Goal: Task Accomplishment & Management: Manage account settings

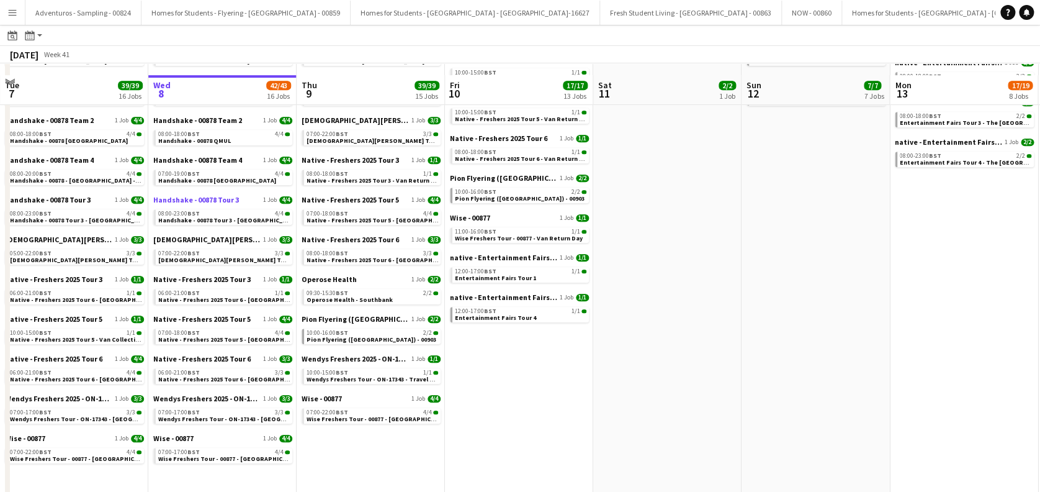
scroll to position [292, 0]
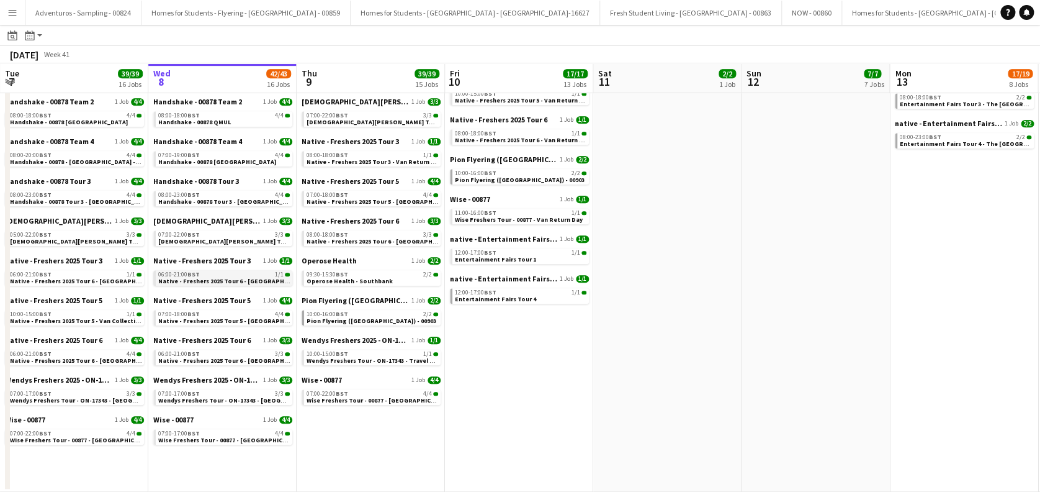
click at [258, 279] on span "Native - Freshers 2025 Tour 6 - University of Cambridge Day 1" at bounding box center [242, 281] width 169 height 8
click at [229, 362] on span "Native - Freshers 2025 Tour 6 - University of Cambridge Day 2" at bounding box center [242, 360] width 169 height 8
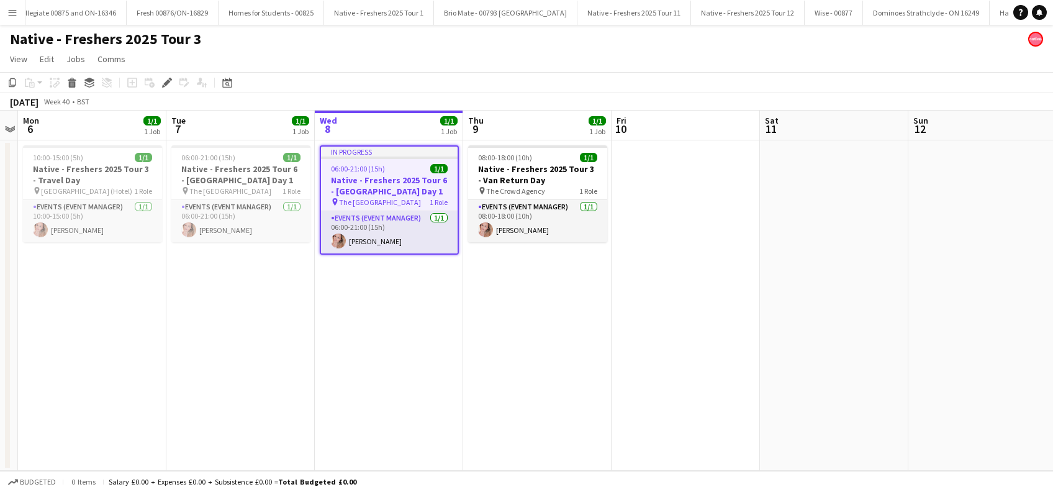
scroll to position [0, 2249]
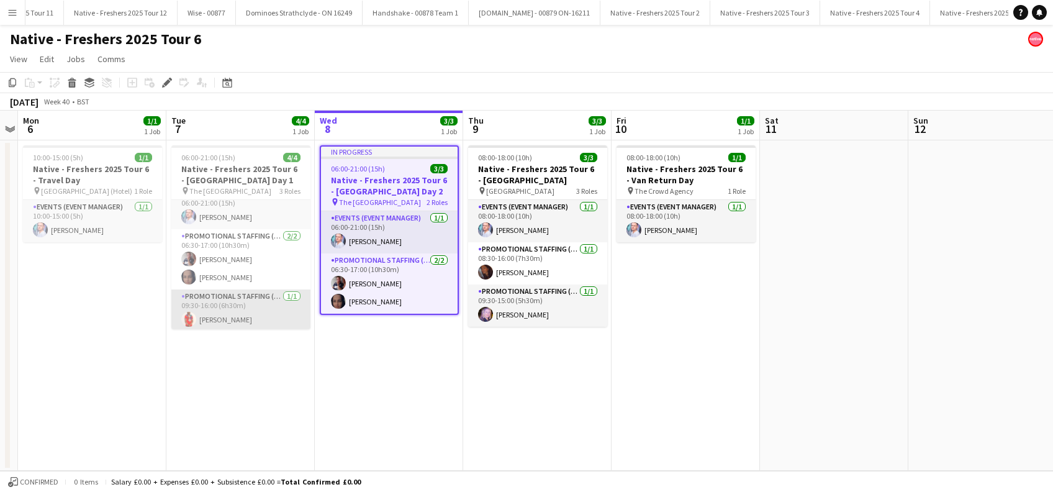
scroll to position [15, 0]
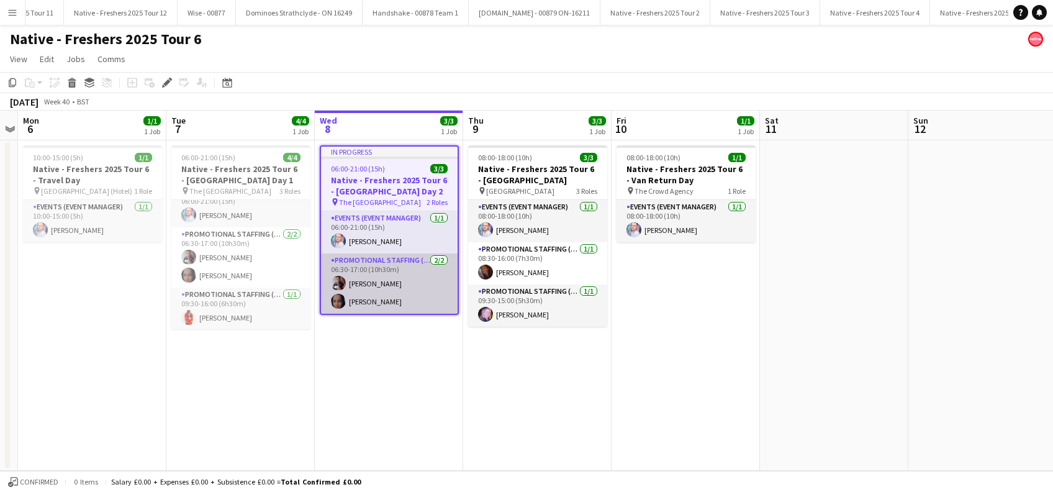
click at [376, 282] on app-card-role "Promotional Staffing (Brand Ambassadors) 2/2 06:30-17:00 (10h30m) Dan Strasters…" at bounding box center [389, 283] width 137 height 60
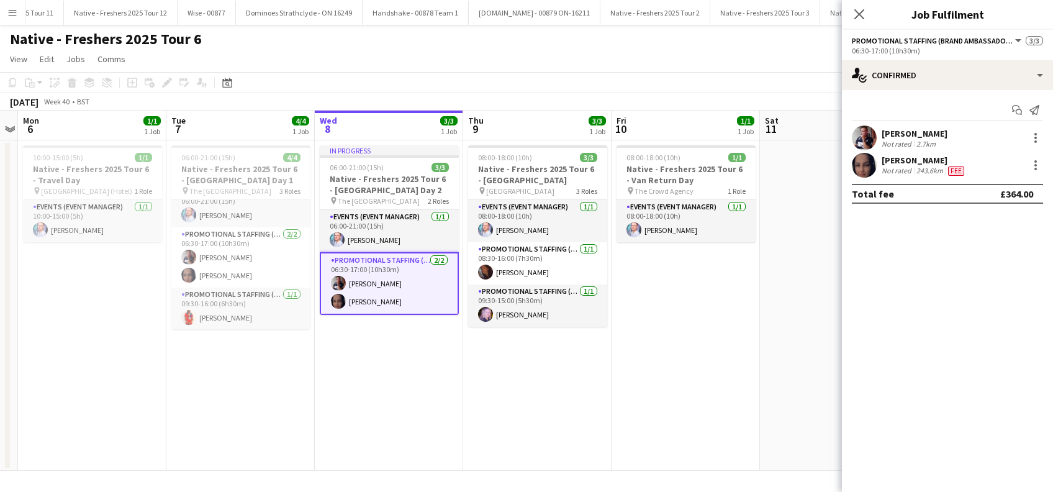
click at [920, 131] on div "Dan Strasters" at bounding box center [914, 133] width 66 height 11
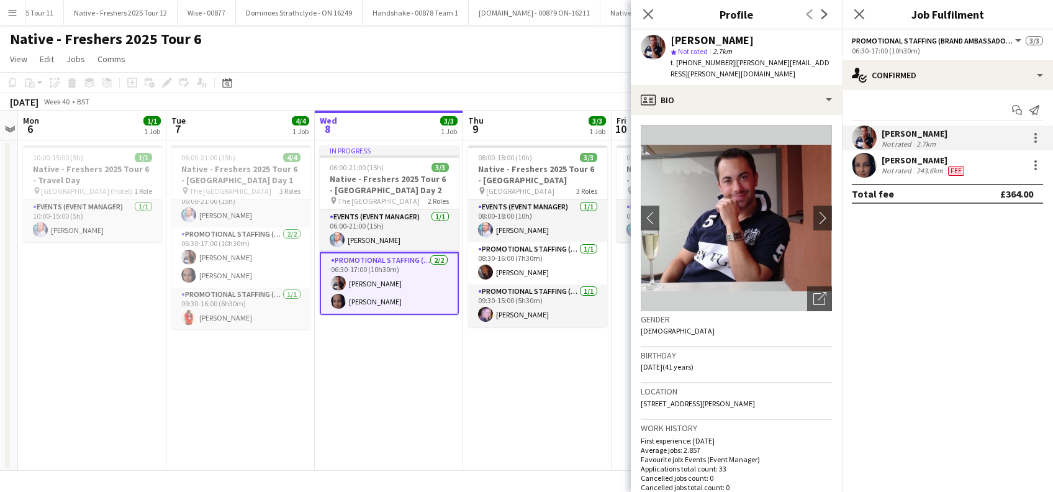
click at [366, 284] on app-card-role "Promotional Staffing (Brand Ambassadors) 2/2 06:30-17:00 (10h30m) Dan Strasters…" at bounding box center [389, 283] width 139 height 63
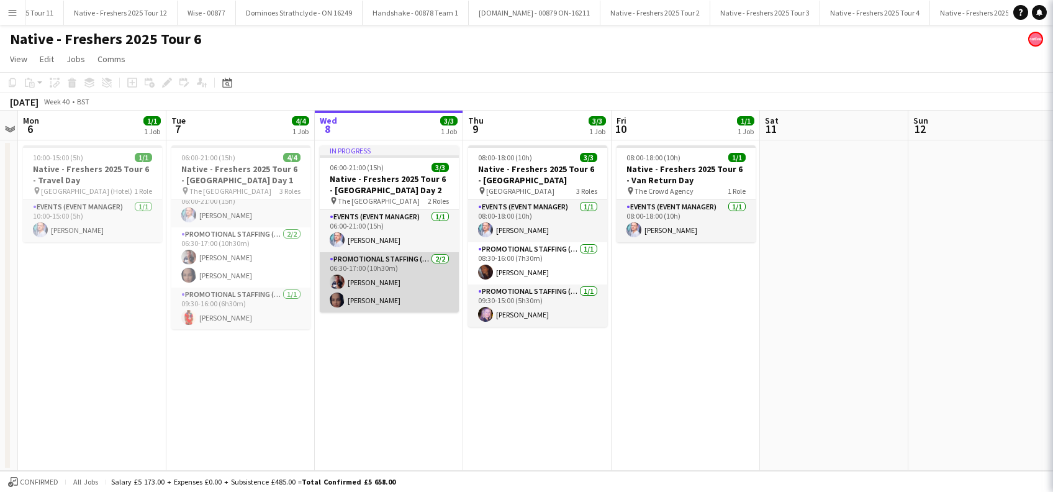
scroll to position [0, 426]
click at [372, 263] on app-card-role "Promotional Staffing (Brand Ambassadors) 2/2 06:30-17:00 (10h30m) Dan Strasters…" at bounding box center [389, 282] width 139 height 60
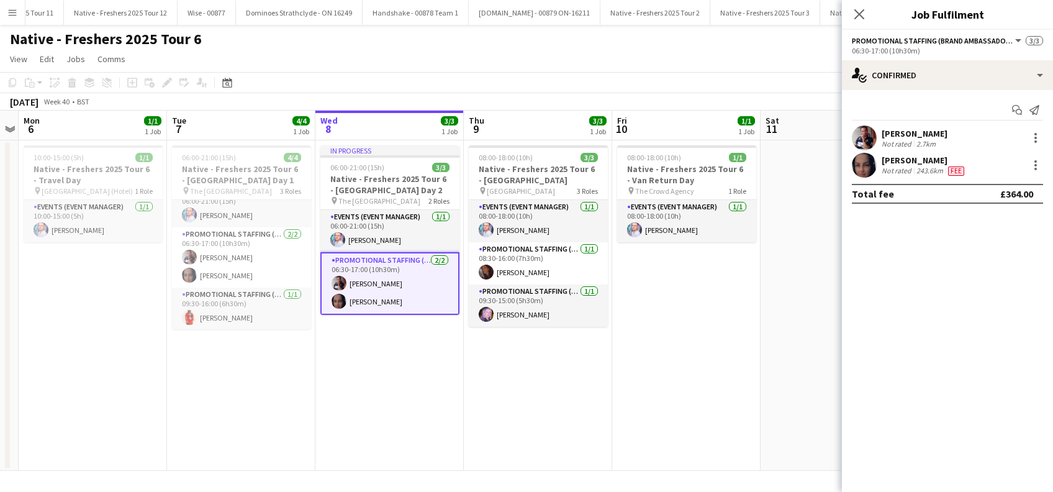
click at [372, 263] on app-card-role "Promotional Staffing (Brand Ambassadors) 2/2 06:30-17:00 (10h30m) Dan Strasters…" at bounding box center [389, 283] width 139 height 63
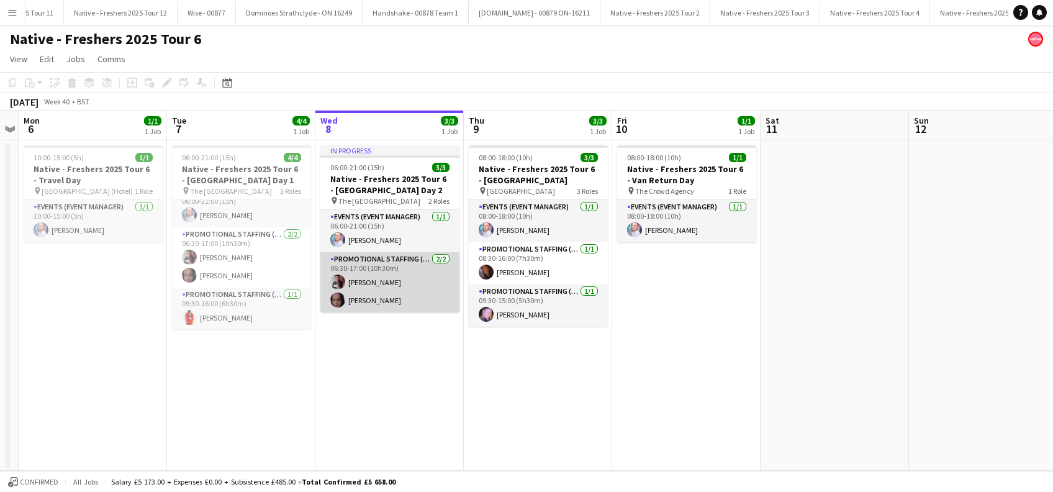
click at [372, 263] on app-card-role "Promotional Staffing (Brand Ambassadors) 2/2 06:30-17:00 (10h30m) Dan Strasters…" at bounding box center [389, 282] width 139 height 60
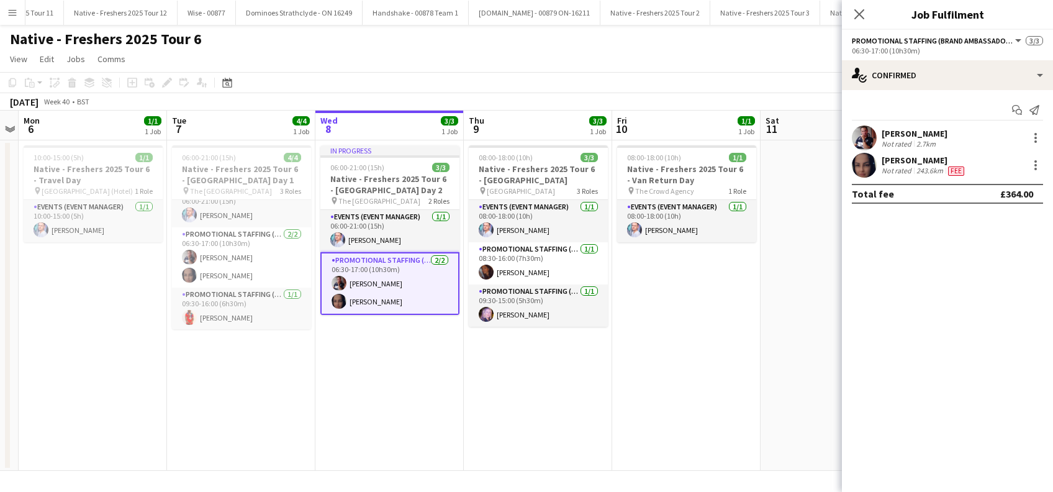
click at [372, 263] on app-card-role "Promotional Staffing (Brand Ambassadors) 2/2 06:30-17:00 (10h30m) Dan Strasters…" at bounding box center [389, 283] width 139 height 63
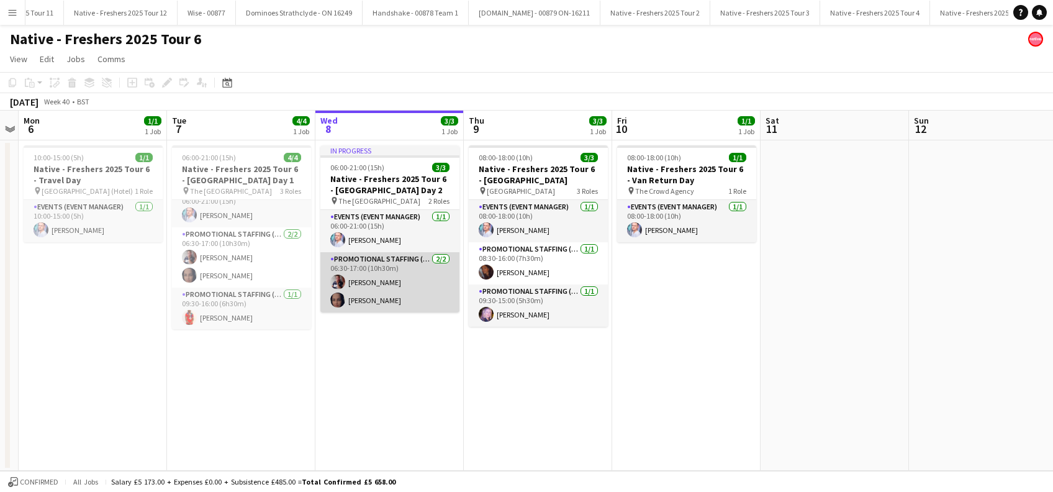
click at [379, 270] on app-card-role "Promotional Staffing (Brand Ambassadors) 2/2 06:30-17:00 (10h30m) Dan Strasters…" at bounding box center [389, 282] width 139 height 60
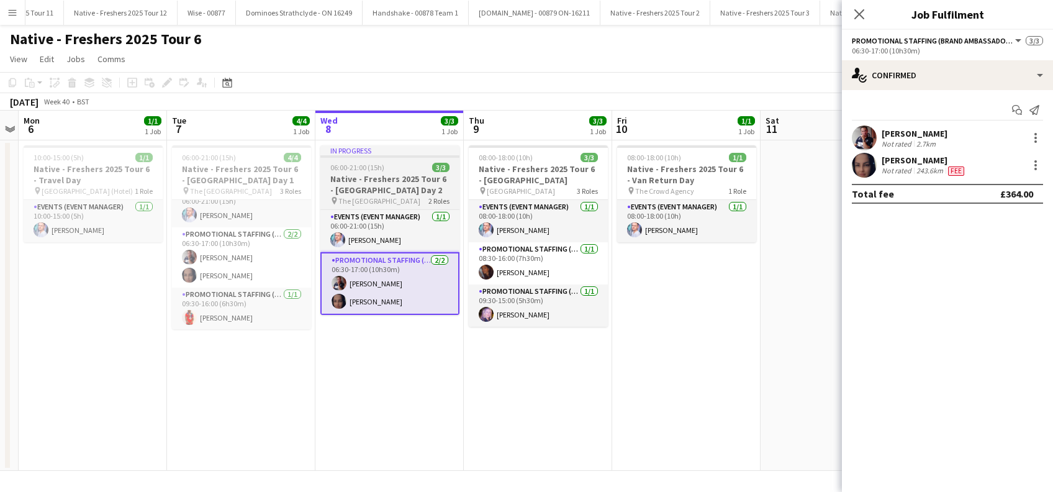
click at [374, 185] on h3 "Native - Freshers 2025 Tour 6 - University of Cambridge Day 2" at bounding box center [389, 184] width 139 height 22
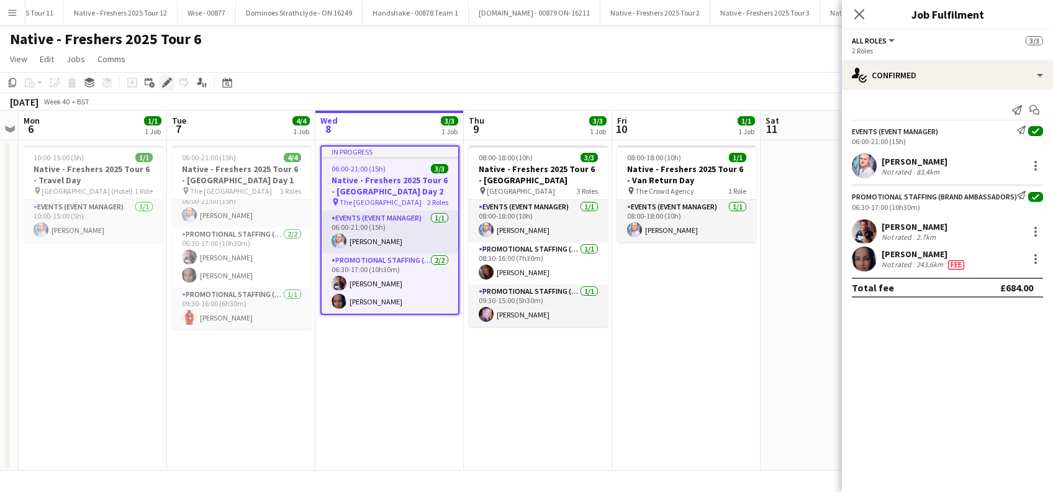
click at [166, 82] on icon at bounding box center [166, 82] width 7 height 7
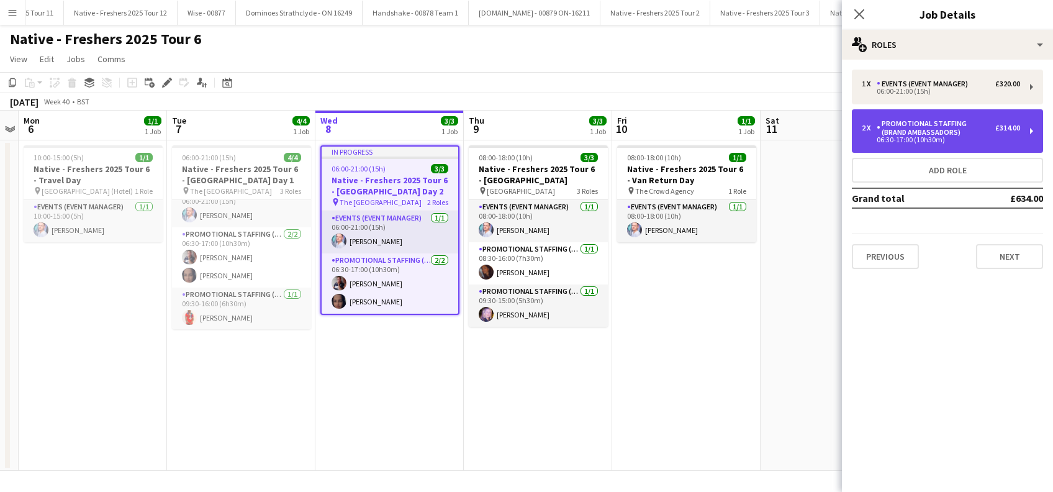
click at [940, 137] on div "06:30-17:00 (10h30m)" at bounding box center [940, 140] width 158 height 6
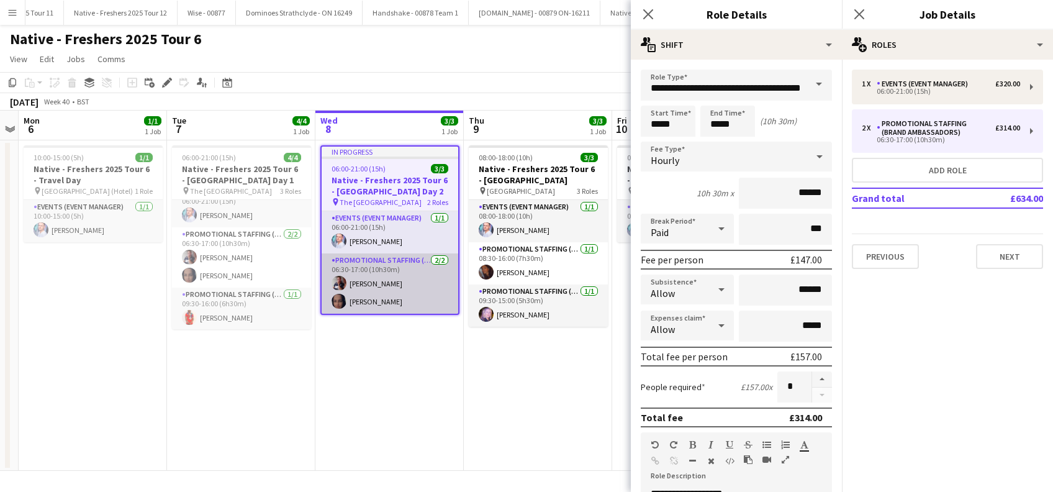
click at [386, 274] on app-card-role "Promotional Staffing (Brand Ambassadors) 2/2 06:30-17:00 (10h30m) Dan Strasters…" at bounding box center [389, 283] width 137 height 60
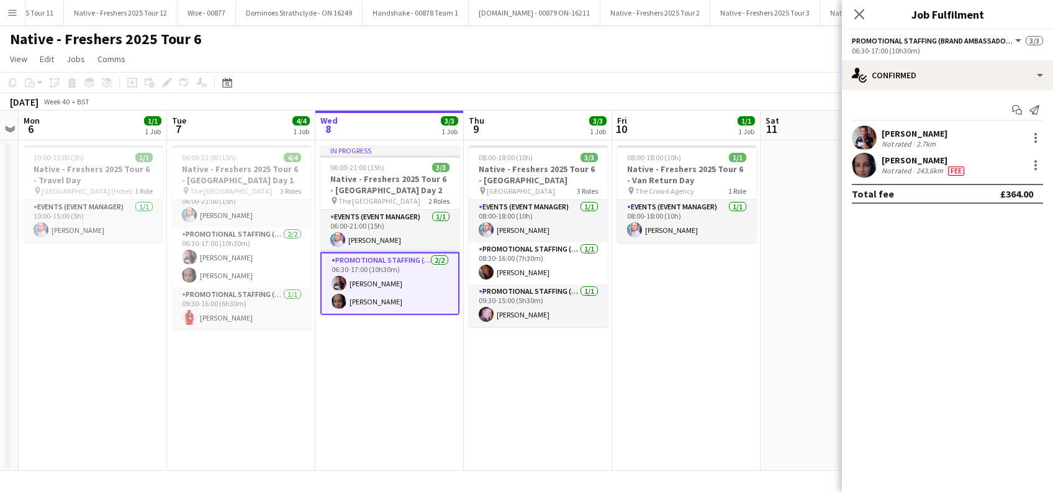
click at [377, 282] on app-card-role "Promotional Staffing (Brand Ambassadors) 2/2 06:30-17:00 (10h30m) Dan Strasters…" at bounding box center [389, 283] width 139 height 63
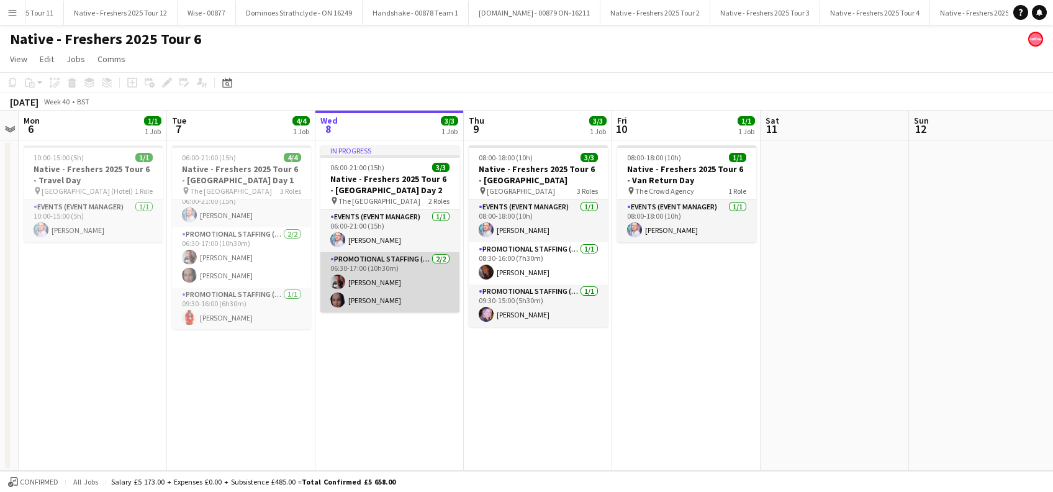
click at [377, 282] on app-card-role "Promotional Staffing (Brand Ambassadors) 2/2 06:30-17:00 (10h30m) Dan Strasters…" at bounding box center [389, 282] width 139 height 60
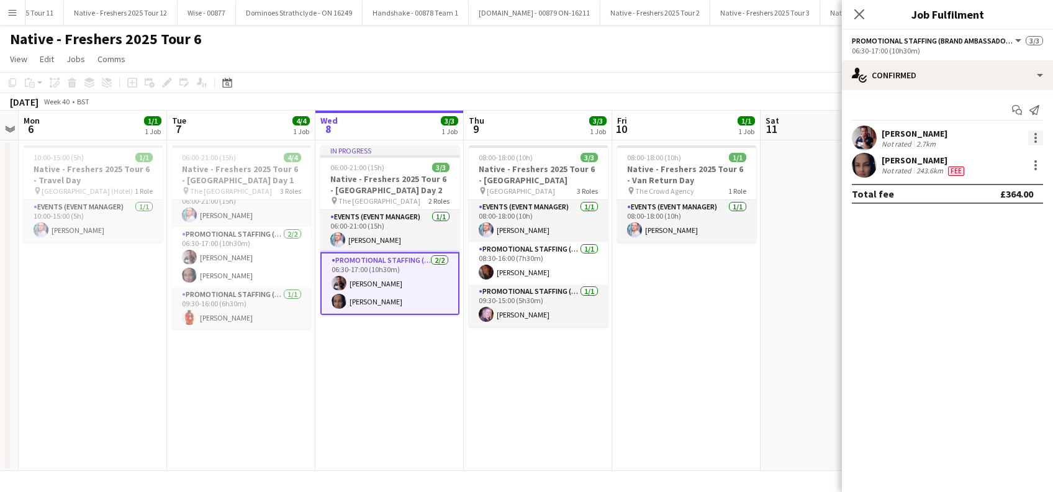
click at [1035, 135] on div at bounding box center [1035, 137] width 15 height 15
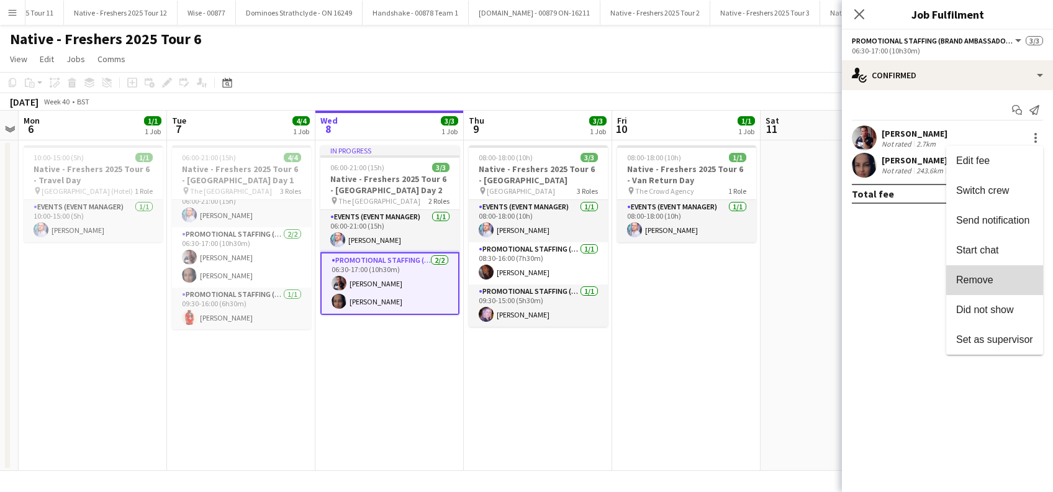
click at [974, 276] on span "Remove" at bounding box center [974, 279] width 37 height 11
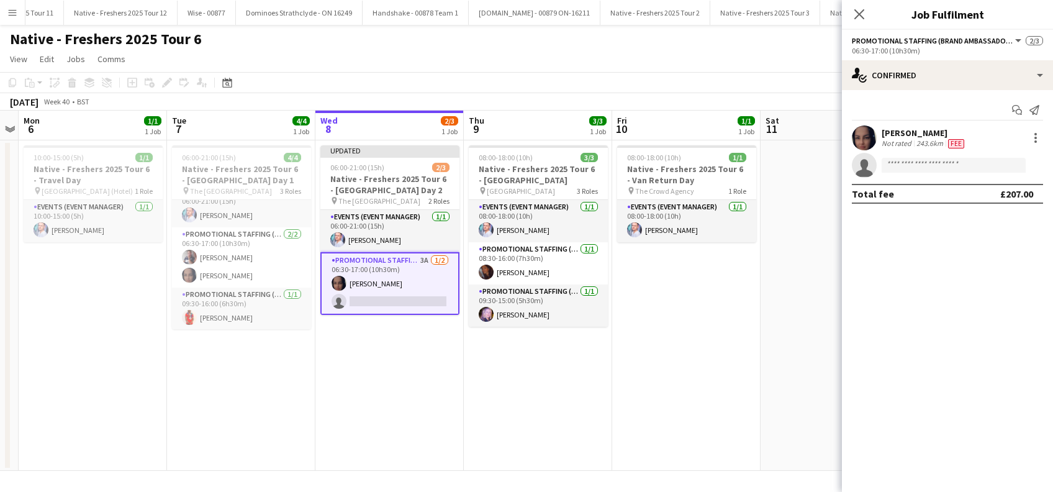
click at [740, 327] on app-date-cell "08:00-18:00 (10h) 1/1 Native - Freshers 2025 Tour 6 - Van Return Day pin The Cr…" at bounding box center [686, 305] width 148 height 330
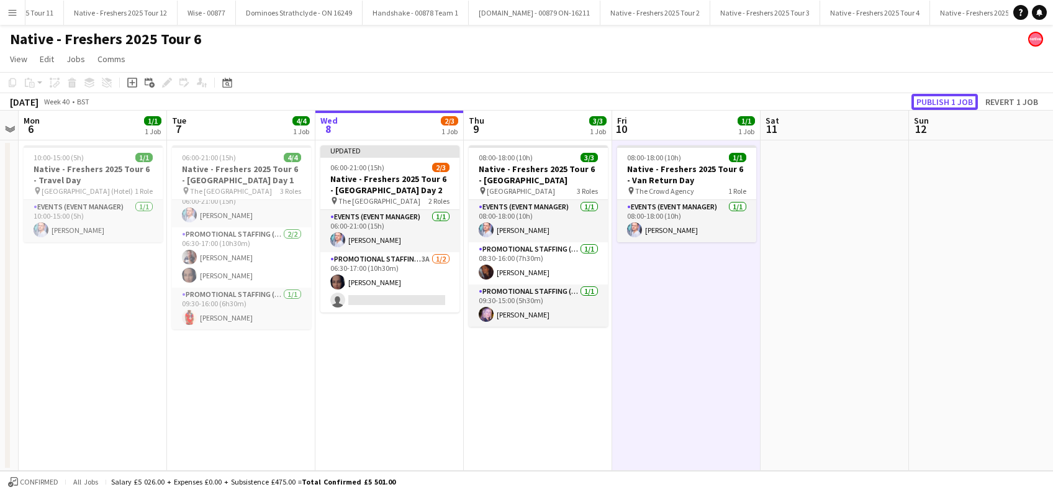
click at [934, 99] on button "Publish 1 job" at bounding box center [944, 102] width 66 height 16
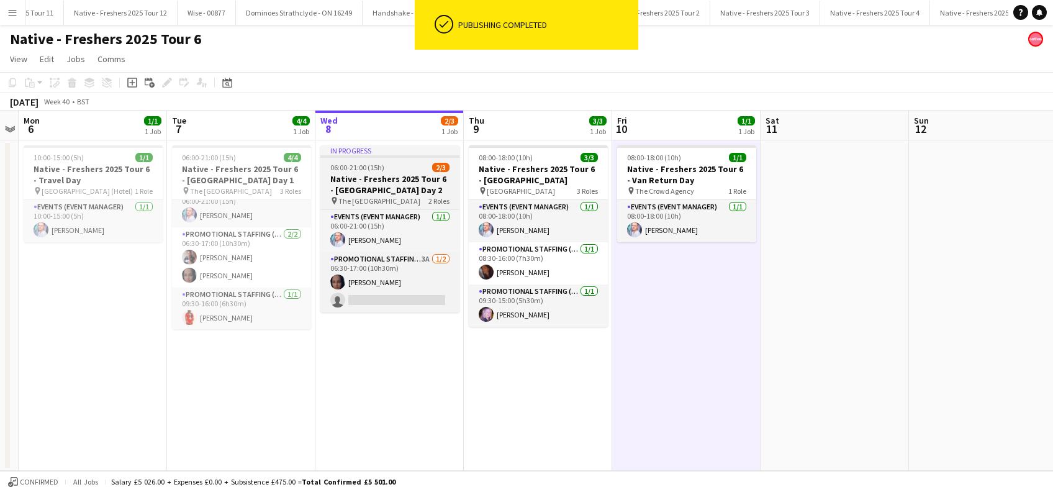
click at [372, 182] on h3 "Native - Freshers 2025 Tour 6 - University of Cambridge Day 2" at bounding box center [389, 184] width 139 height 22
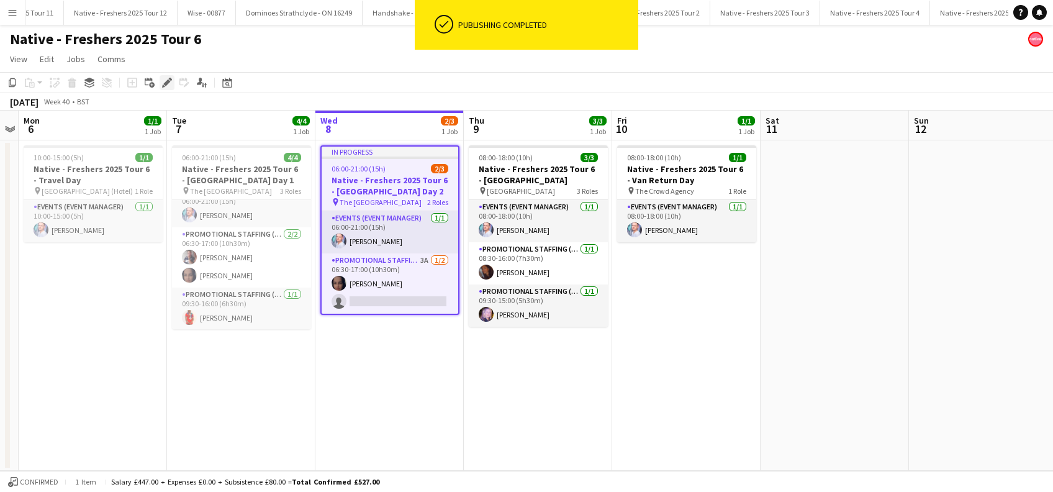
click at [168, 88] on div "Edit" at bounding box center [167, 82] width 15 height 15
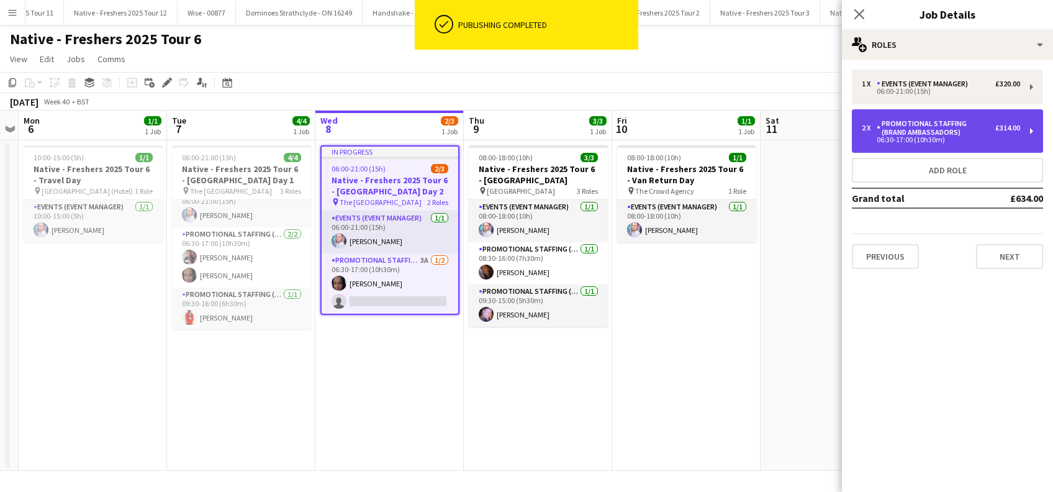
click at [973, 125] on div "Promotional Staffing (Brand Ambassadors)" at bounding box center [935, 127] width 119 height 17
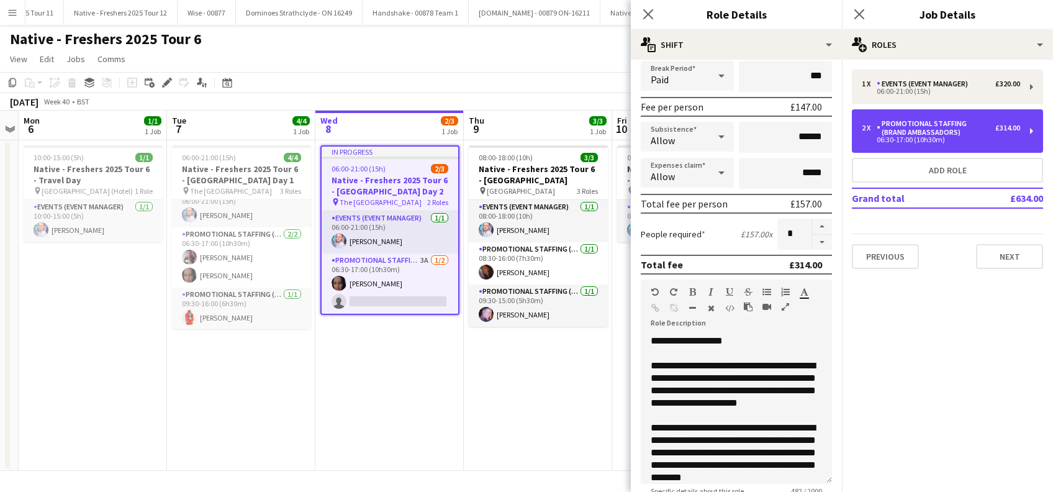
scroll to position [83, 0]
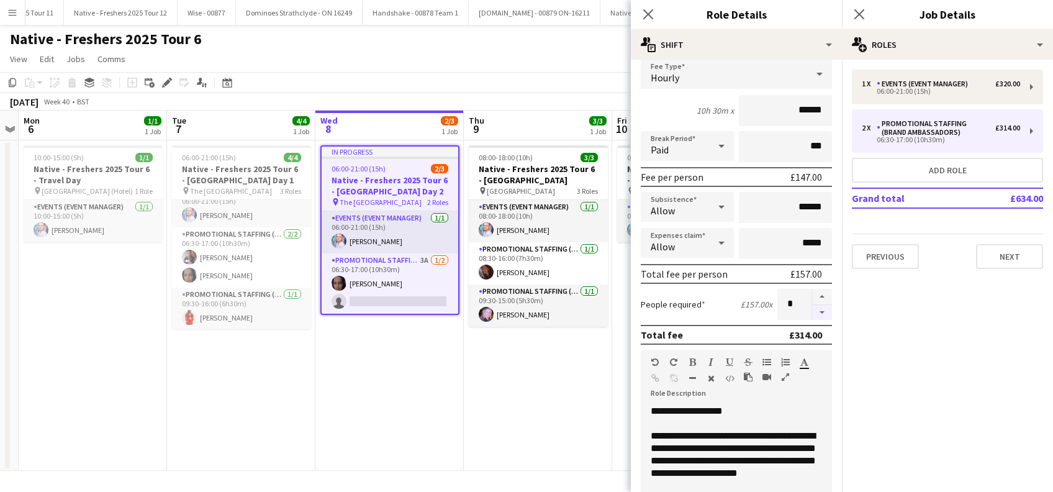
click at [812, 316] on button "button" at bounding box center [822, 313] width 20 height 16
type input "*"
click at [584, 410] on app-date-cell "08:00-18:00 (10h) 3/3 Native - Freshers 2025 Tour 6 - London South Bank Univers…" at bounding box center [538, 305] width 148 height 330
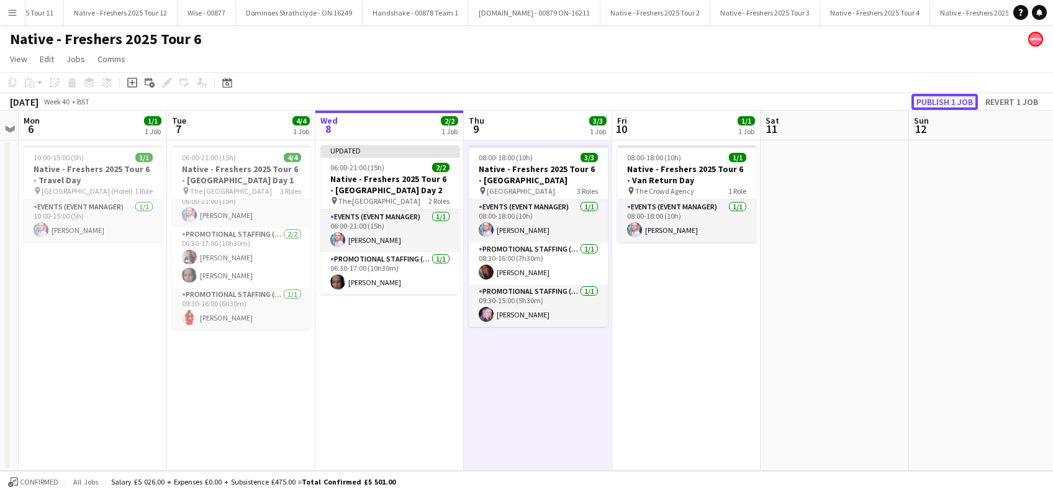
click at [932, 104] on button "Publish 1 job" at bounding box center [944, 102] width 66 height 16
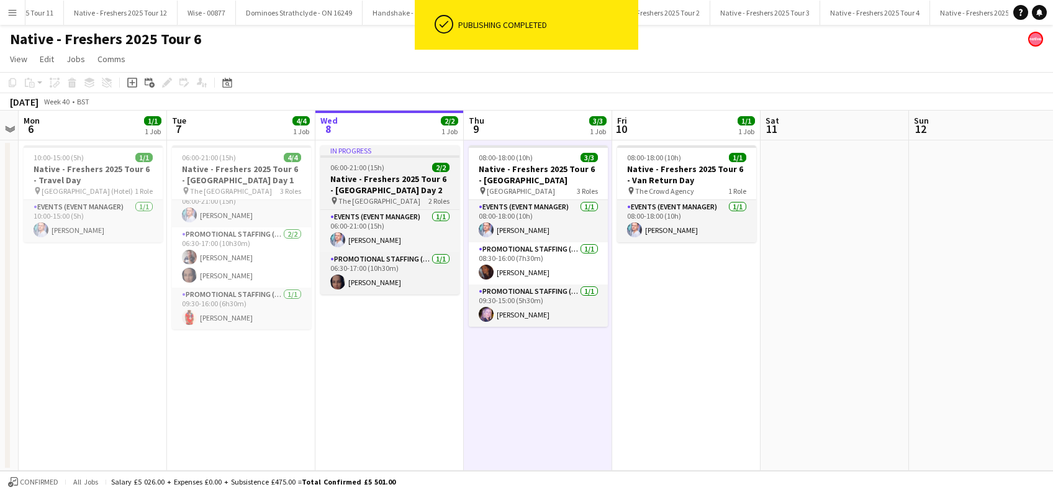
click at [375, 200] on span "The University of Cambridge" at bounding box center [379, 200] width 82 height 9
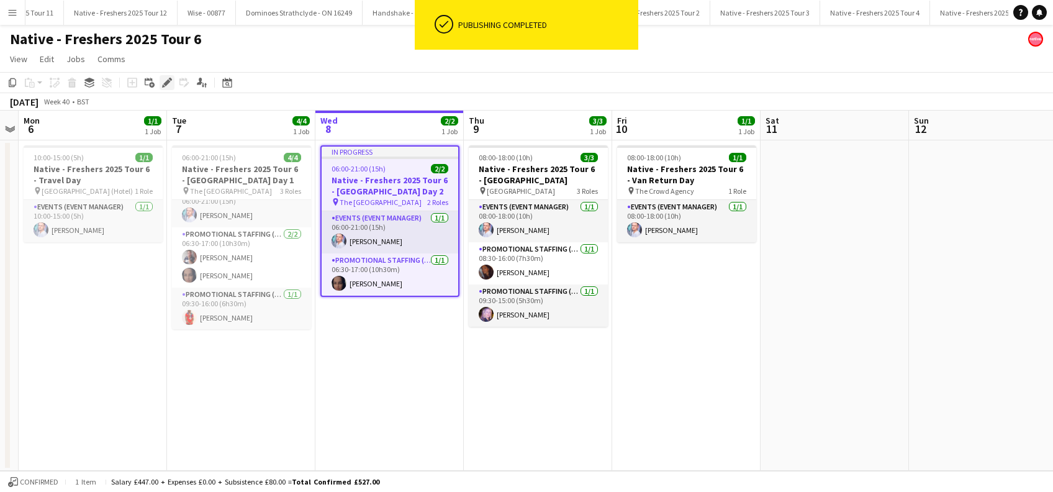
click at [169, 79] on icon at bounding box center [170, 79] width 3 height 3
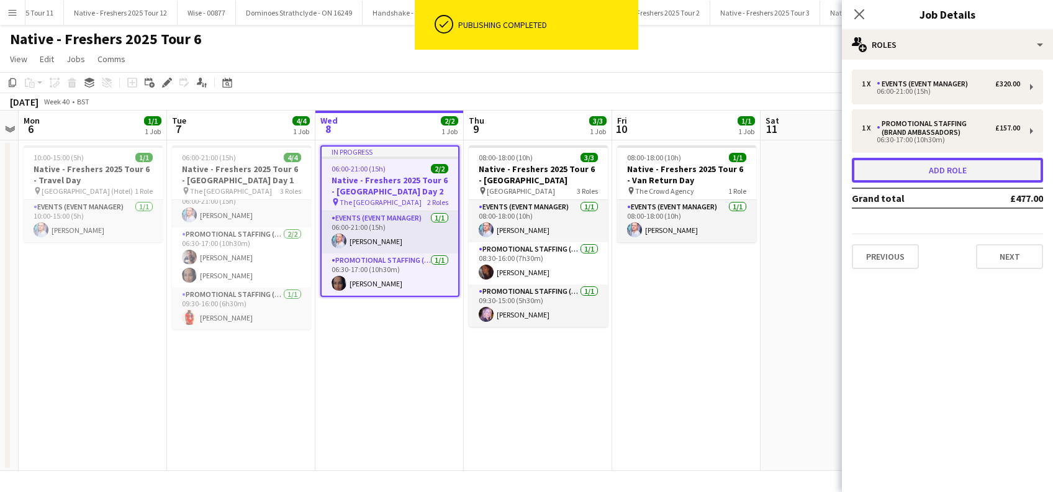
click at [961, 175] on button "Add role" at bounding box center [946, 170] width 191 height 25
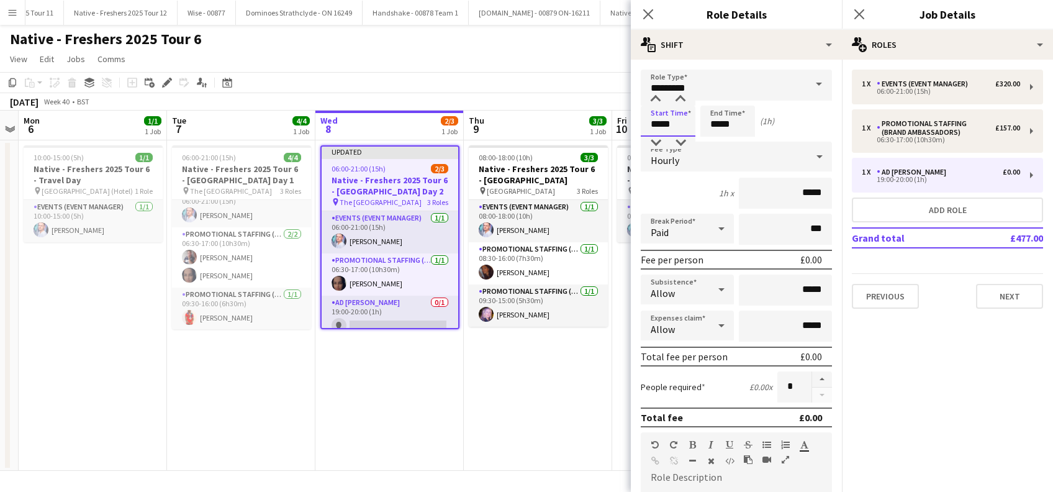
click at [670, 123] on input "*****" at bounding box center [667, 121] width 55 height 31
click at [739, 89] on input "*********" at bounding box center [735, 85] width 191 height 31
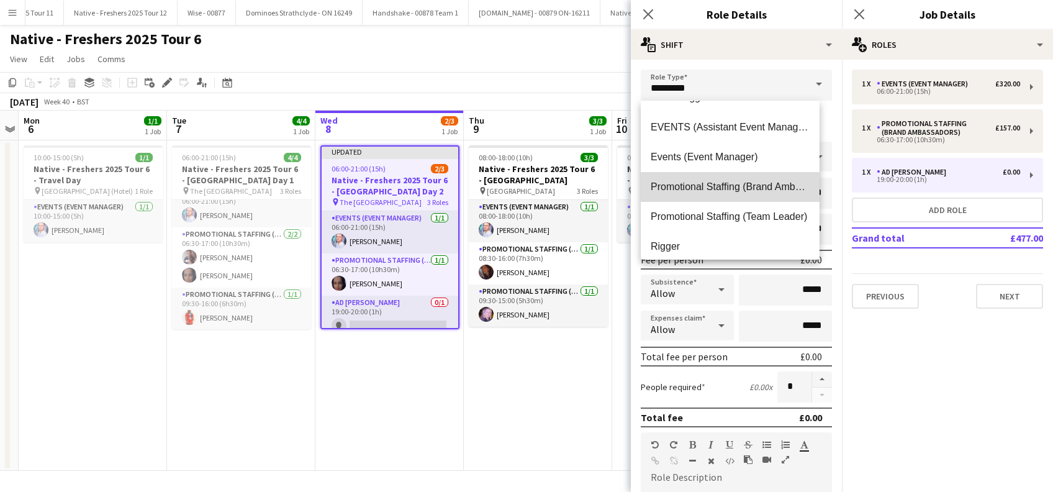
click at [735, 182] on span "Promotional Staffing (Brand Ambassadors)" at bounding box center [729, 187] width 159 height 12
type input "**********"
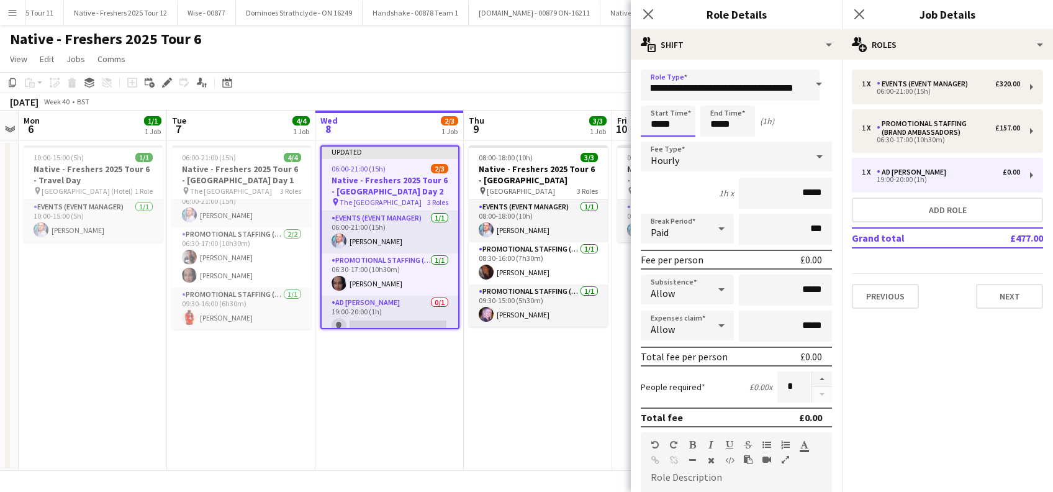
click at [660, 120] on input "*****" at bounding box center [667, 121] width 55 height 31
click at [659, 144] on div at bounding box center [655, 143] width 25 height 12
click at [658, 144] on div at bounding box center [655, 143] width 25 height 12
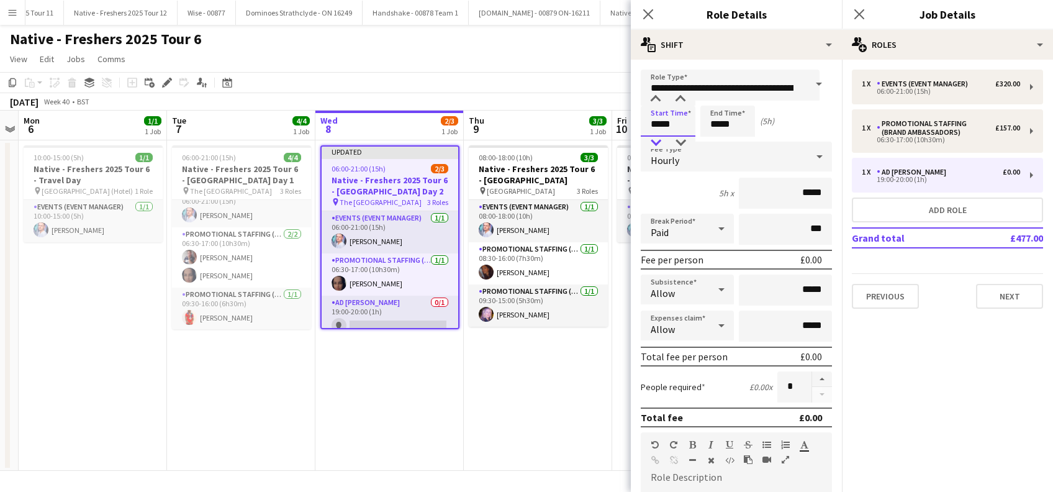
click at [658, 144] on div at bounding box center [655, 143] width 25 height 12
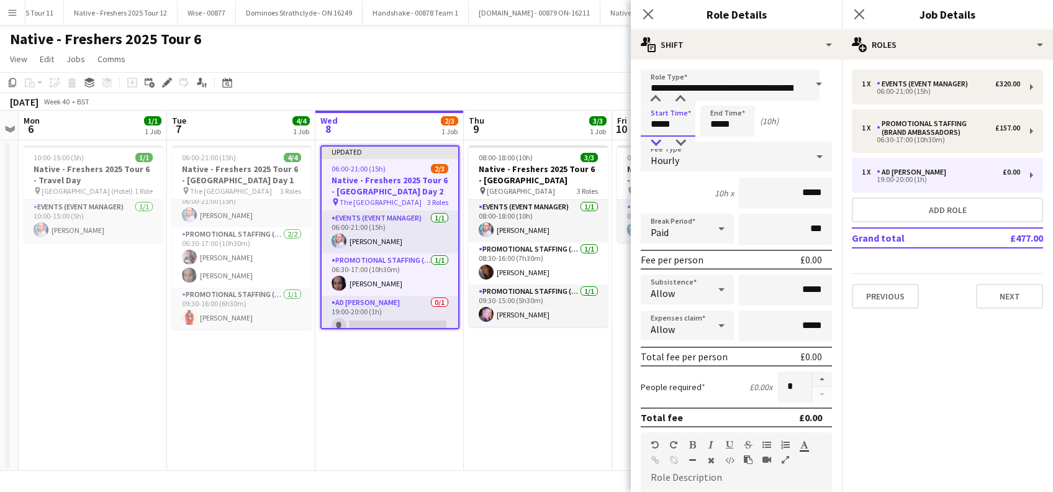
click at [658, 144] on div at bounding box center [655, 143] width 25 height 12
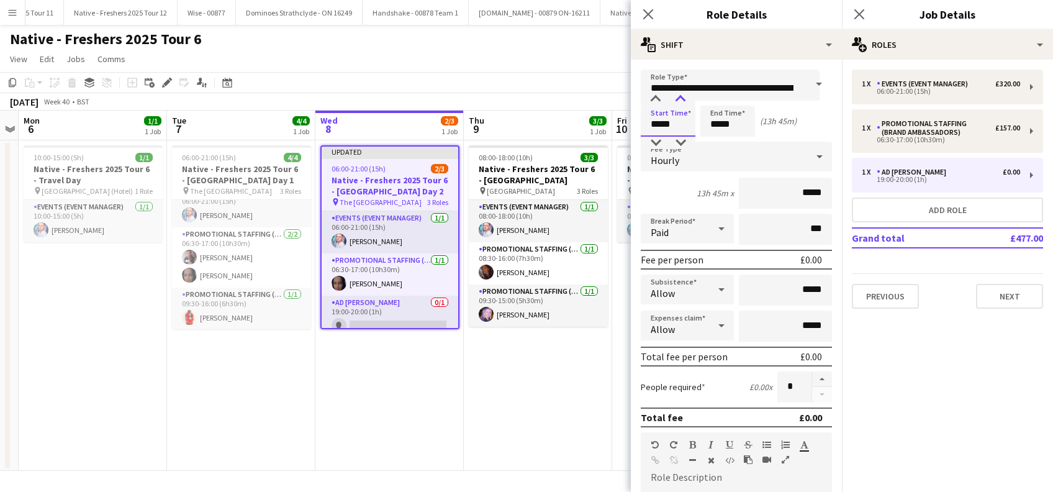
click at [680, 95] on div at bounding box center [680, 99] width 25 height 12
type input "*****"
click at [680, 94] on div at bounding box center [680, 99] width 25 height 12
click at [726, 121] on input "*****" at bounding box center [727, 121] width 55 height 31
click at [717, 143] on div at bounding box center [715, 143] width 25 height 12
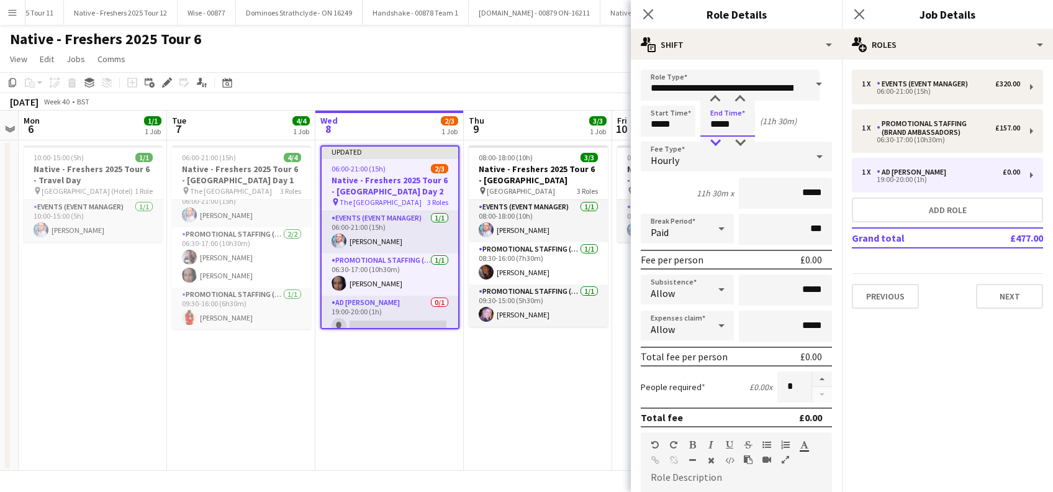
click at [717, 143] on div at bounding box center [715, 143] width 25 height 12
type input "*****"
click at [717, 143] on div at bounding box center [715, 143] width 25 height 12
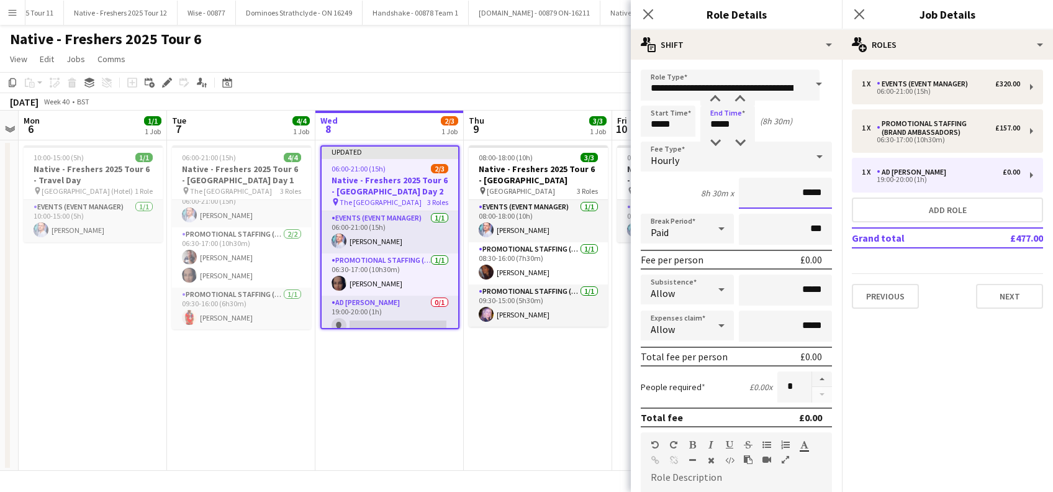
drag, startPoint x: 795, startPoint y: 189, endPoint x: 801, endPoint y: 190, distance: 6.3
click at [795, 189] on input "*****" at bounding box center [785, 192] width 93 height 31
type input "**"
type input "******"
click at [791, 290] on input "*****" at bounding box center [785, 289] width 93 height 31
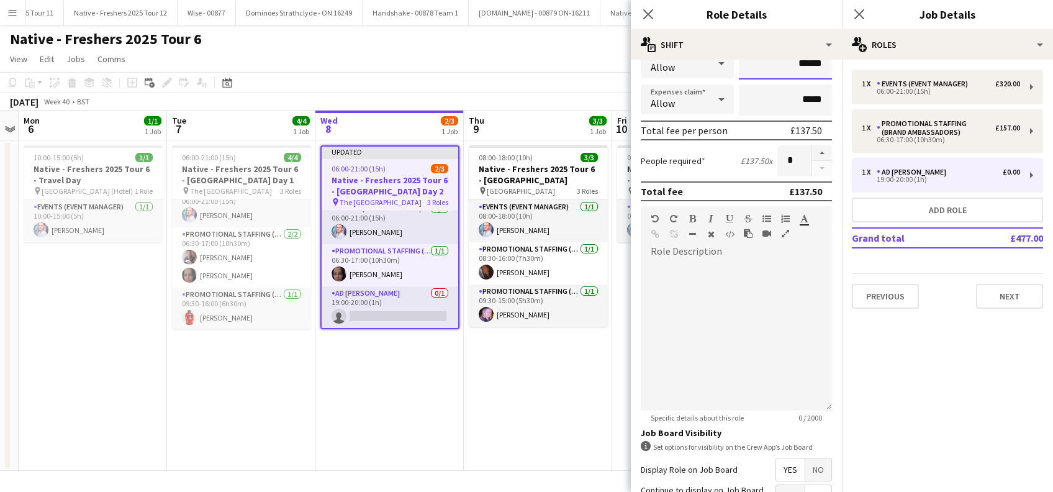
scroll to position [359, 0]
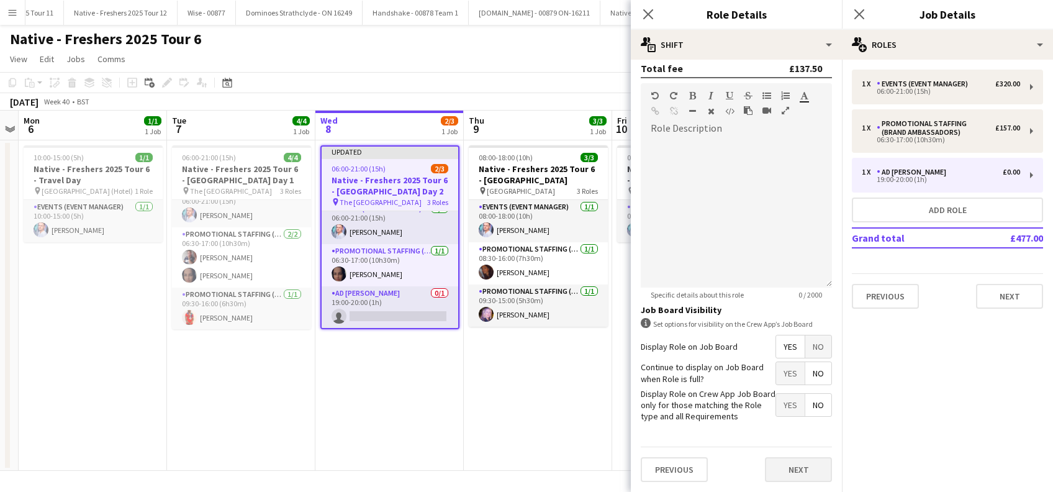
type input "******"
click at [796, 475] on button "Next" at bounding box center [798, 469] width 67 height 25
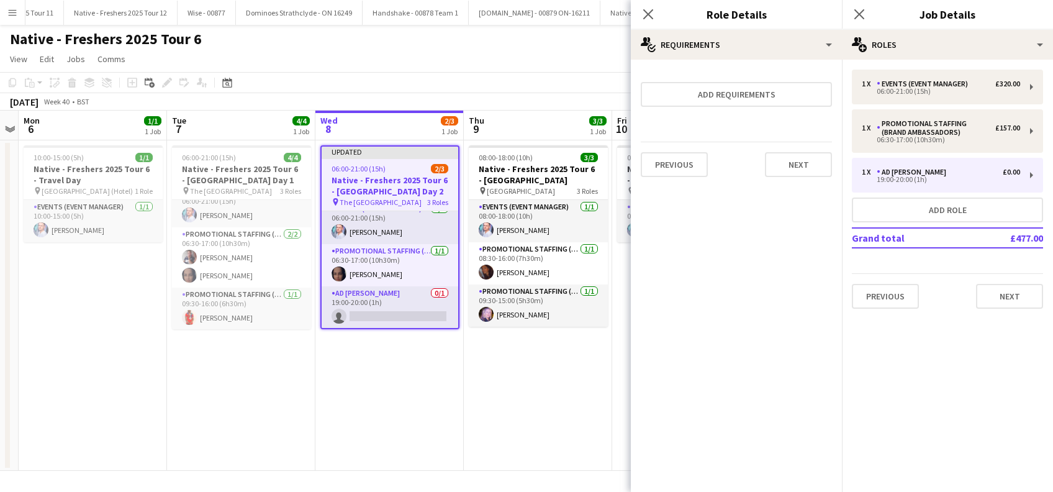
scroll to position [0, 0]
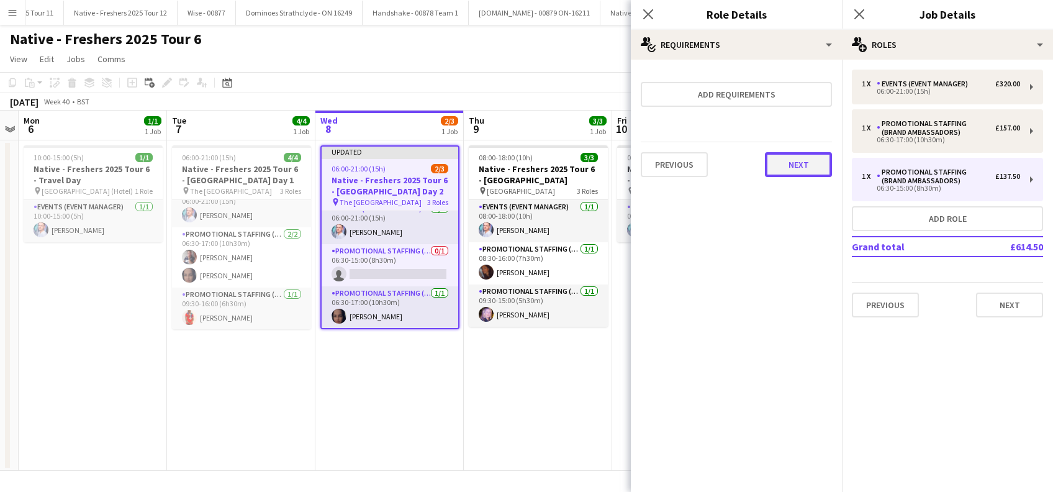
click at [798, 166] on button "Next" at bounding box center [798, 164] width 67 height 25
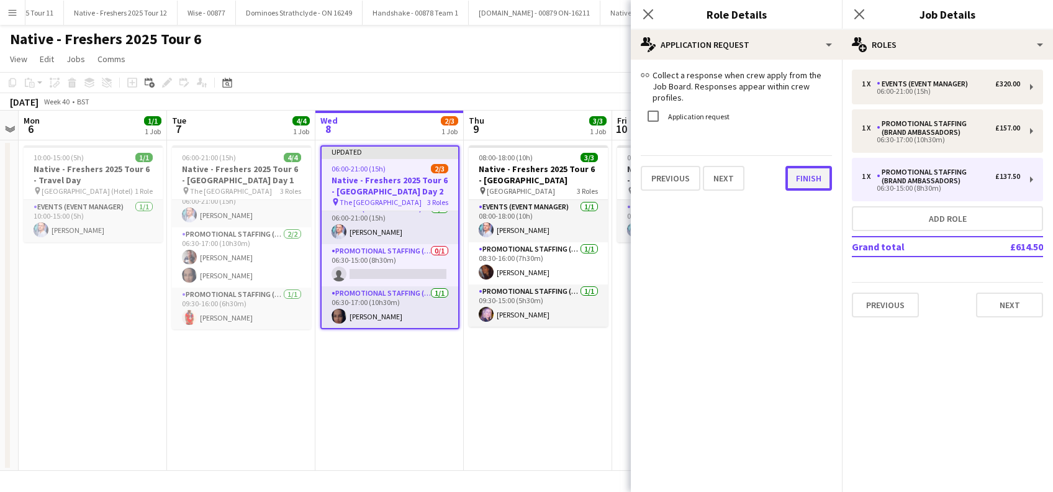
click at [805, 178] on button "Finish" at bounding box center [808, 178] width 47 height 25
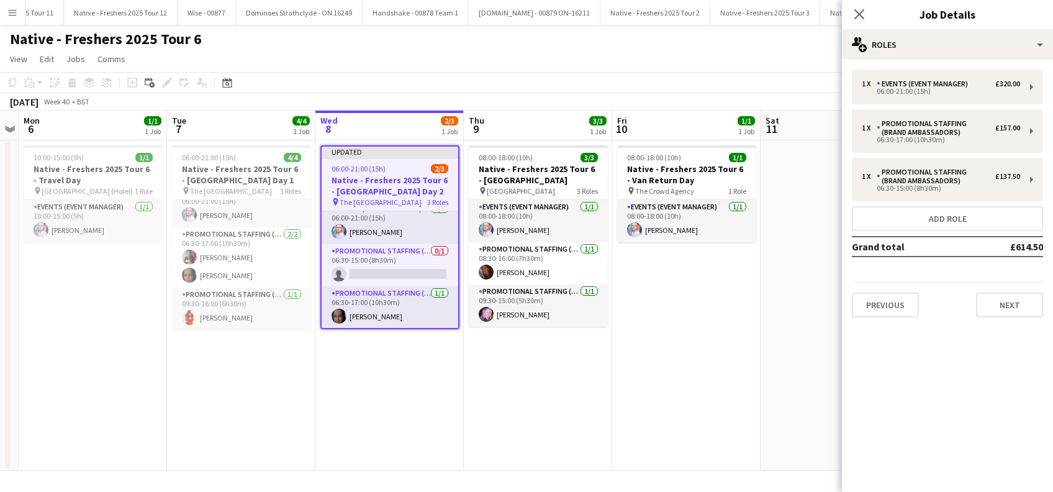
click at [514, 417] on app-date-cell "08:00-18:00 (10h) 3/3 Native - Freshers 2025 Tour 6 - London South Bank Univers…" at bounding box center [538, 305] width 148 height 330
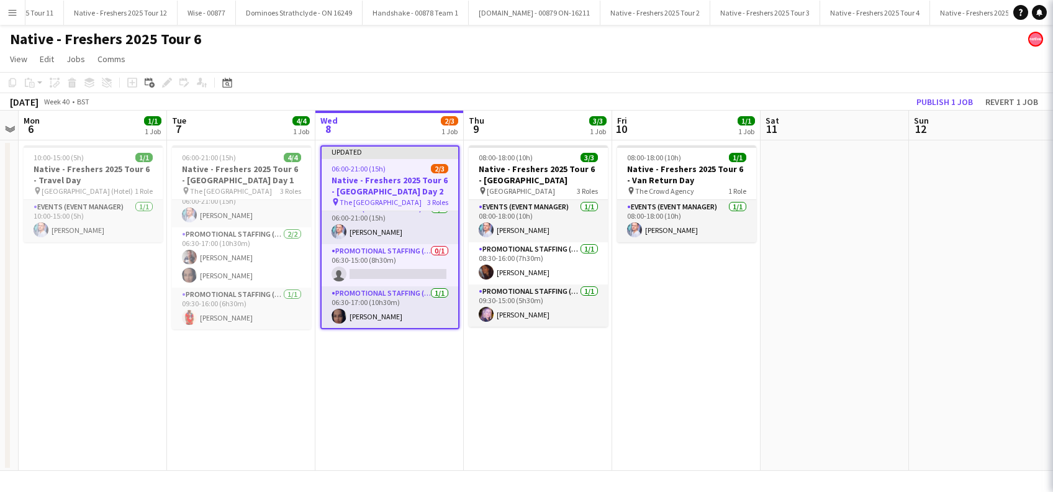
scroll to position [7, 0]
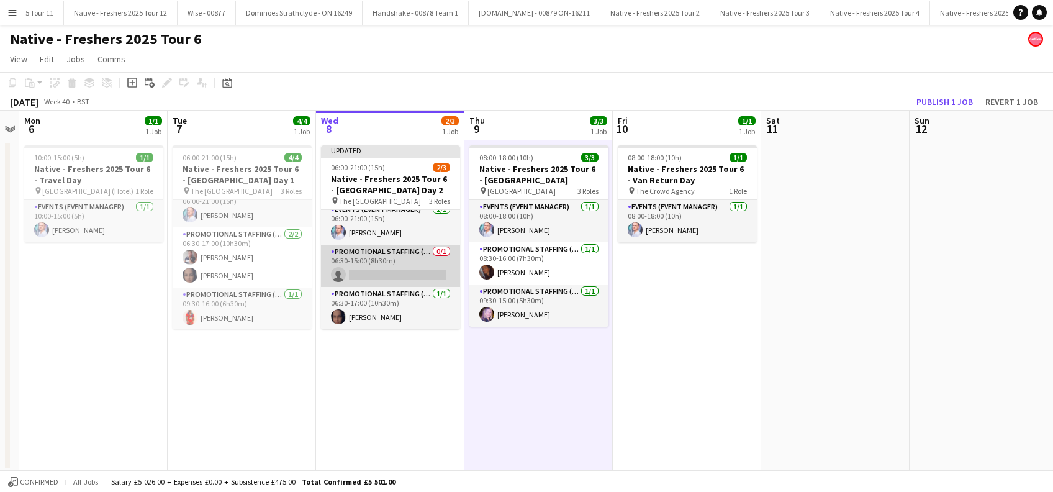
click at [389, 261] on app-card-role "Promotional Staffing (Brand Ambassadors) 0/1 06:30-15:00 (8h30m) single-neutral…" at bounding box center [390, 266] width 139 height 42
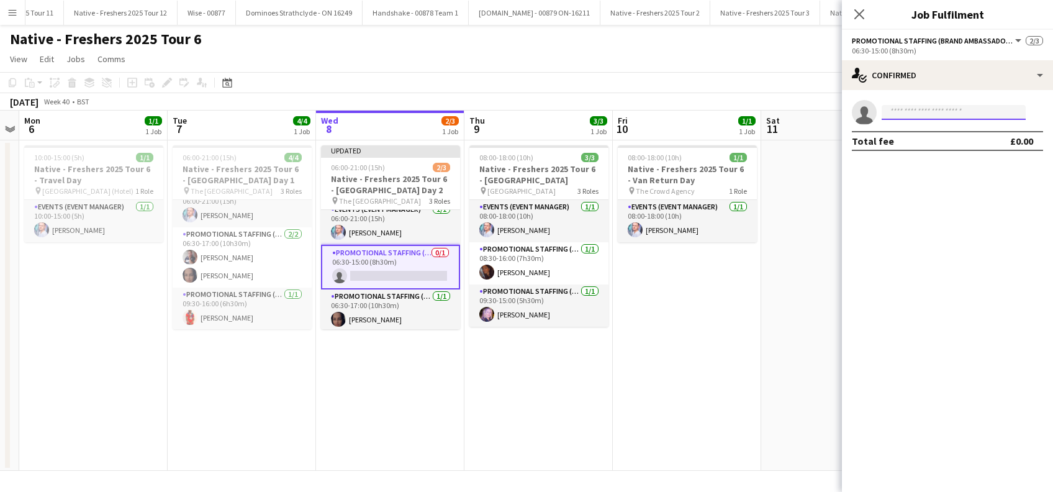
click at [903, 119] on input at bounding box center [953, 112] width 144 height 15
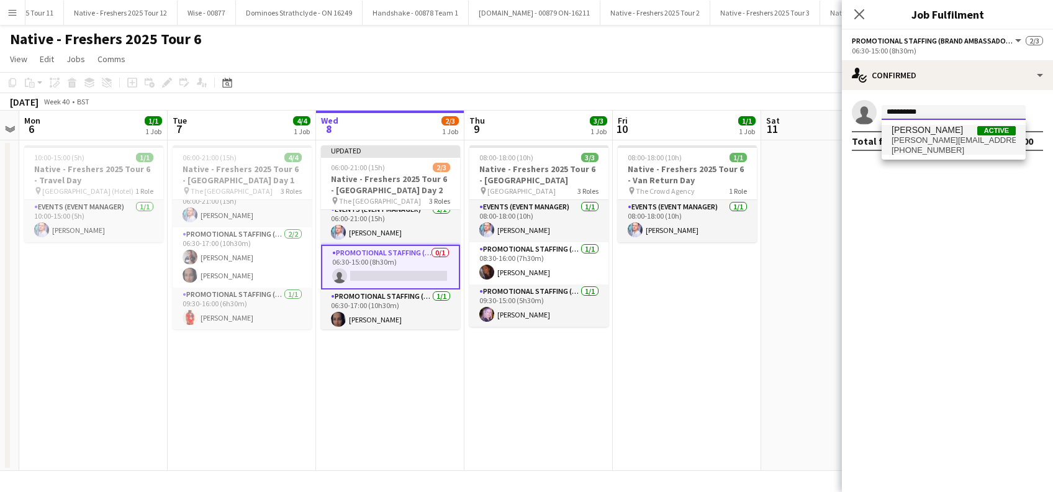
type input "**********"
click at [930, 142] on span "dan.strasters@sky.com" at bounding box center [953, 140] width 124 height 10
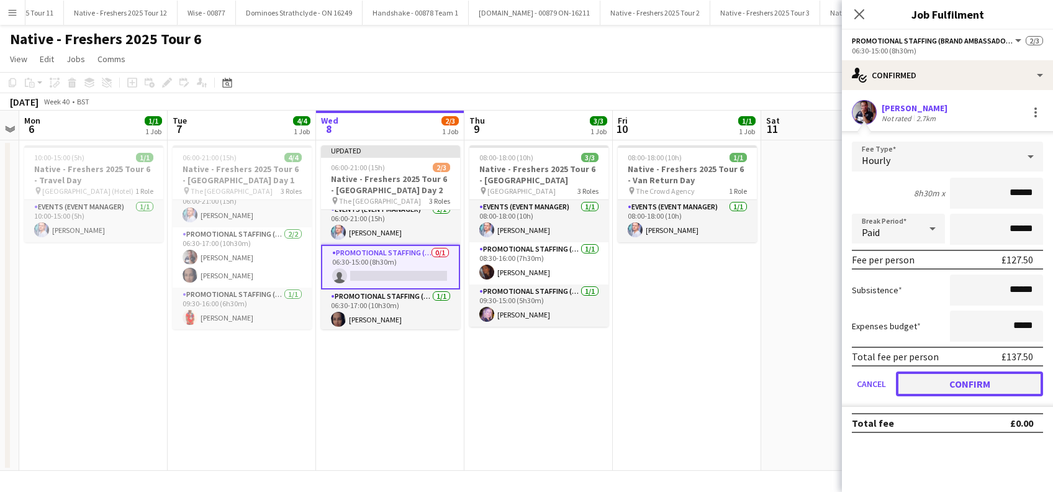
click at [964, 377] on button "Confirm" at bounding box center [969, 383] width 147 height 25
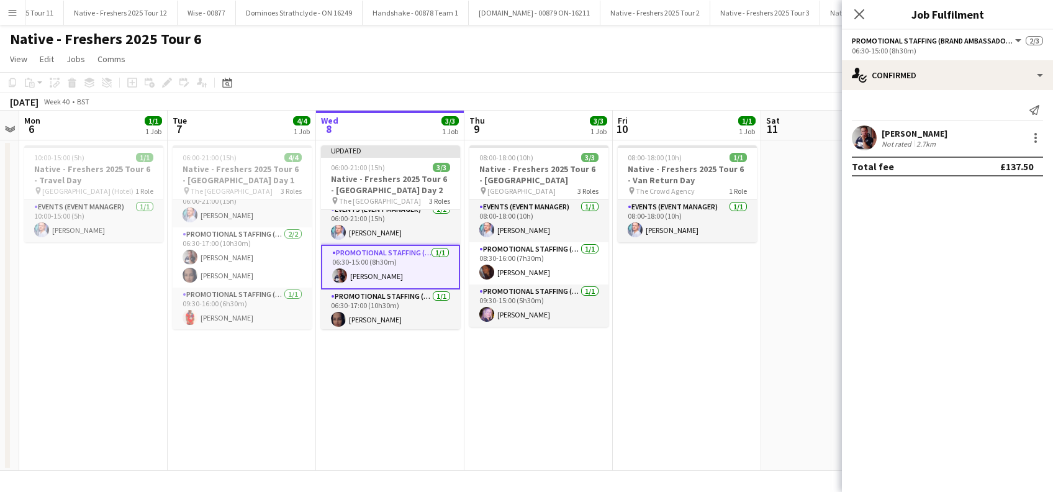
click at [732, 357] on app-date-cell "08:00-18:00 (10h) 1/1 Native - Freshers 2025 Tour 6 - Van Return Day pin The Cr…" at bounding box center [687, 305] width 148 height 330
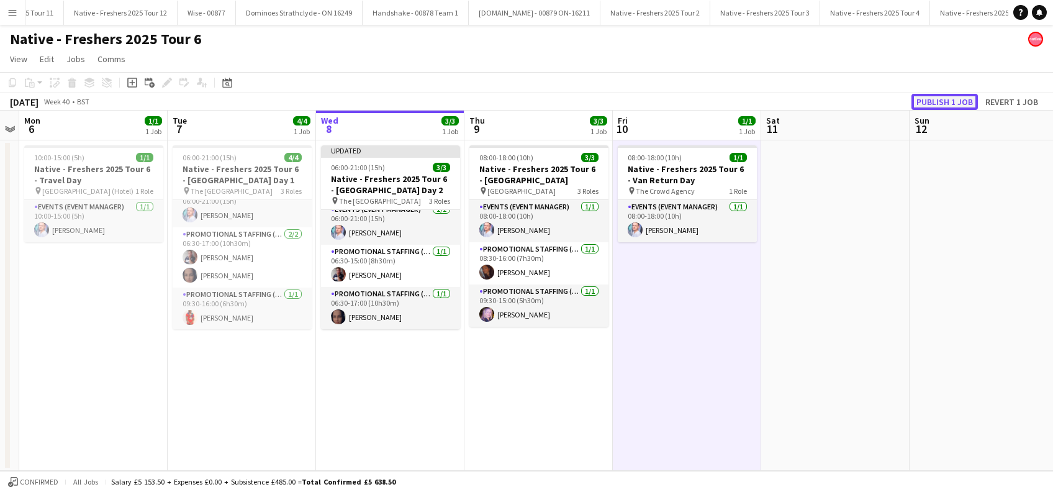
click at [938, 101] on button "Publish 1 job" at bounding box center [944, 102] width 66 height 16
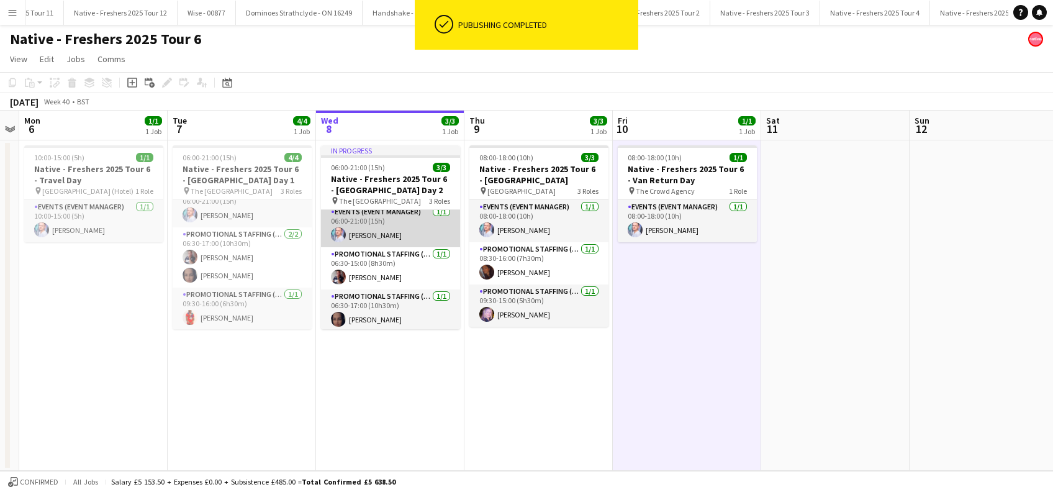
scroll to position [7, 0]
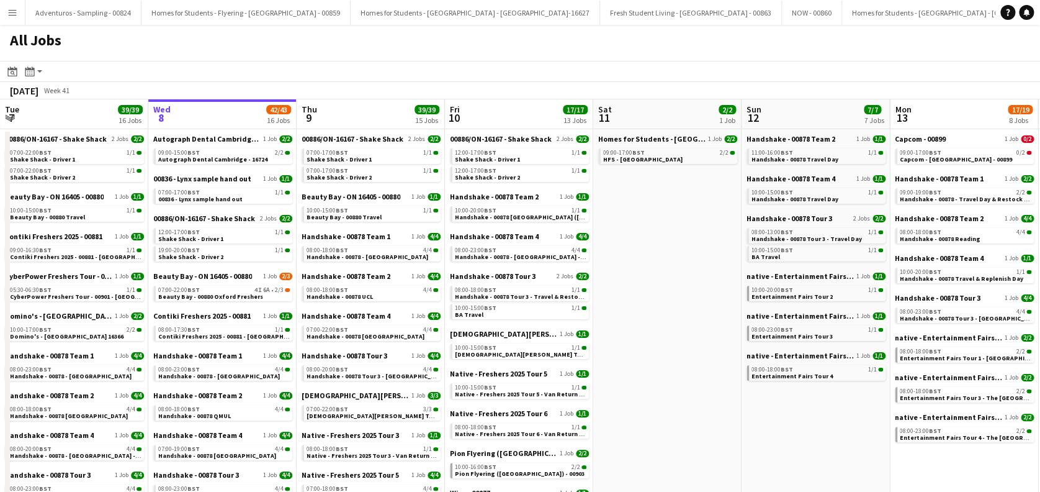
click at [687, 263] on app-date-cell "Homes for Students - [GEOGRAPHIC_DATA] 1 Job [DATE] 09:00-17:00 BST 2/2 HFS - […" at bounding box center [667, 457] width 148 height 656
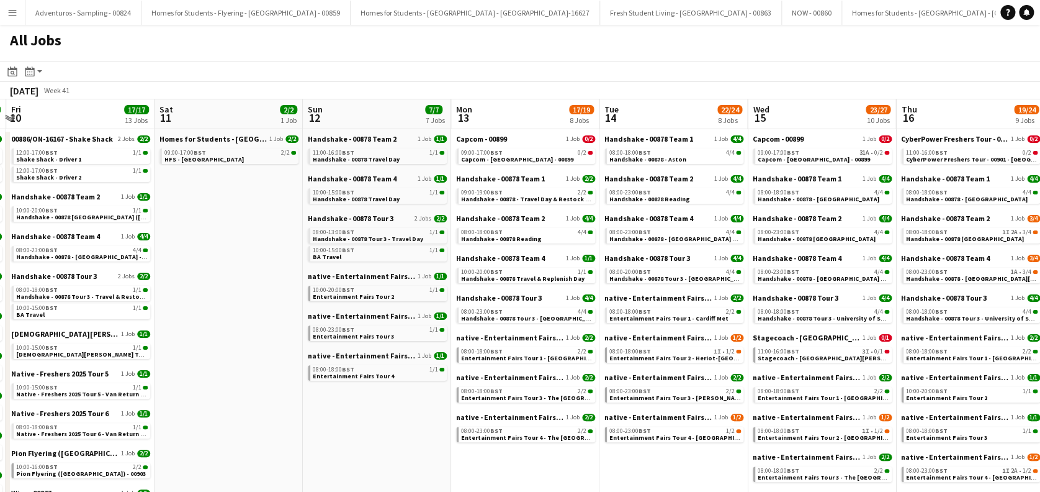
drag, startPoint x: 806, startPoint y: 433, endPoint x: 367, endPoint y: 388, distance: 441.1
click at [366, 392] on app-calendar-viewport "Tue 7 39/39 16 Jobs Wed 8 42/43 16 Jobs Thu 9 39/39 15 Jobs Fri 10 17/17 13 Job…" at bounding box center [520, 442] width 1040 height 686
click at [546, 156] on span "Capcom - [GEOGRAPHIC_DATA] - 00899" at bounding box center [517, 159] width 112 height 8
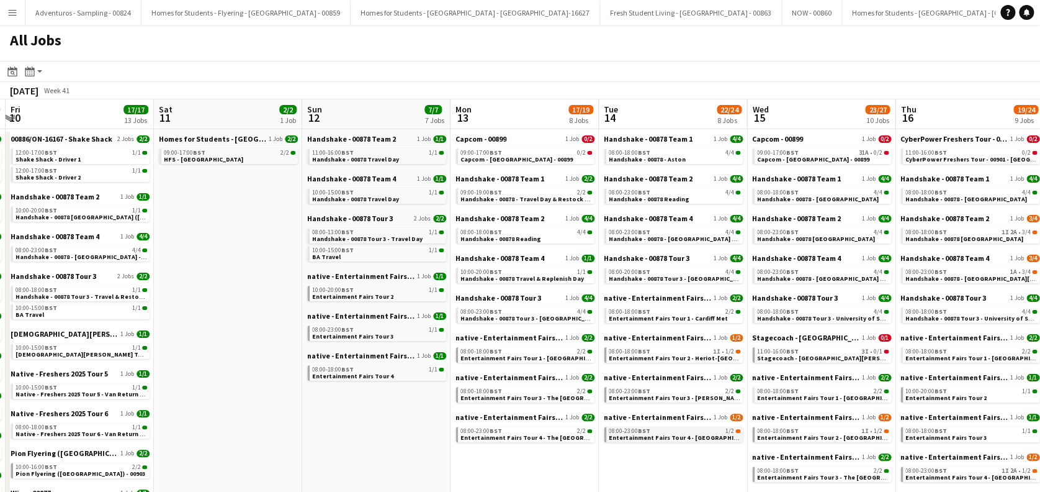
click at [701, 436] on span "Entertainment Fairs Tour 4 - University of Durham" at bounding box center [683, 437] width 149 height 8
click at [699, 357] on span "Entertainment Fairs Tour 2 - Heriot-Watt University" at bounding box center [694, 358] width 171 height 8
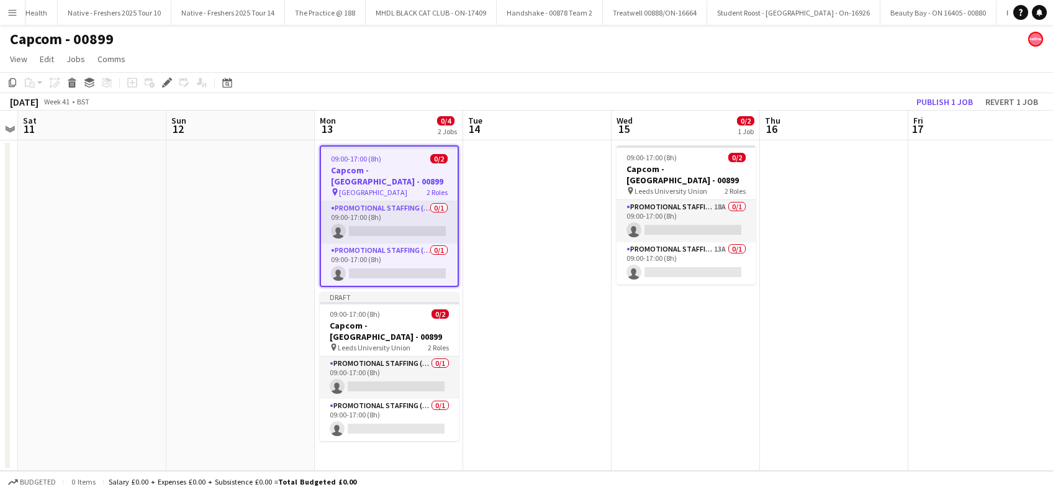
scroll to position [0, 7315]
click at [412, 227] on app-card-role "Promotional Staffing (Brand Ambassadors) 0/1 09:00-17:00 (8h) single-neutral-ac…" at bounding box center [389, 222] width 137 height 42
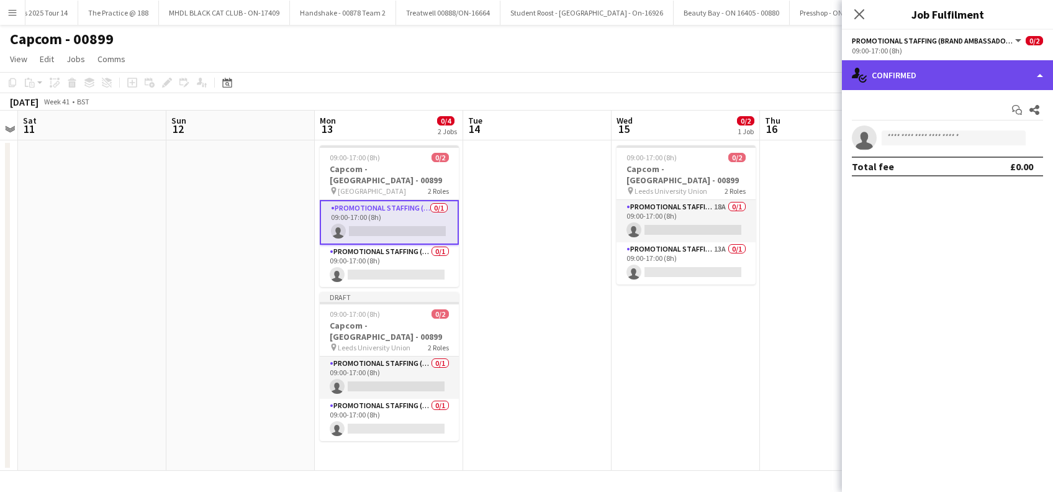
click at [929, 76] on div "single-neutral-actions-check-2 Confirmed" at bounding box center [947, 75] width 211 height 30
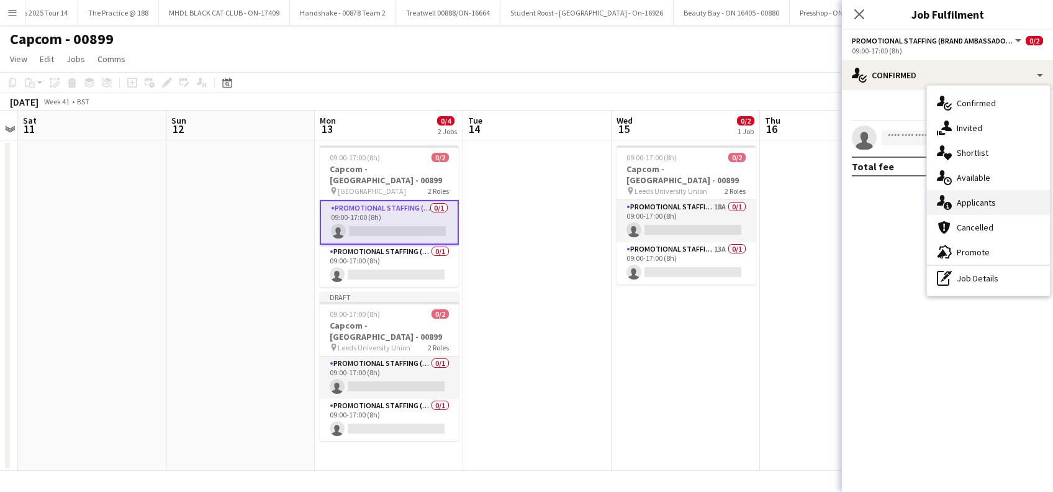
click at [998, 210] on div "single-neutral-actions-information Applicants" at bounding box center [988, 202] width 123 height 25
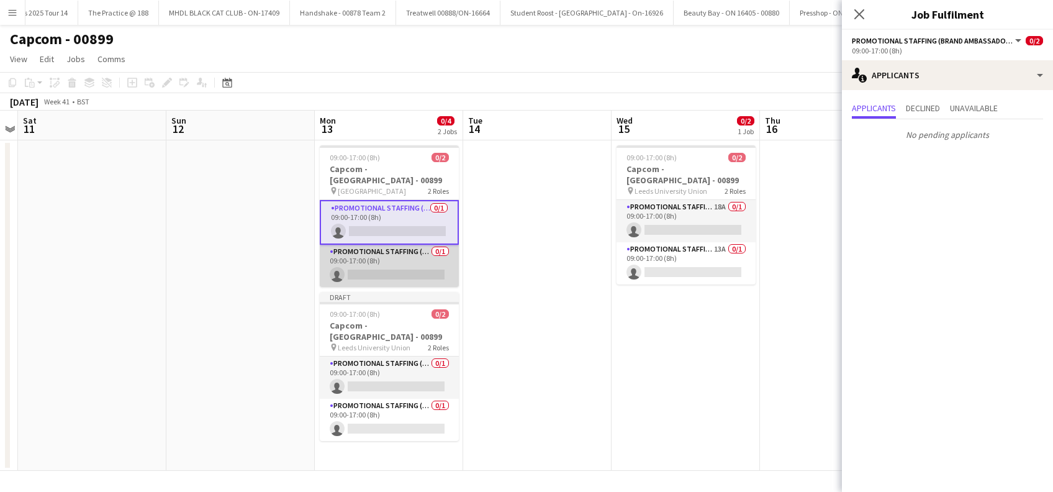
click at [405, 261] on app-card-role "Promotional Staffing (Team Leader) 0/1 09:00-17:00 (8h) single-neutral-actions" at bounding box center [389, 266] width 139 height 42
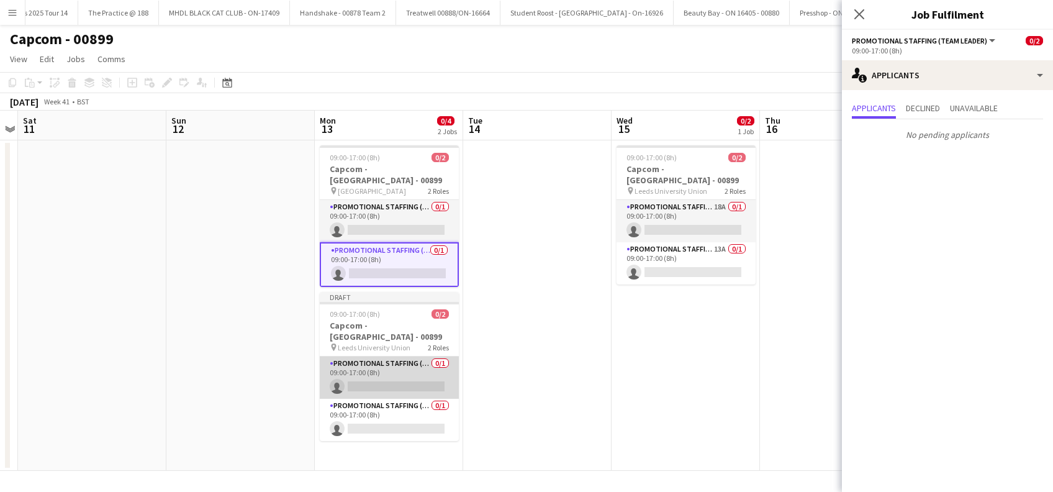
click at [387, 372] on app-card-role "Promotional Staffing (Brand Ambassadors) 0/1 09:00-17:00 (8h) single-neutral-ac…" at bounding box center [389, 377] width 139 height 42
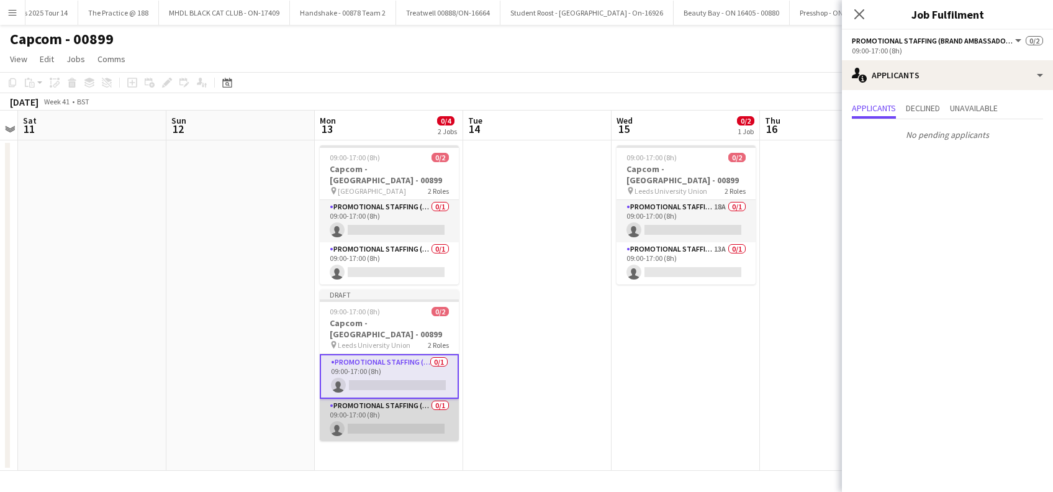
click at [399, 420] on app-card-role "Promotional Staffing (Team Leader) 0/1 09:00-17:00 (8h) single-neutral-actions" at bounding box center [389, 419] width 139 height 42
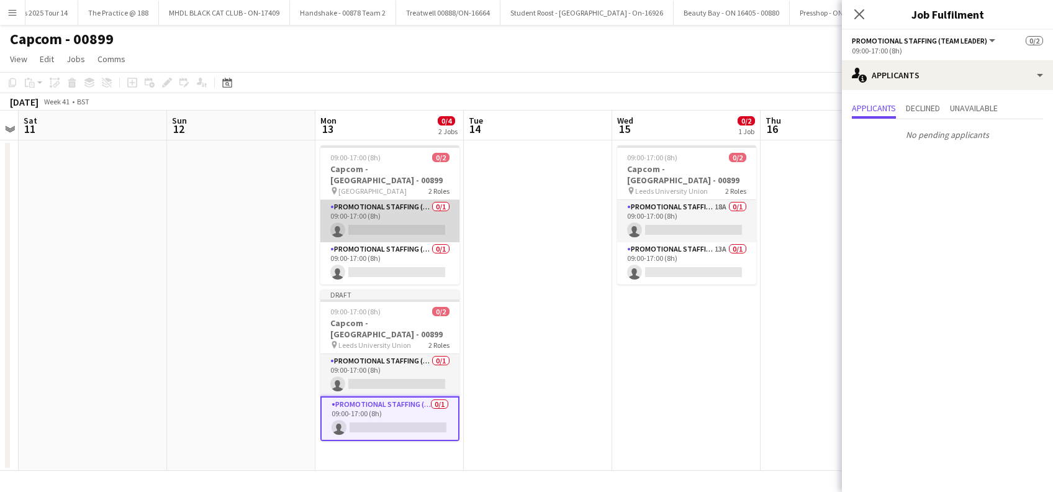
click at [411, 229] on app-card-role "Promotional Staffing (Brand Ambassadors) 0/1 09:00-17:00 (8h) single-neutral-ac…" at bounding box center [389, 221] width 139 height 42
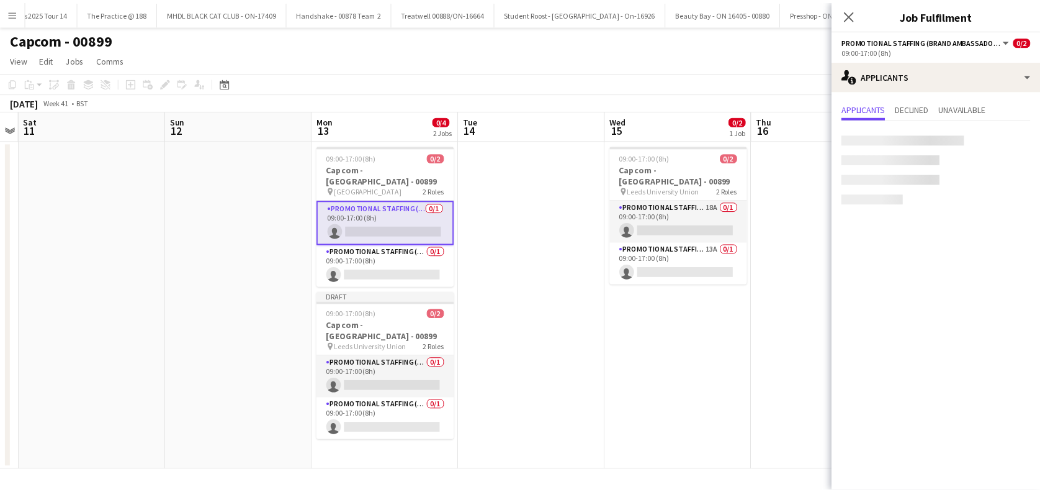
scroll to position [0, 426]
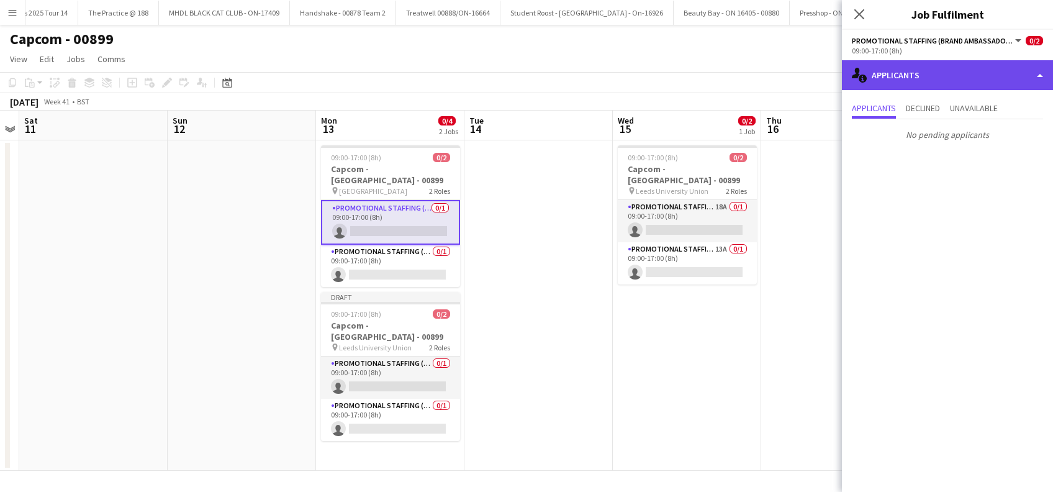
click at [973, 67] on div "single-neutral-actions-information Applicants" at bounding box center [947, 75] width 211 height 30
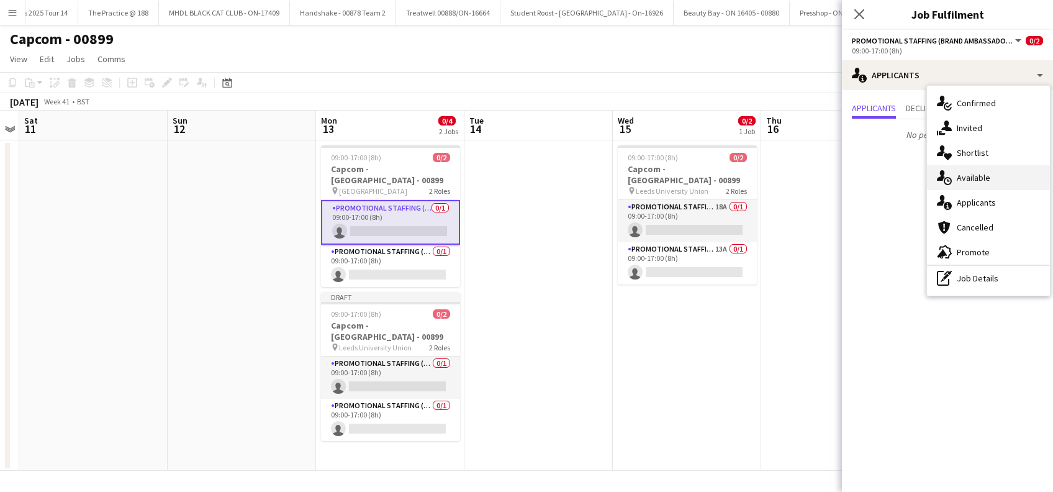
click at [961, 179] on span "Available" at bounding box center [973, 177] width 34 height 11
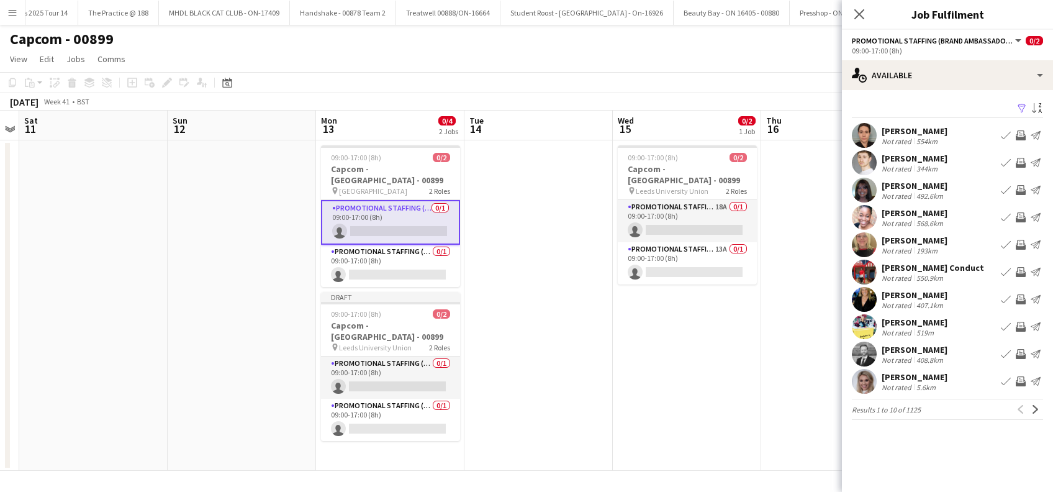
click at [1023, 106] on app-icon "Filter" at bounding box center [1022, 109] width 10 height 12
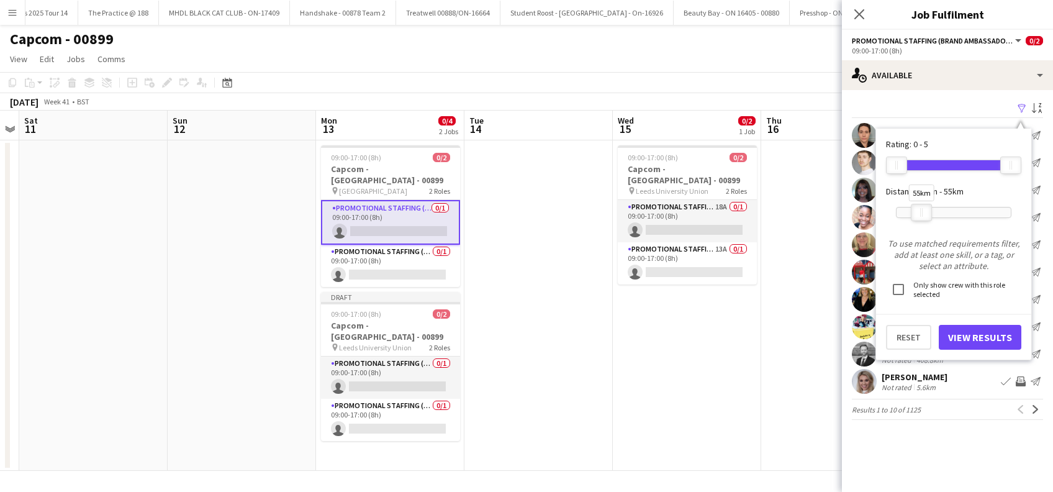
drag, startPoint x: 1018, startPoint y: 210, endPoint x: 943, endPoint y: 242, distance: 82.3
click at [928, 216] on div at bounding box center [921, 212] width 20 height 16
click at [971, 336] on button "View Results" at bounding box center [979, 337] width 83 height 25
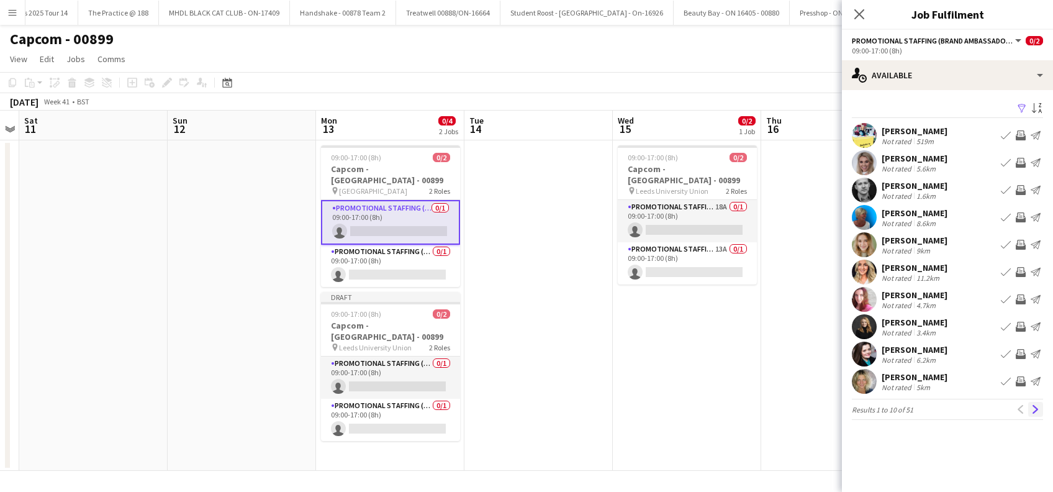
click at [1035, 413] on app-icon "Next" at bounding box center [1035, 409] width 9 height 9
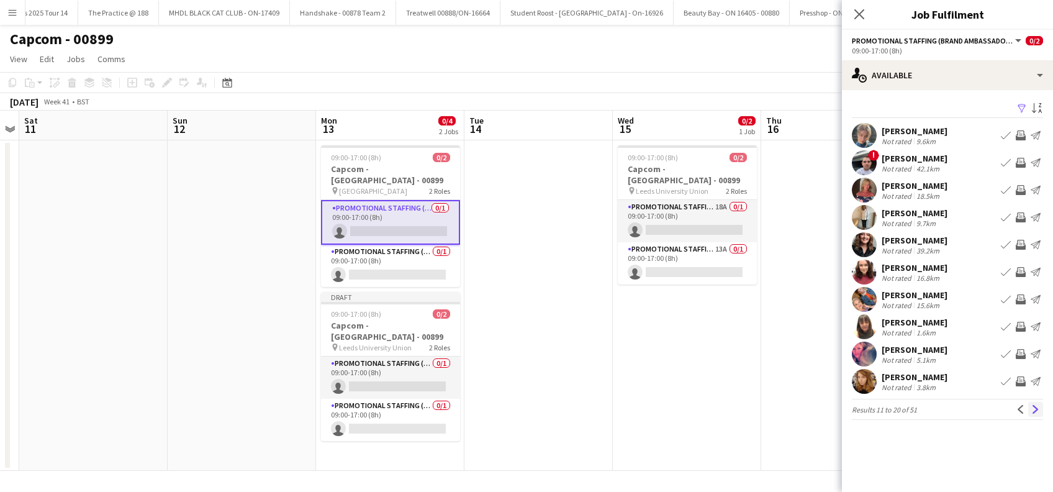
click at [1036, 411] on app-icon "Next" at bounding box center [1035, 409] width 9 height 9
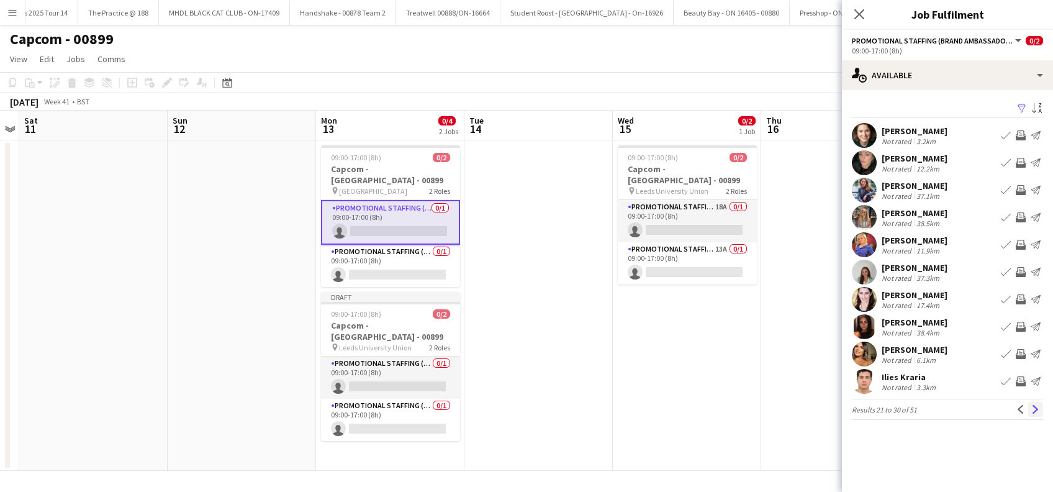
click at [1033, 407] on app-icon "Next" at bounding box center [1035, 409] width 9 height 9
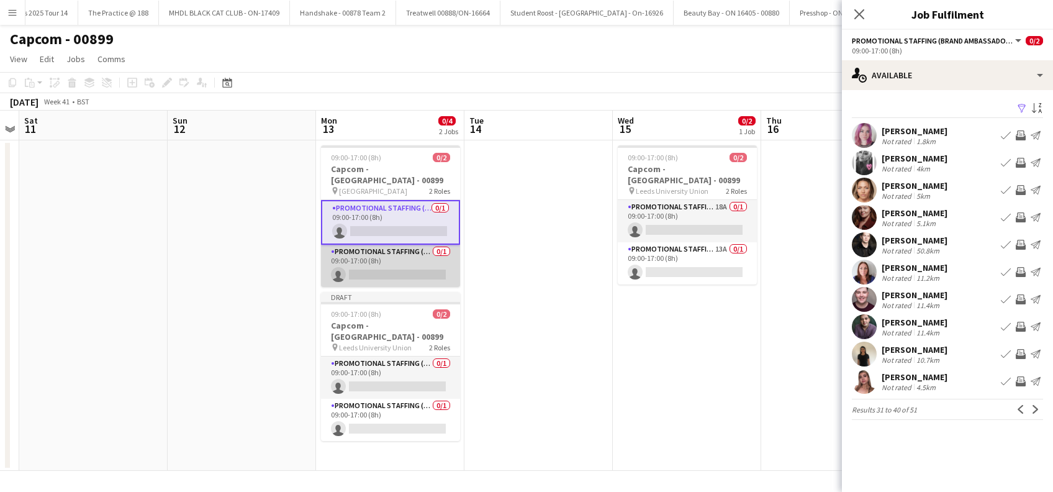
click at [408, 262] on app-card-role "Promotional Staffing (Team Leader) 0/1 09:00-17:00 (8h) single-neutral-actions" at bounding box center [390, 266] width 139 height 42
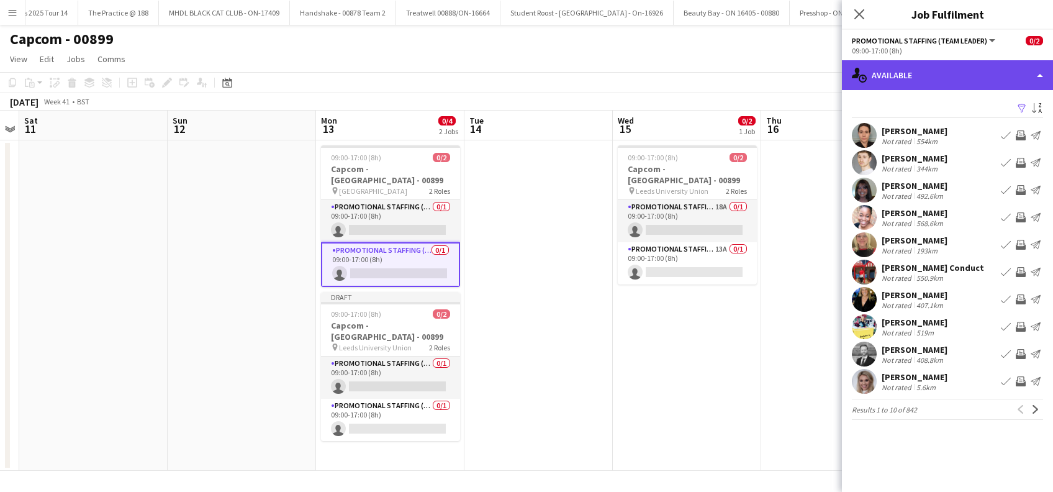
click at [941, 71] on div "single-neutral-actions-upload Available" at bounding box center [947, 75] width 211 height 30
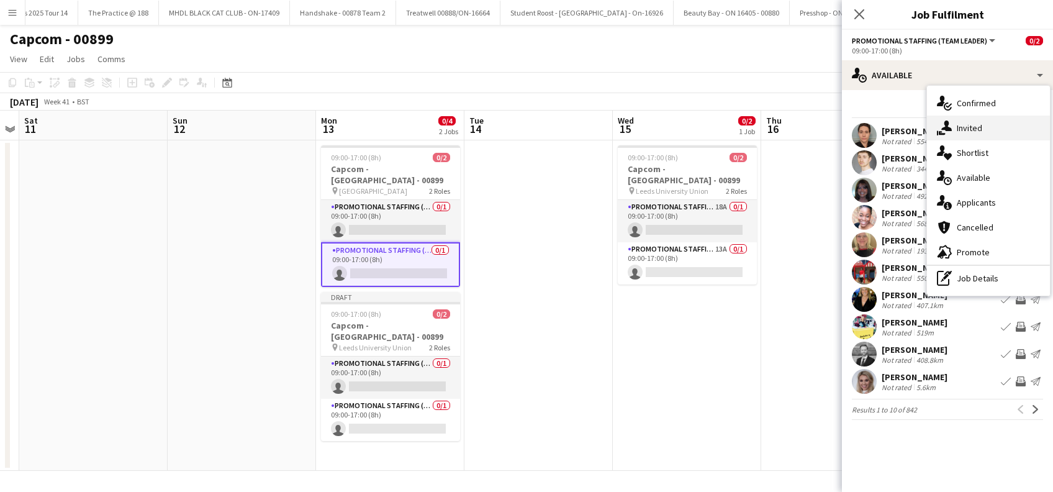
click at [967, 134] on div "single-neutral-actions-share-1 Invited" at bounding box center [988, 127] width 123 height 25
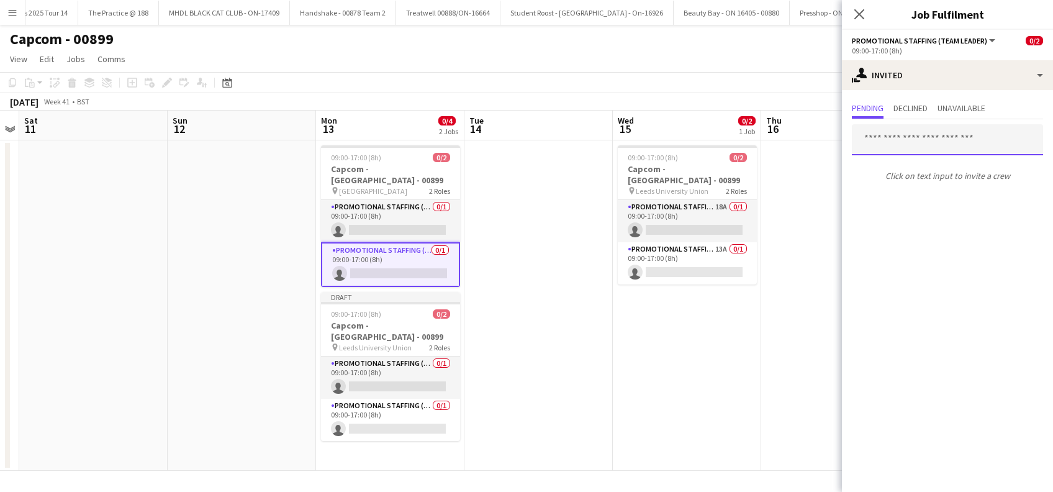
click at [917, 145] on input "text" at bounding box center [946, 139] width 191 height 31
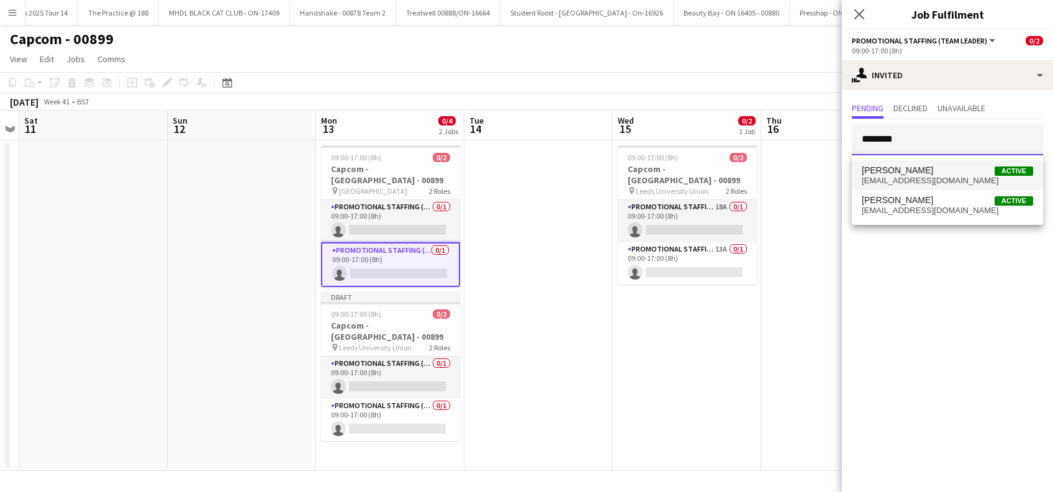
type input "********"
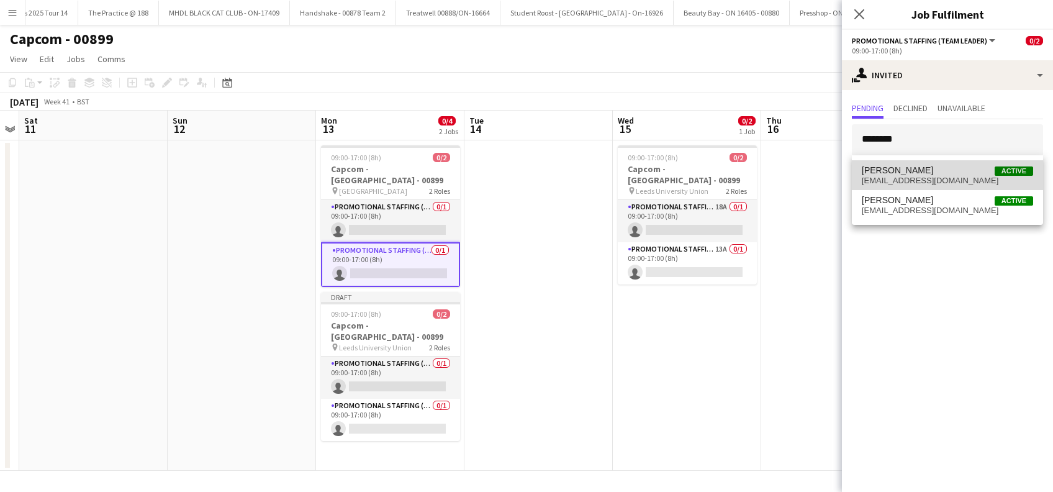
click at [922, 176] on span "menardf@hotmail.com" at bounding box center [946, 181] width 171 height 10
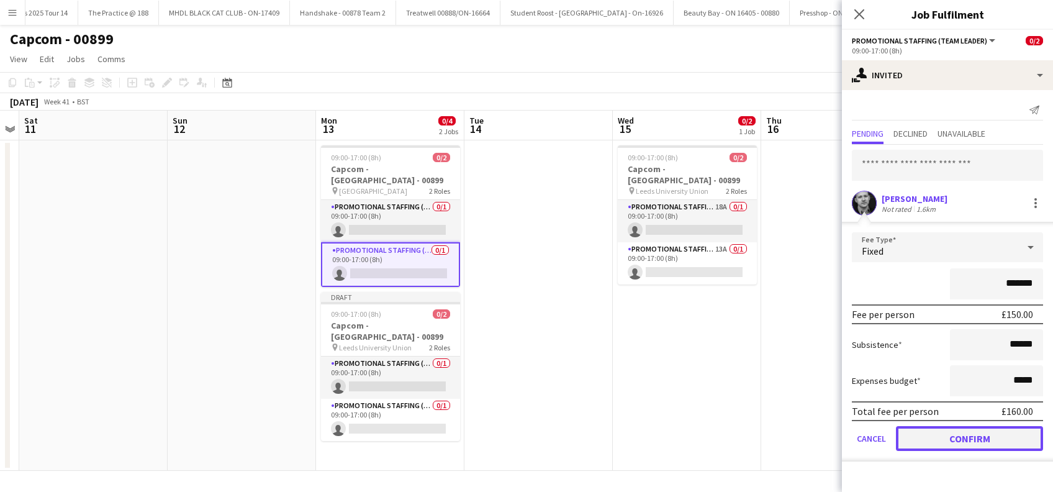
click at [958, 432] on button "Confirm" at bounding box center [969, 438] width 147 height 25
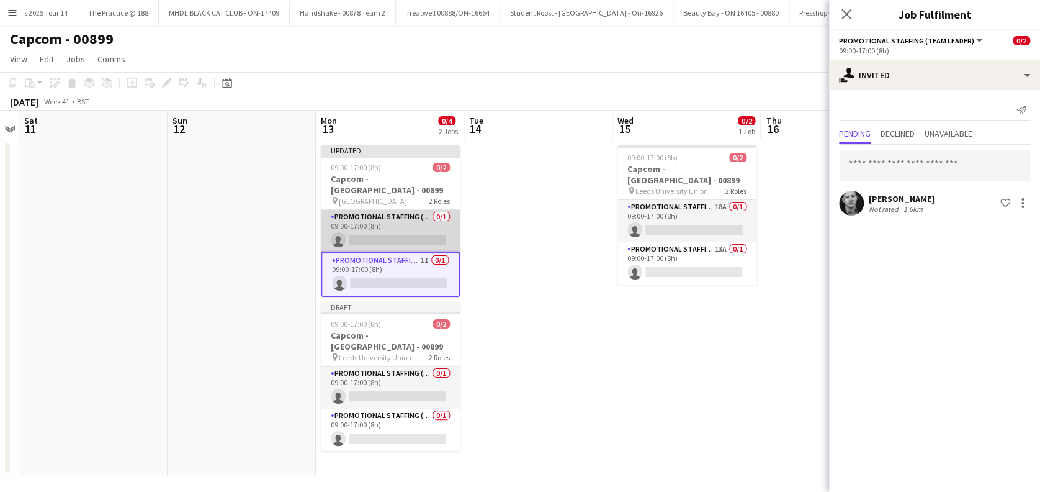
click at [377, 225] on app-card-role "Promotional Staffing (Brand Ambassadors) 0/1 09:00-17:00 (8h) single-neutral-ac…" at bounding box center [390, 231] width 139 height 42
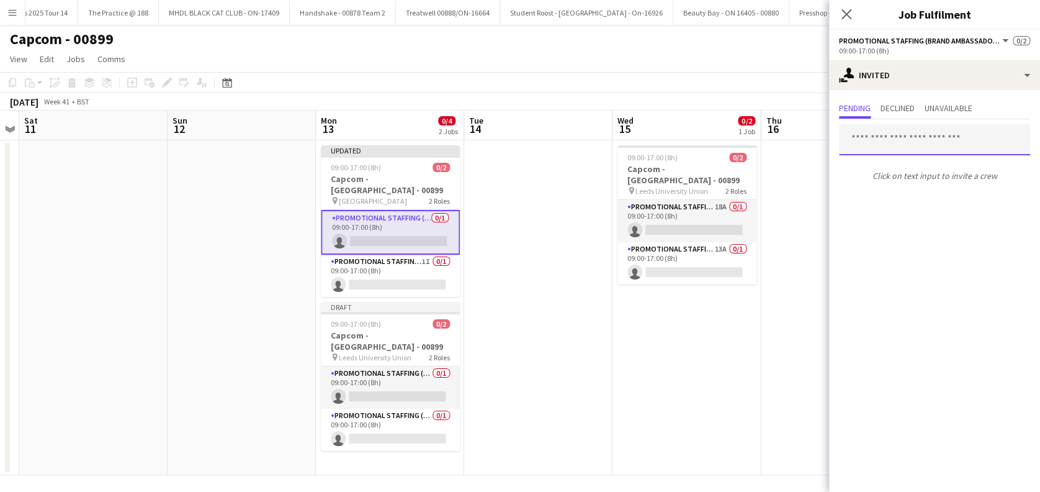
click at [894, 140] on input "text" at bounding box center [934, 139] width 191 height 31
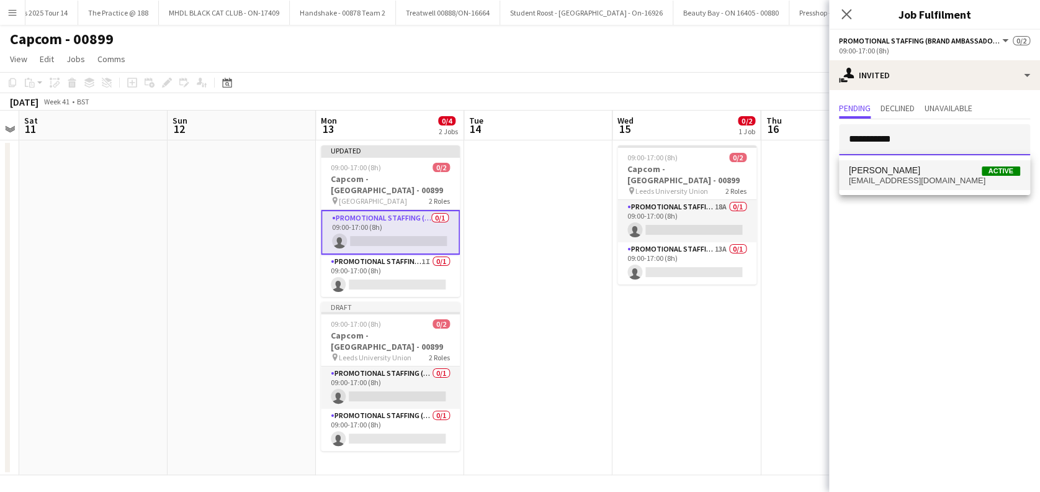
type input "**********"
click at [882, 176] on span "davidmurphy25@outlook.com" at bounding box center [934, 181] width 171 height 10
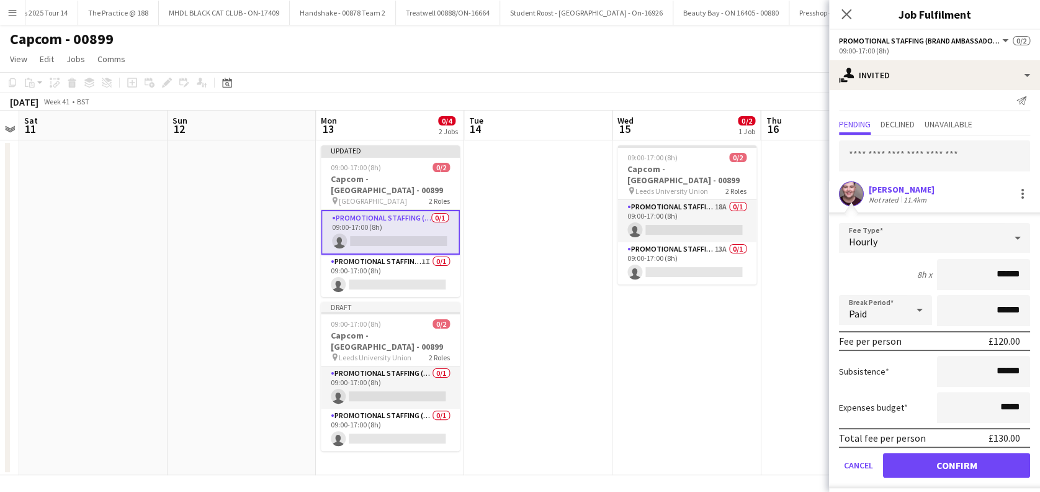
scroll to position [16, 0]
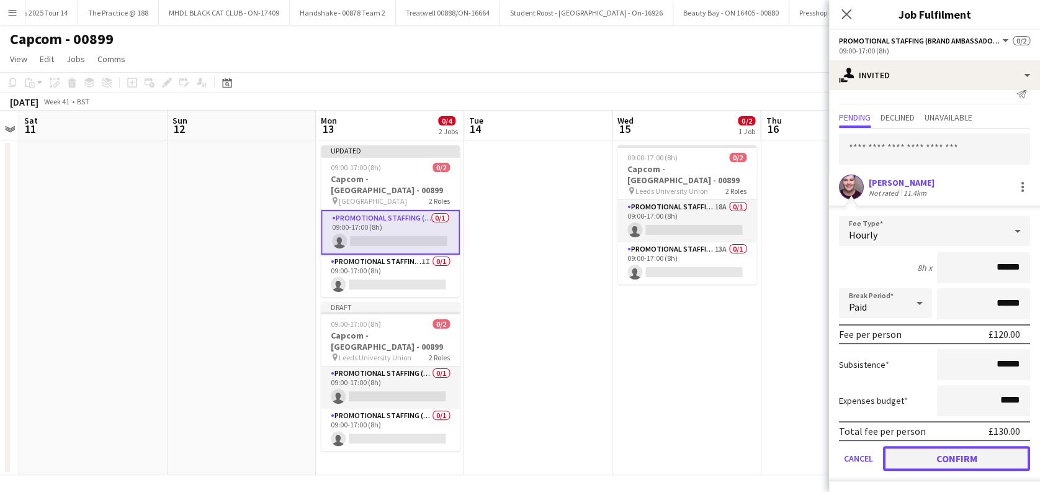
click at [956, 454] on button "Confirm" at bounding box center [956, 458] width 147 height 25
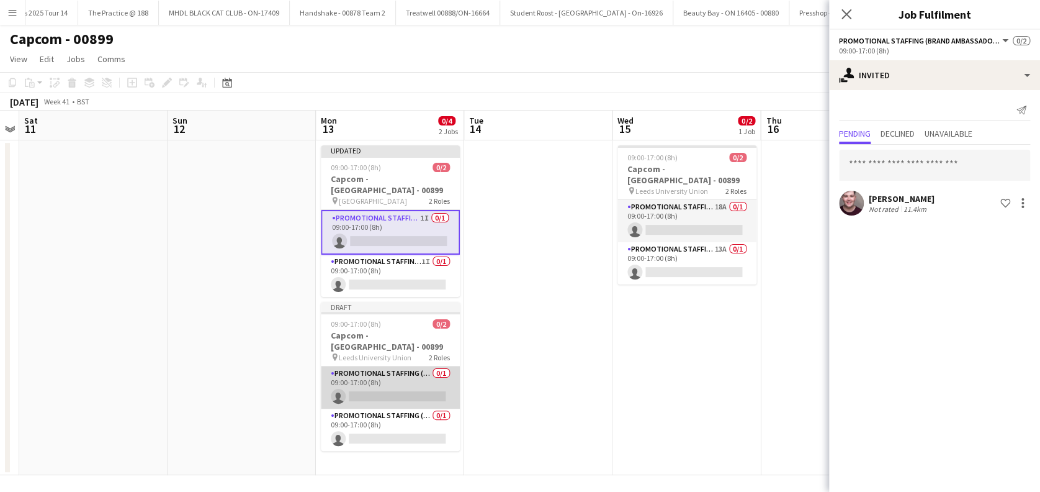
click at [404, 384] on app-card-role "Promotional Staffing (Brand Ambassadors) 0/1 09:00-17:00 (8h) single-neutral-ac…" at bounding box center [390, 387] width 139 height 42
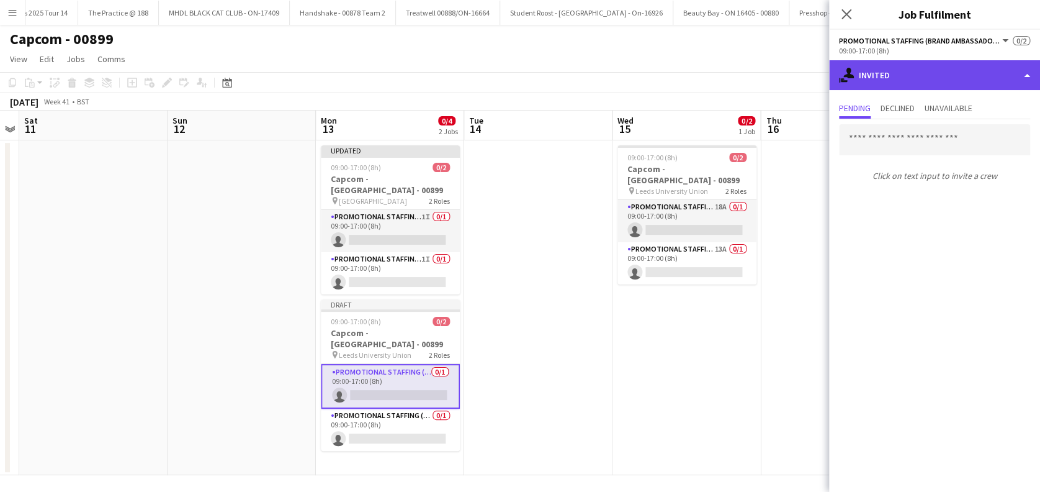
click at [983, 79] on div "single-neutral-actions-share-1 Invited" at bounding box center [934, 75] width 211 height 30
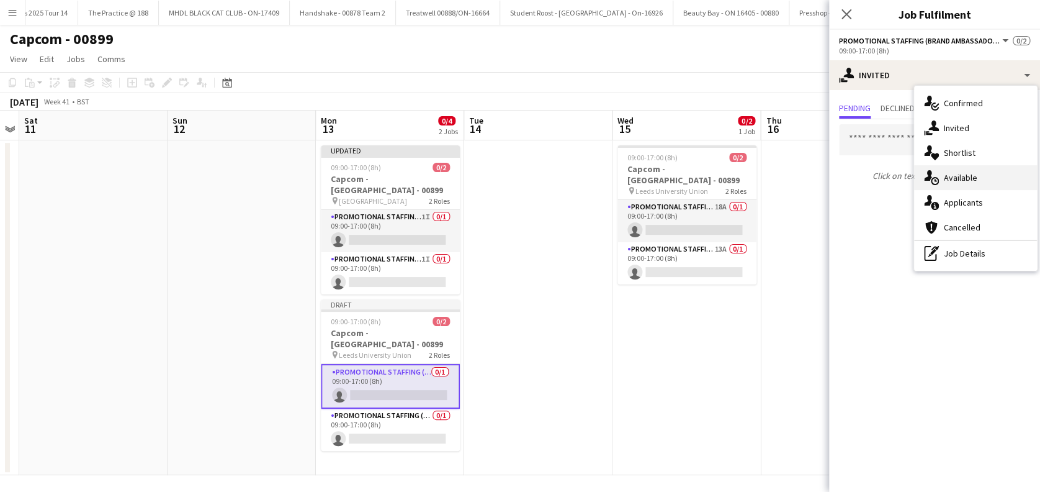
click at [967, 173] on span "Available" at bounding box center [961, 177] width 34 height 11
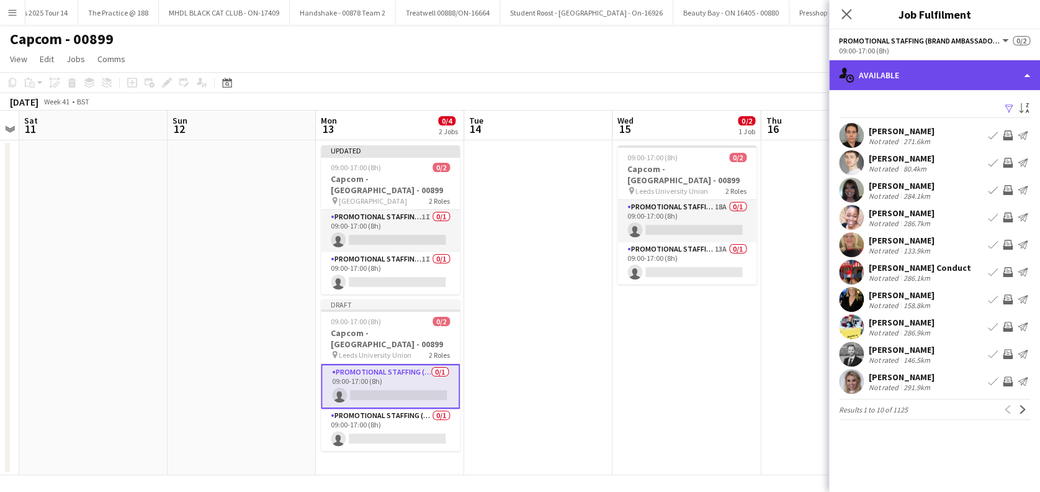
click at [1030, 71] on div "single-neutral-actions-upload Available" at bounding box center [934, 75] width 211 height 30
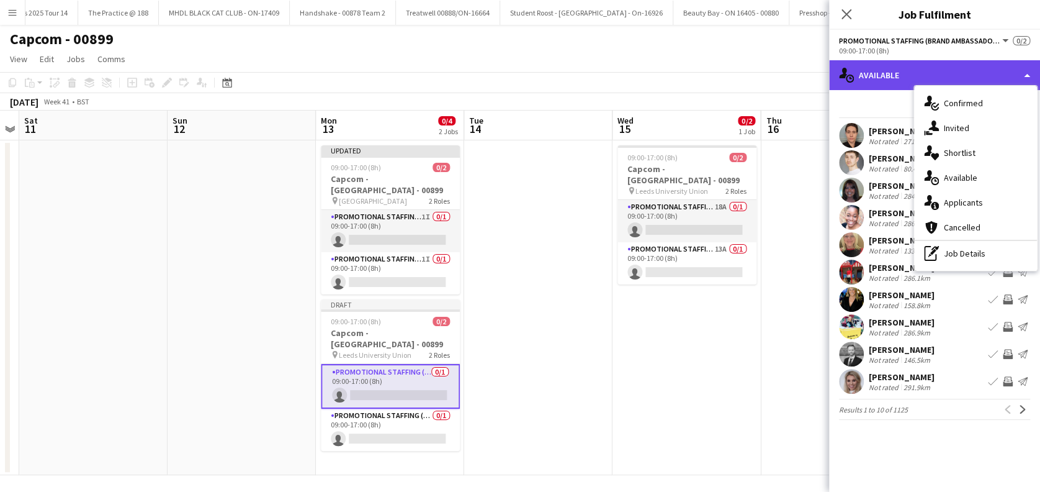
click at [909, 74] on div "single-neutral-actions-upload Available" at bounding box center [934, 75] width 211 height 30
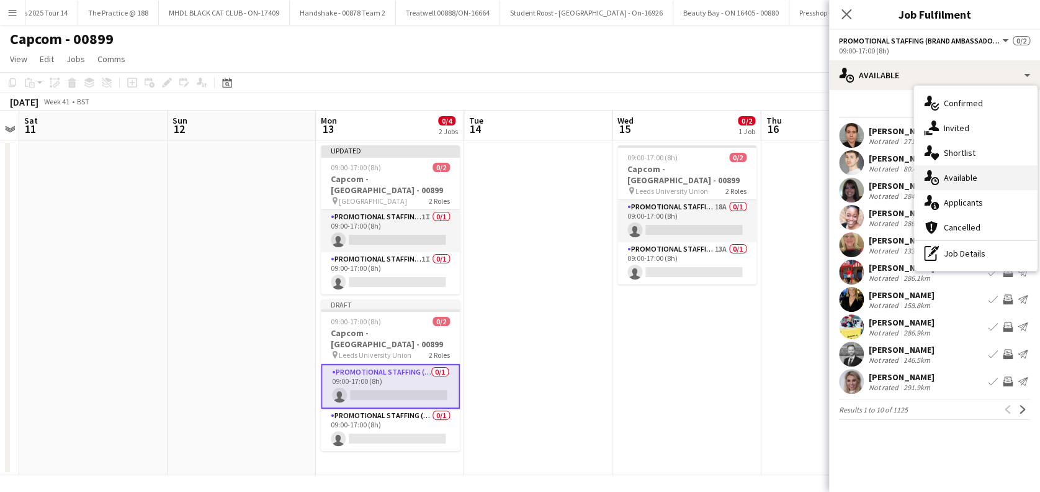
click at [961, 176] on span "Available" at bounding box center [961, 177] width 34 height 11
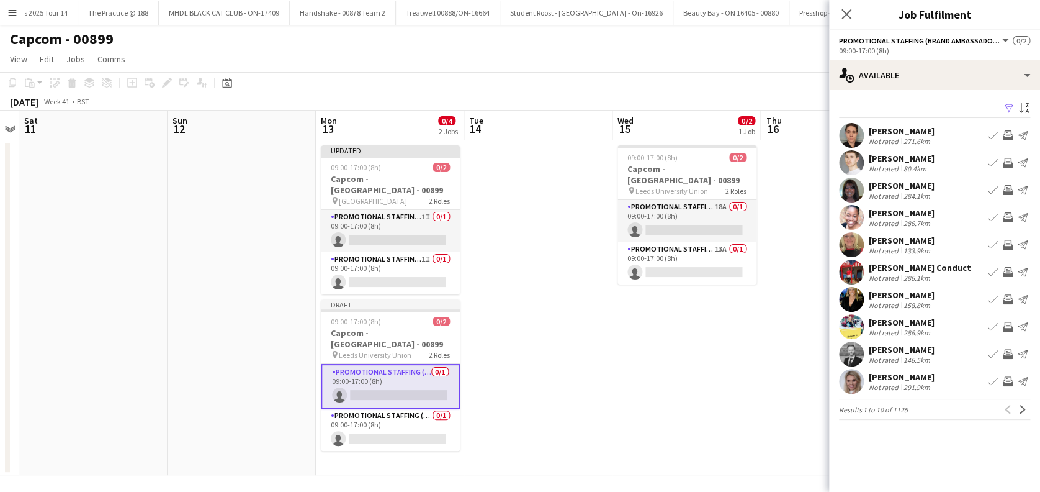
click at [1009, 107] on app-icon "Filter" at bounding box center [1009, 109] width 10 height 12
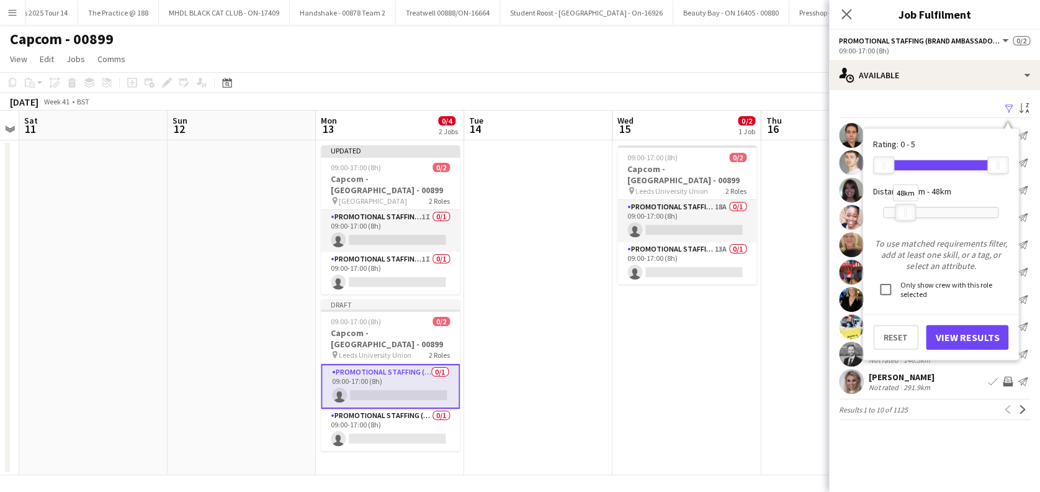
drag, startPoint x: 997, startPoint y: 211, endPoint x: 905, endPoint y: 219, distance: 92.8
click at [905, 219] on div at bounding box center [906, 212] width 20 height 16
click at [953, 332] on button "View Results" at bounding box center [967, 337] width 83 height 25
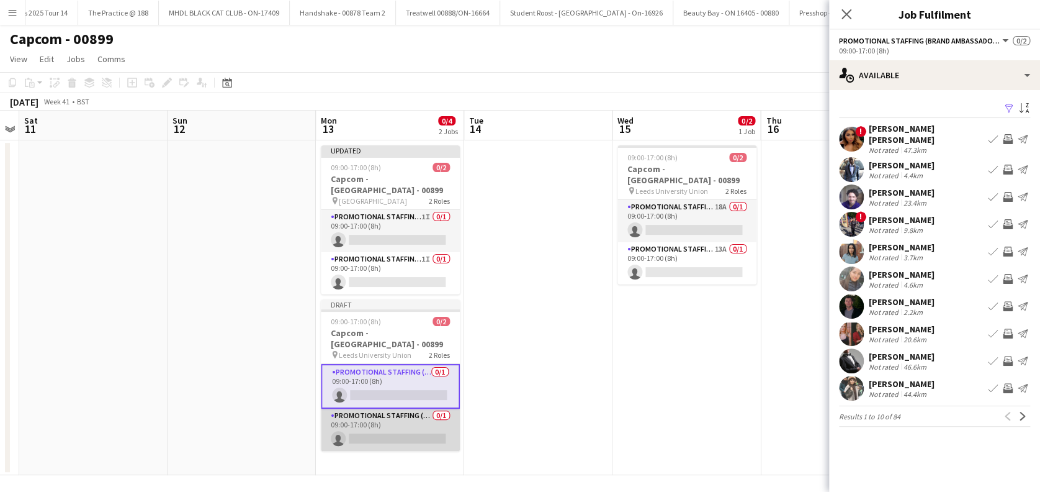
click at [407, 428] on app-card-role "Promotional Staffing (Team Leader) 0/1 09:00-17:00 (8h) single-neutral-actions" at bounding box center [390, 429] width 139 height 42
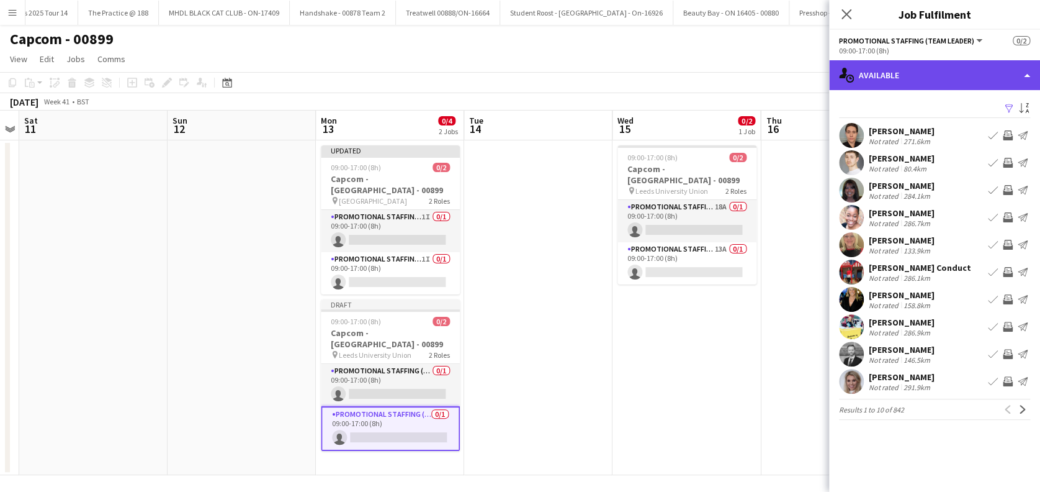
click at [925, 76] on div "single-neutral-actions-upload Available" at bounding box center [934, 75] width 211 height 30
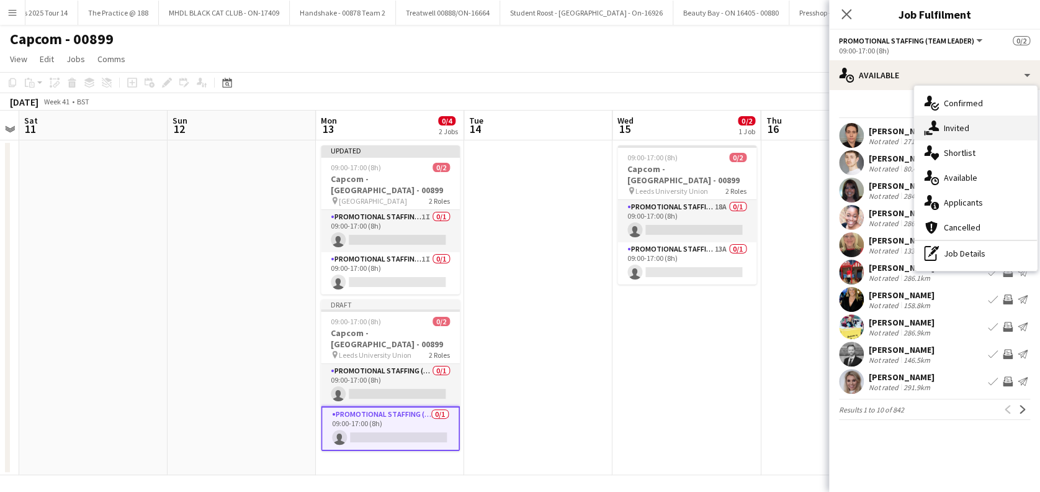
click at [961, 129] on span "Invited" at bounding box center [956, 127] width 25 height 11
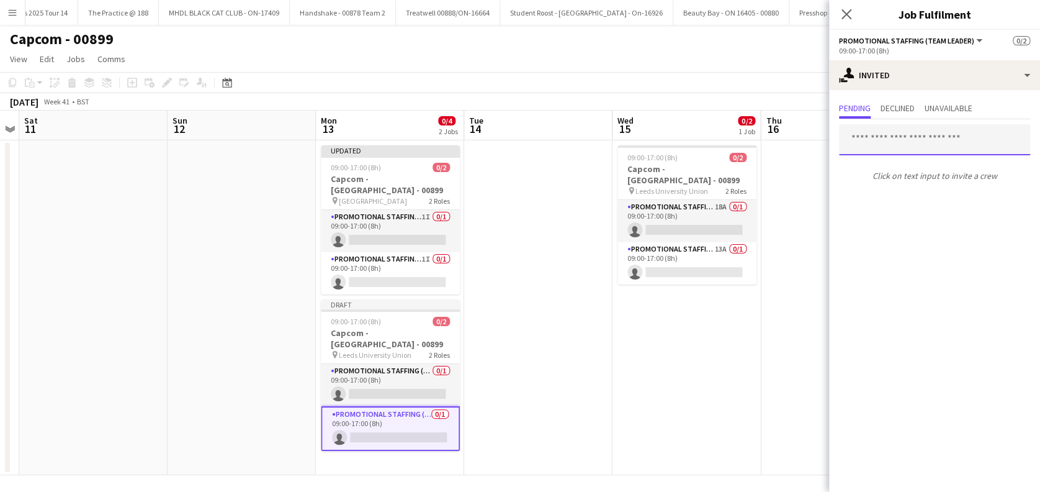
drag, startPoint x: 884, startPoint y: 141, endPoint x: 872, endPoint y: 139, distance: 11.9
click at [883, 140] on input "text" at bounding box center [934, 139] width 191 height 31
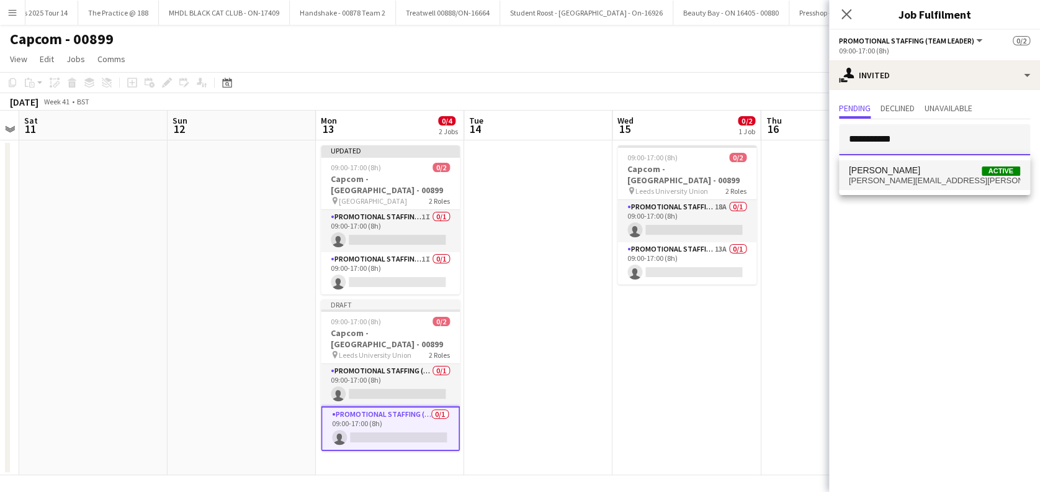
type input "**********"
click at [874, 170] on span "Daniel Wilcock" at bounding box center [884, 170] width 71 height 11
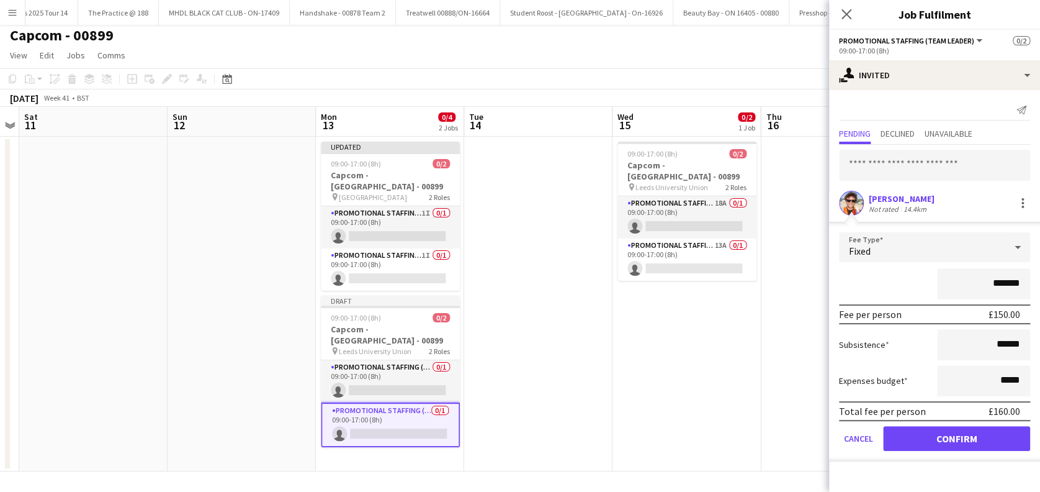
scroll to position [4, 0]
click at [959, 436] on button "Confirm" at bounding box center [956, 438] width 147 height 25
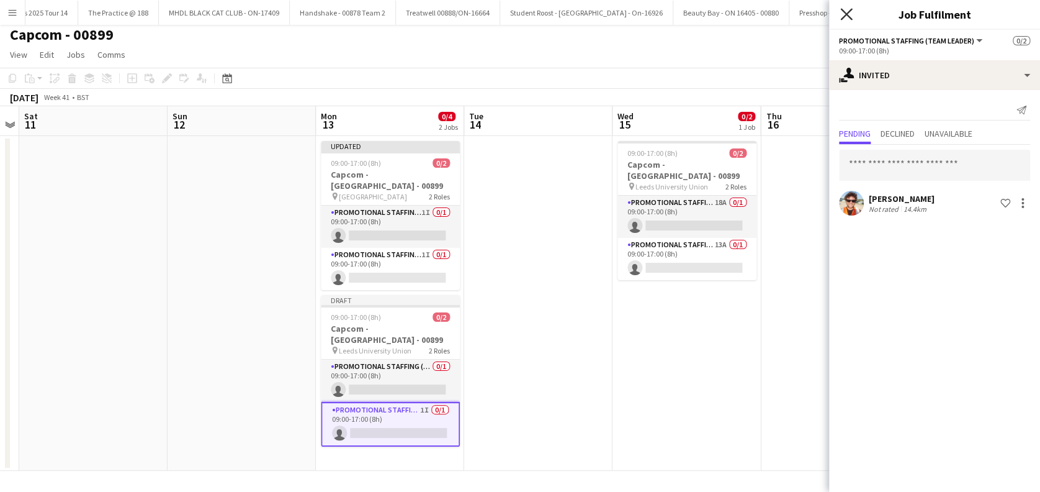
click at [847, 14] on icon at bounding box center [846, 14] width 12 height 12
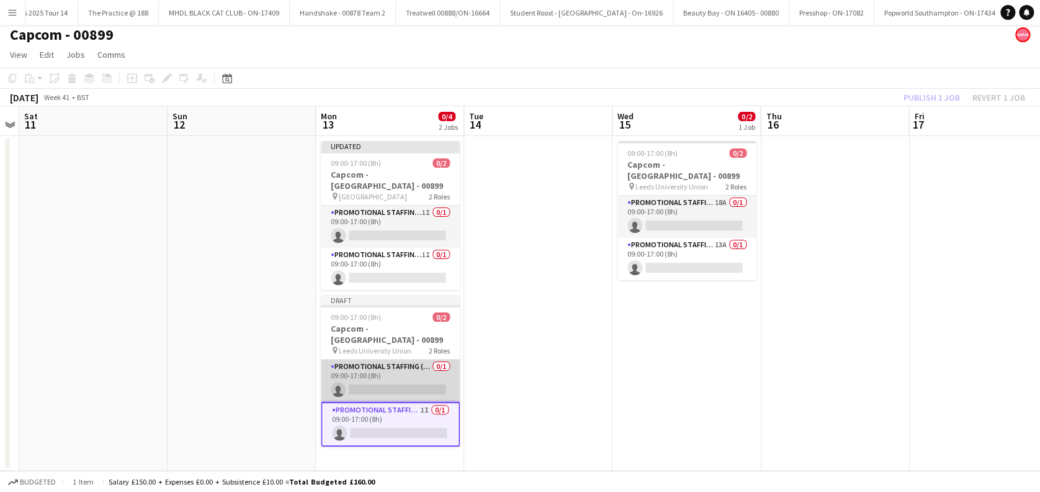
click at [397, 373] on app-card-role "Promotional Staffing (Brand Ambassadors) 0/1 09:00-17:00 (8h) single-neutral-ac…" at bounding box center [390, 380] width 139 height 42
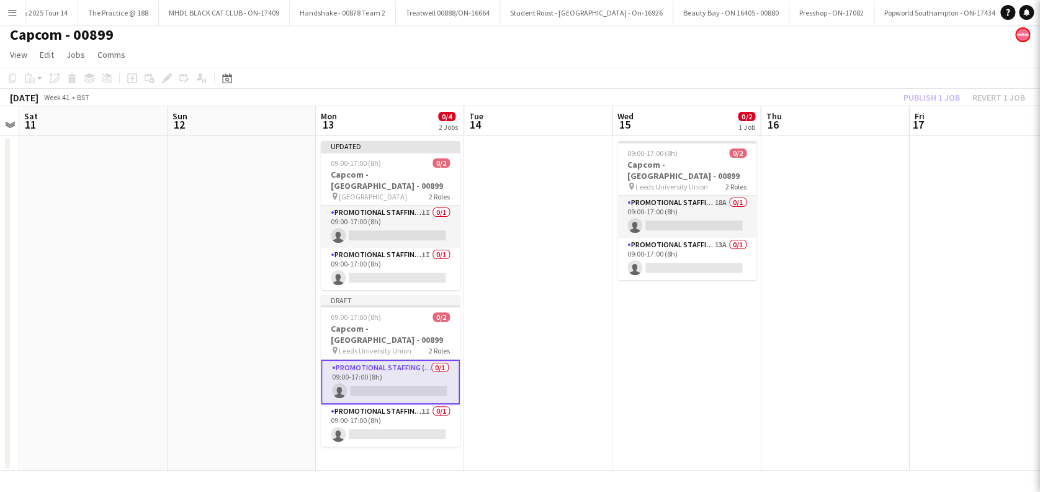
scroll to position [0, 424]
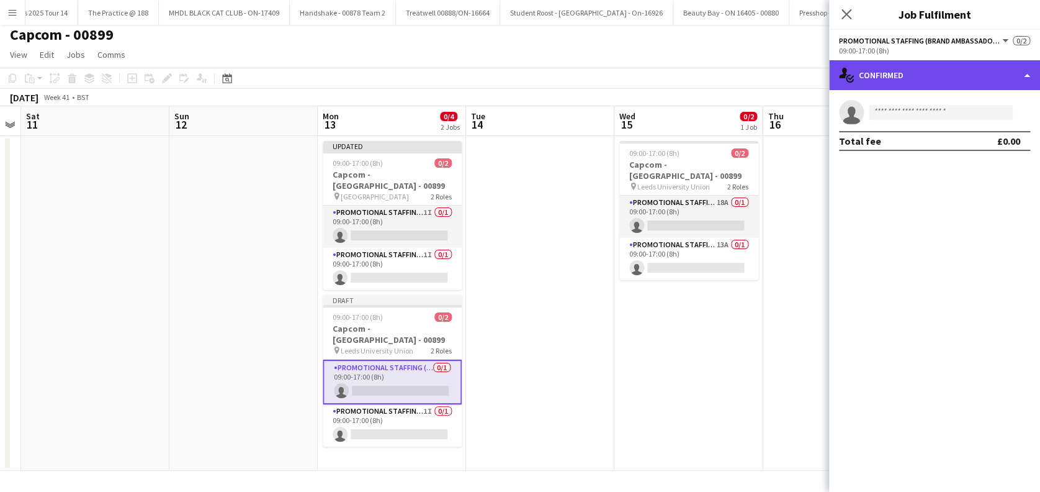
click at [891, 73] on div "single-neutral-actions-check-2 Confirmed" at bounding box center [934, 75] width 211 height 30
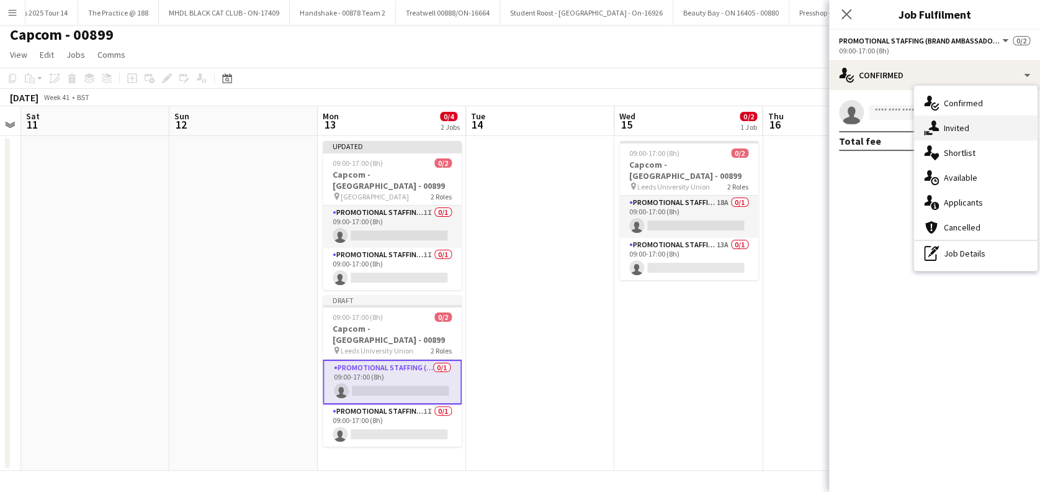
click at [953, 131] on span "Invited" at bounding box center [956, 127] width 25 height 11
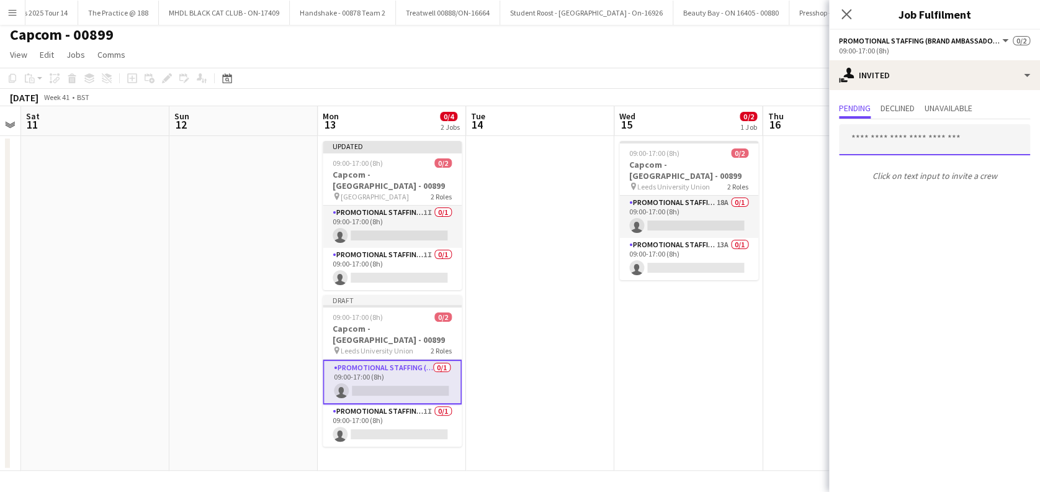
click at [868, 142] on input "text" at bounding box center [934, 139] width 191 height 31
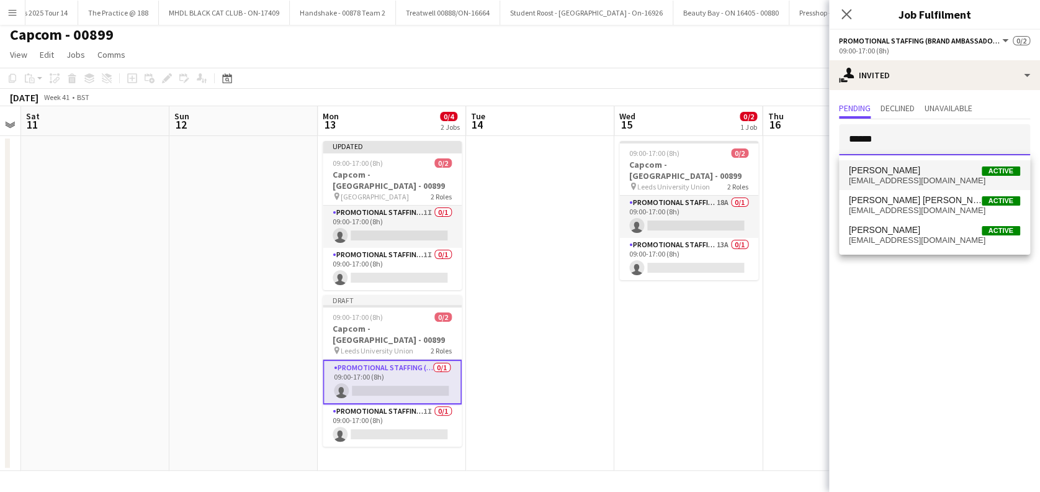
type input "******"
click at [888, 176] on span "photographybyandreacanegrati@yahoo.com" at bounding box center [934, 181] width 171 height 10
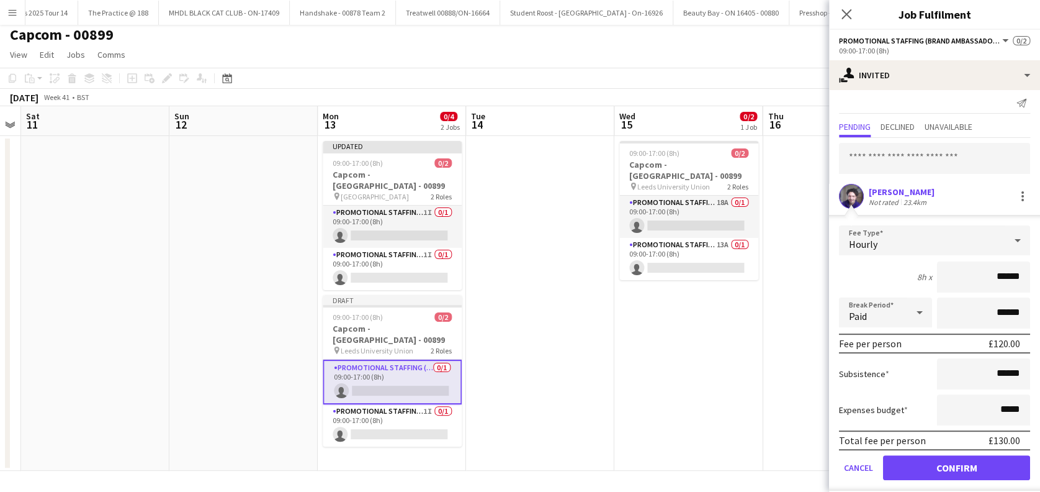
scroll to position [16, 0]
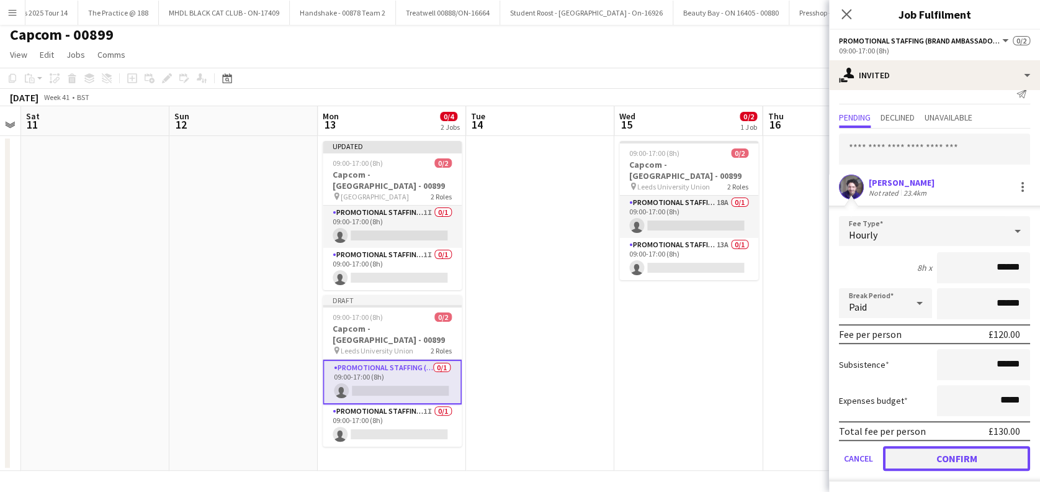
click at [976, 453] on button "Confirm" at bounding box center [956, 458] width 147 height 25
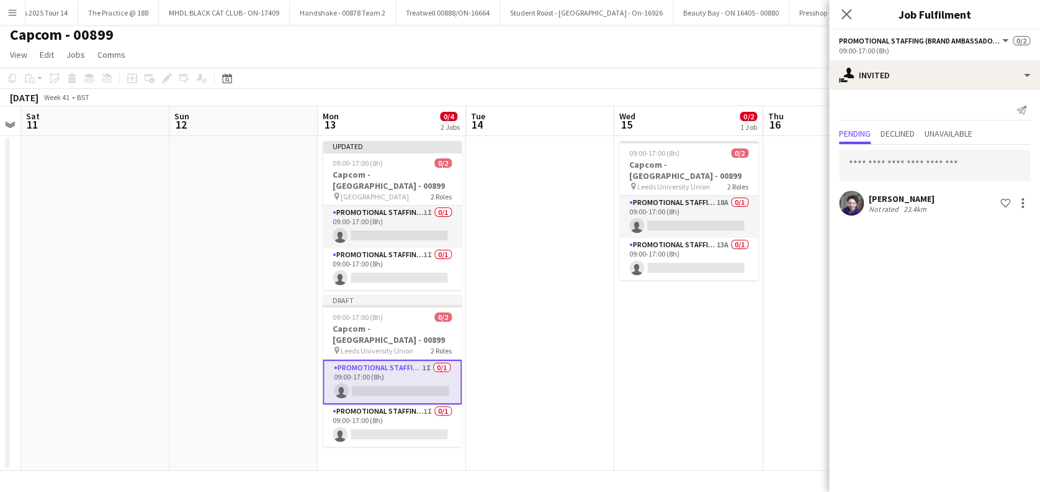
scroll to position [0, 0]
click at [544, 389] on app-date-cell at bounding box center [540, 303] width 148 height 335
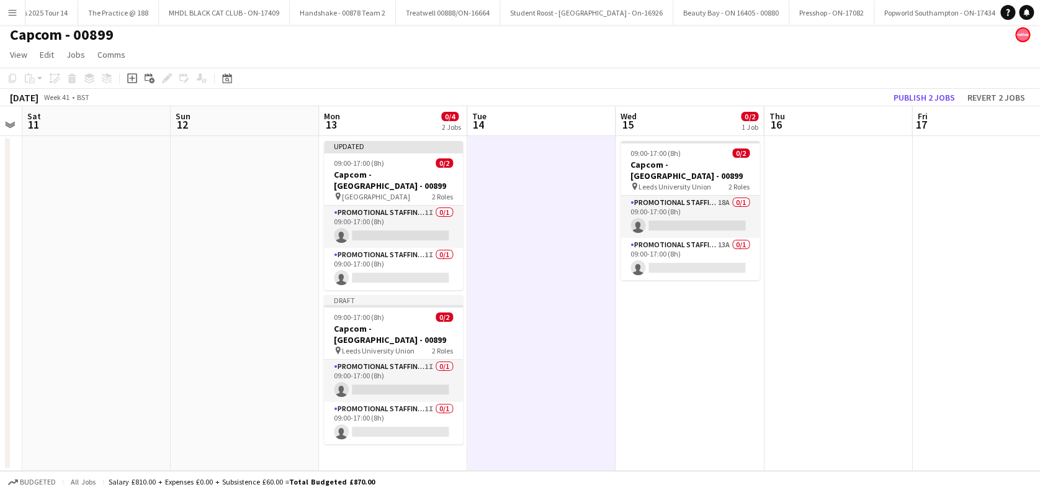
drag, startPoint x: 637, startPoint y: 392, endPoint x: 715, endPoint y: 353, distance: 86.6
click at [639, 392] on app-date-cell "09:00-17:00 (8h) 0/2 Capcom - Leeds - 00899 pin Leeds University Union 2 Roles …" at bounding box center [690, 303] width 148 height 335
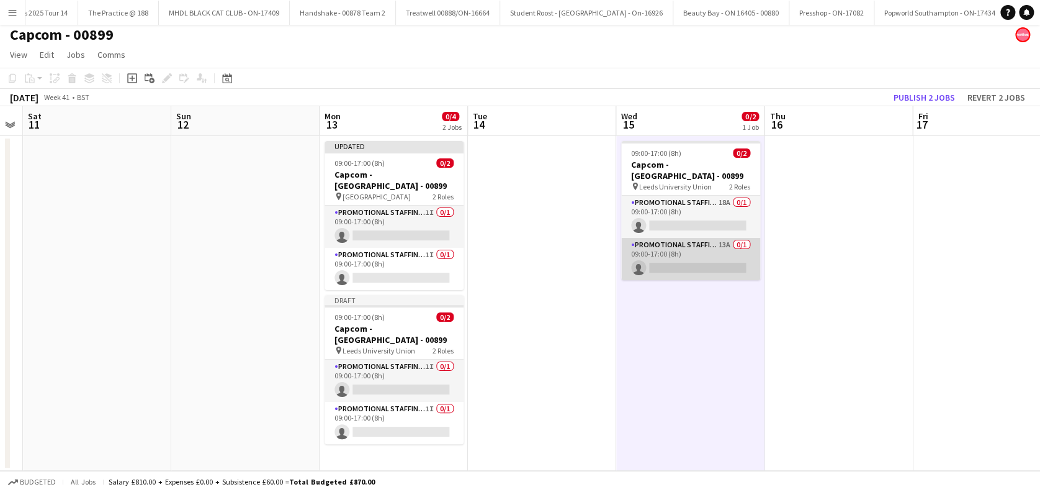
click at [691, 238] on app-card-role "Promotional Staffing (Team Leader) 13A 0/1 09:00-17:00 (8h) single-neutral-acti…" at bounding box center [690, 259] width 139 height 42
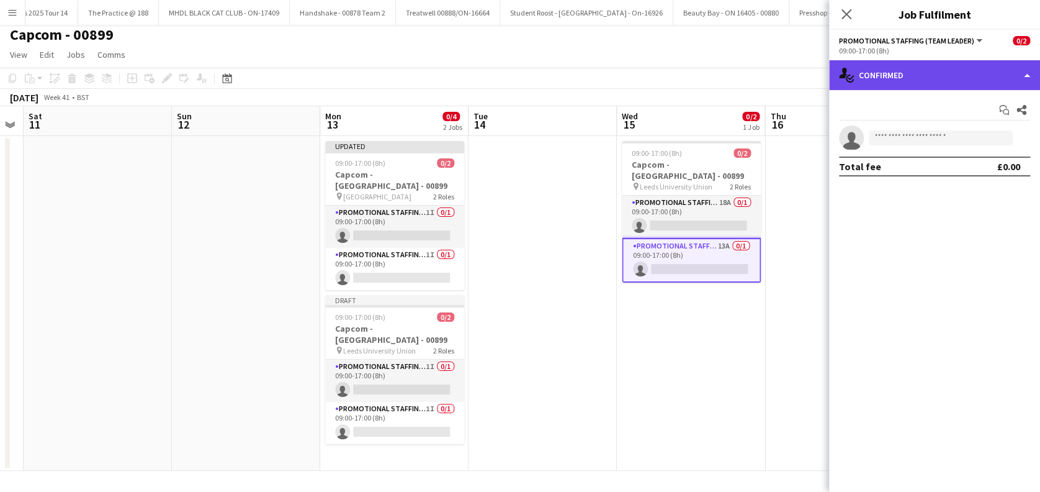
click at [925, 70] on div "single-neutral-actions-check-2 Confirmed" at bounding box center [934, 75] width 211 height 30
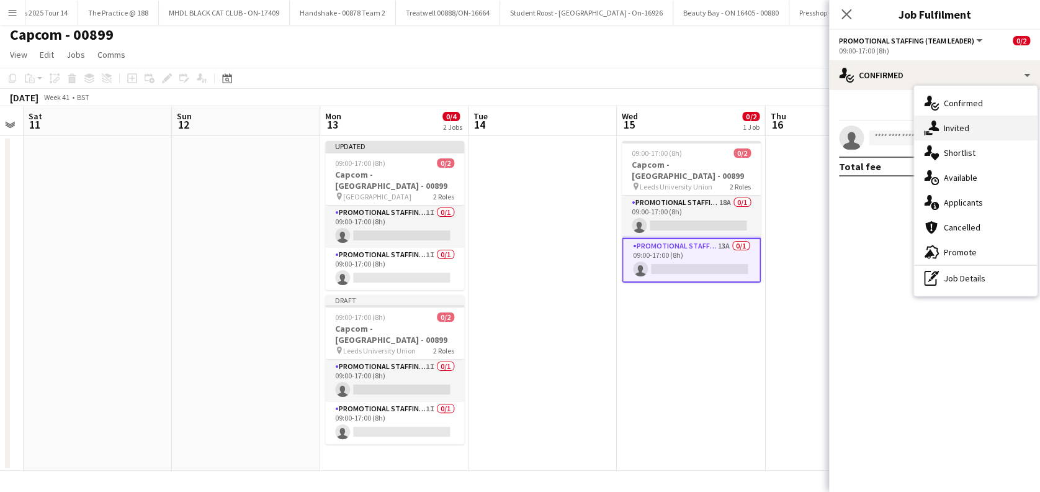
click at [954, 130] on span "Invited" at bounding box center [956, 127] width 25 height 11
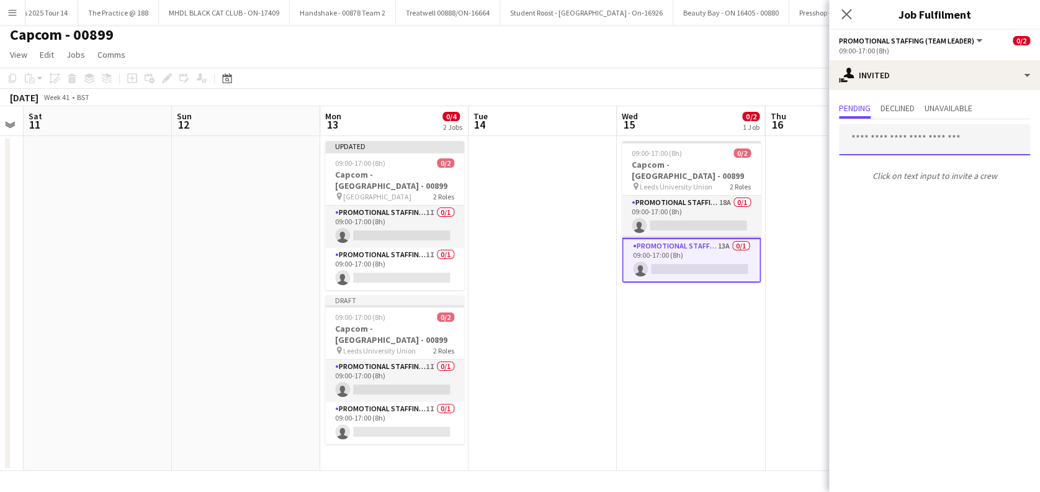
click at [855, 137] on input "text" at bounding box center [934, 139] width 191 height 31
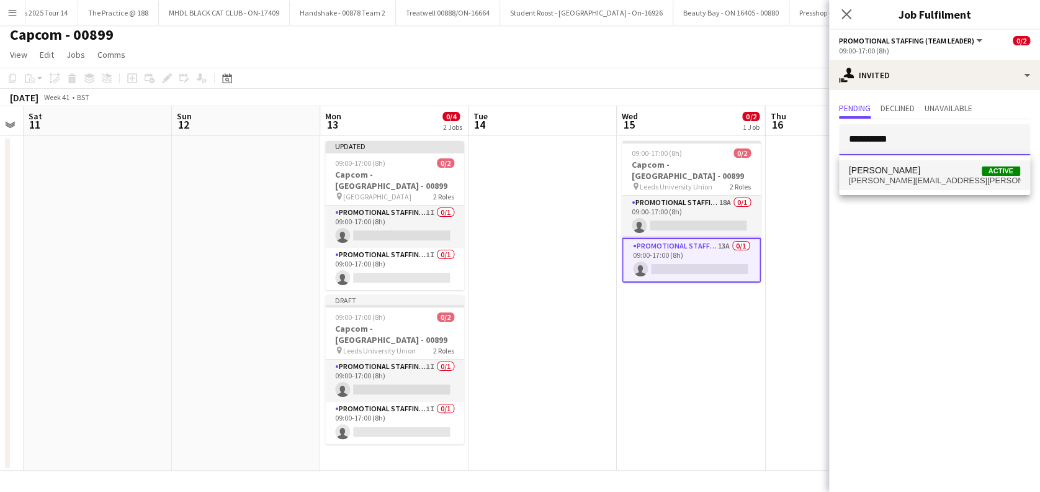
type input "**********"
click at [882, 173] on span "Daniel Wilcock" at bounding box center [884, 170] width 71 height 11
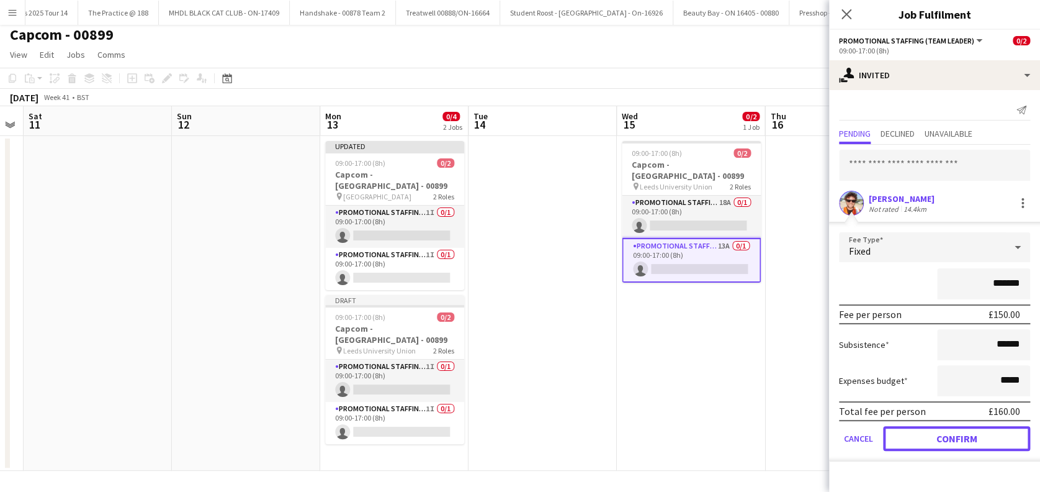
click at [964, 439] on button "Confirm" at bounding box center [956, 438] width 147 height 25
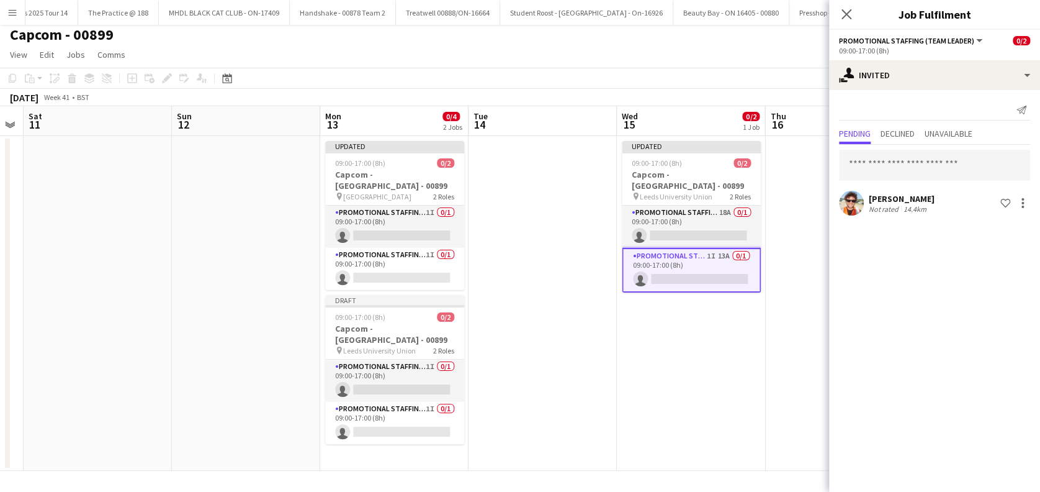
drag, startPoint x: 752, startPoint y: 398, endPoint x: 721, endPoint y: 349, distance: 57.2
click at [750, 397] on app-date-cell "Updated 09:00-17:00 (8h) 0/2 Capcom - Leeds - 00899 pin Leeds University Union …" at bounding box center [691, 303] width 148 height 335
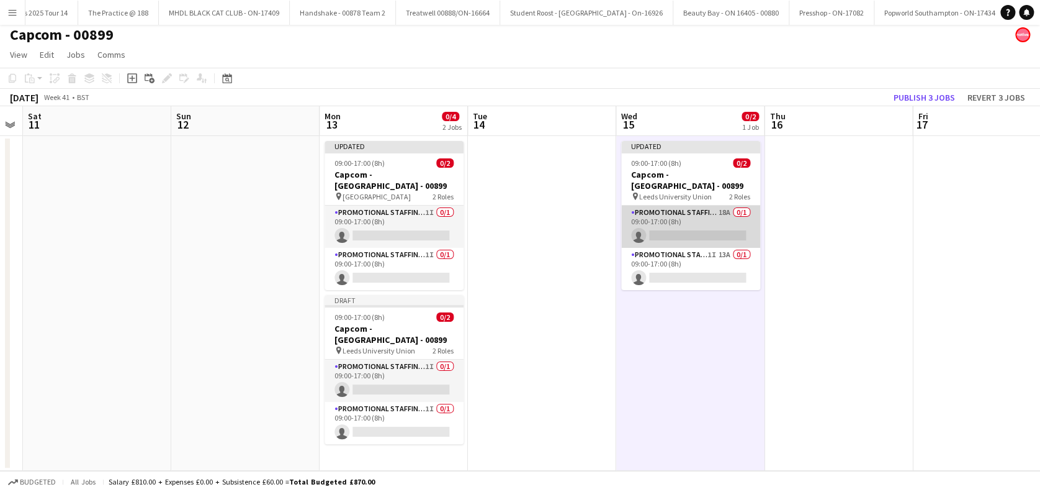
click at [684, 213] on app-card-role "Promotional Staffing (Brand Ambassadors) 18A 0/1 09:00-17:00 (8h) single-neutra…" at bounding box center [690, 226] width 139 height 42
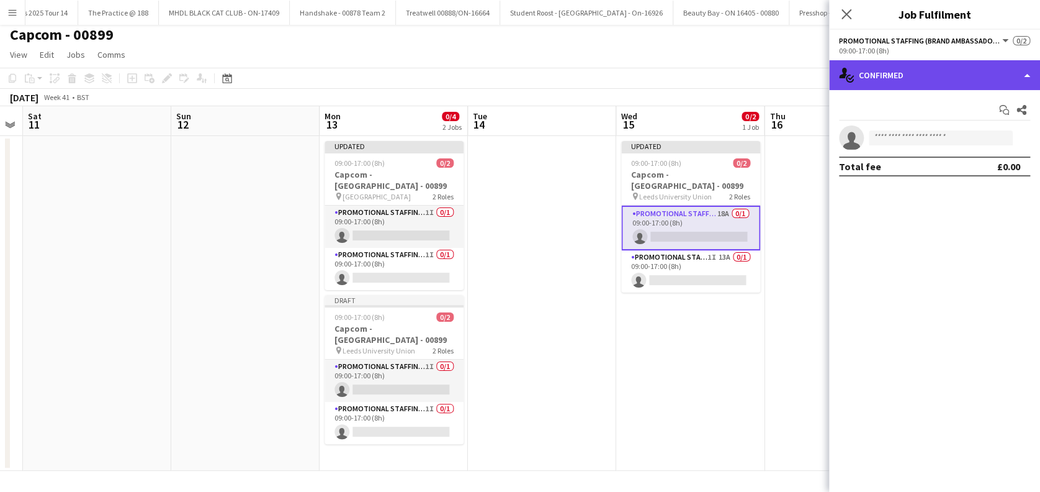
click at [889, 70] on div "single-neutral-actions-check-2 Confirmed" at bounding box center [934, 75] width 211 height 30
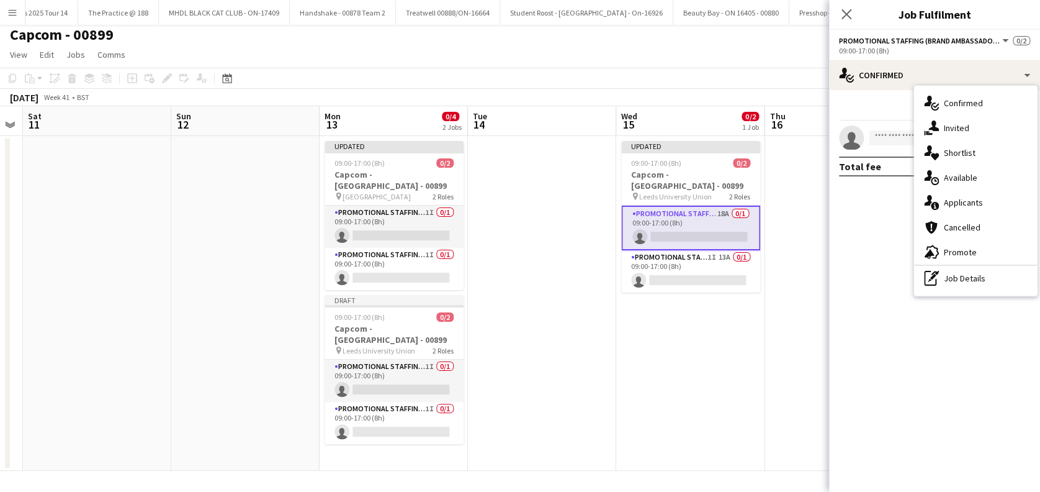
drag, startPoint x: 958, startPoint y: 122, endPoint x: 948, endPoint y: 128, distance: 11.2
click at [958, 123] on span "Invited" at bounding box center [956, 127] width 25 height 11
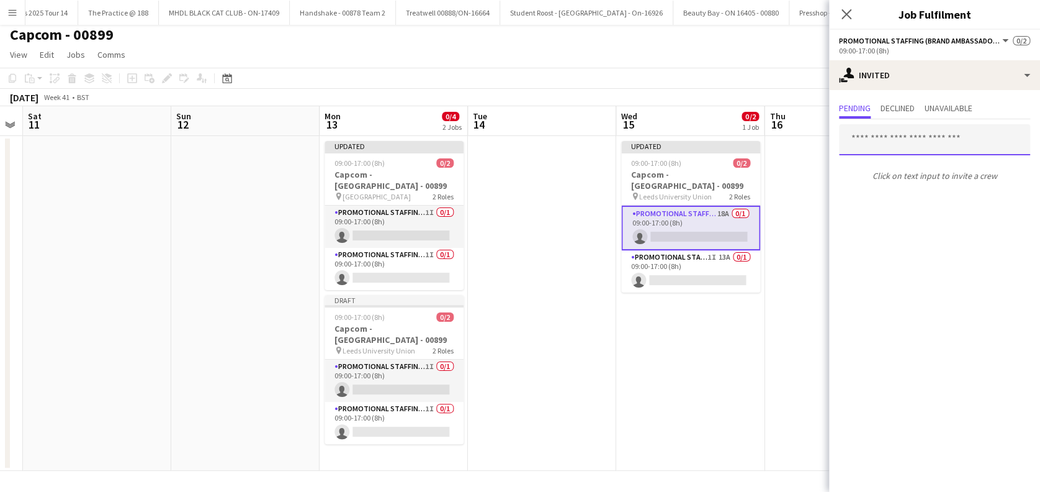
click at [889, 139] on input "text" at bounding box center [934, 139] width 191 height 31
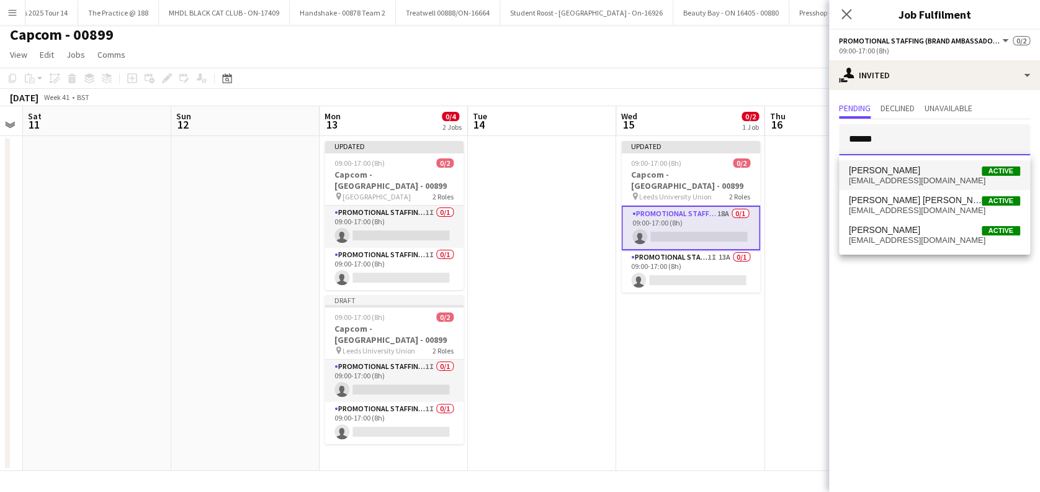
type input "******"
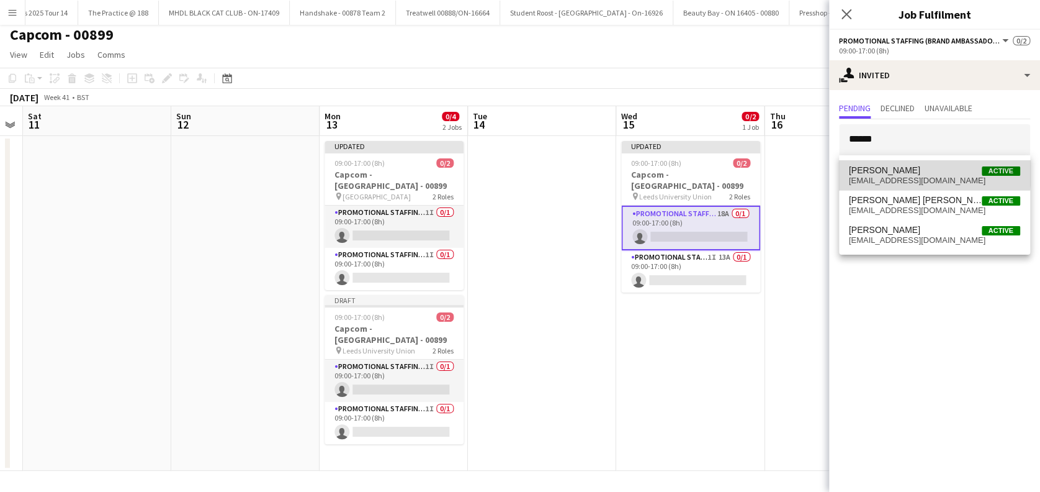
click at [897, 171] on span "andrea canegrati" at bounding box center [884, 170] width 71 height 11
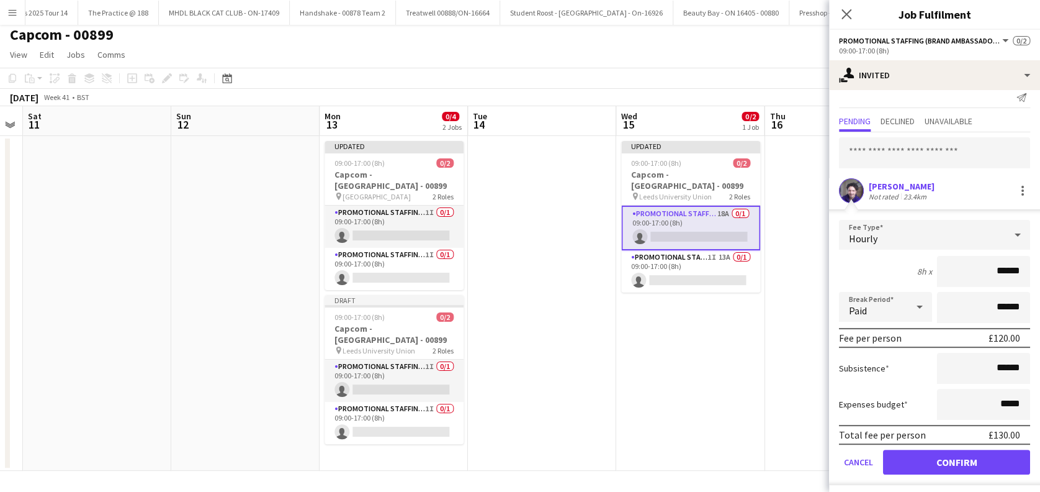
scroll to position [16, 0]
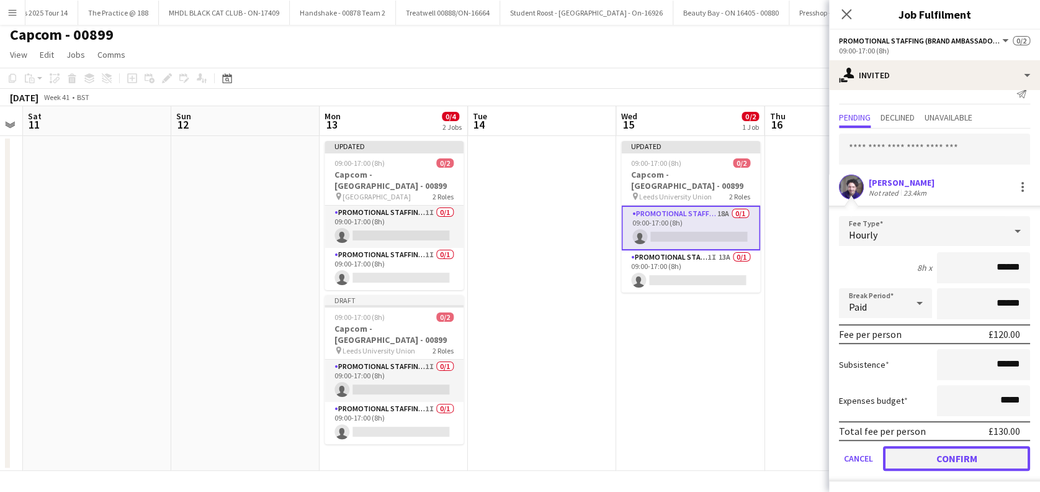
click at [943, 462] on button "Confirm" at bounding box center [956, 458] width 147 height 25
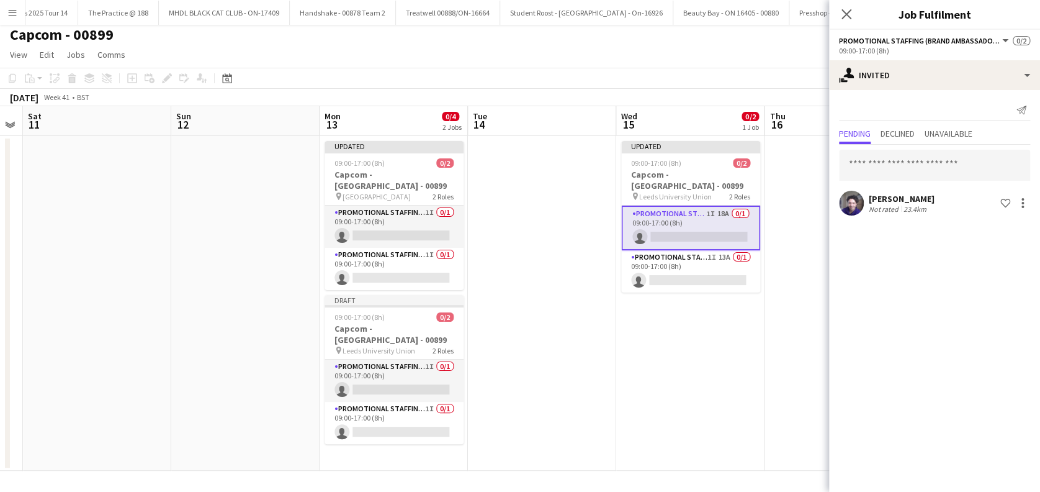
click at [703, 384] on app-date-cell "Updated 09:00-17:00 (8h) 0/2 Capcom - Leeds - 00899 pin Leeds University Union …" at bounding box center [690, 303] width 148 height 335
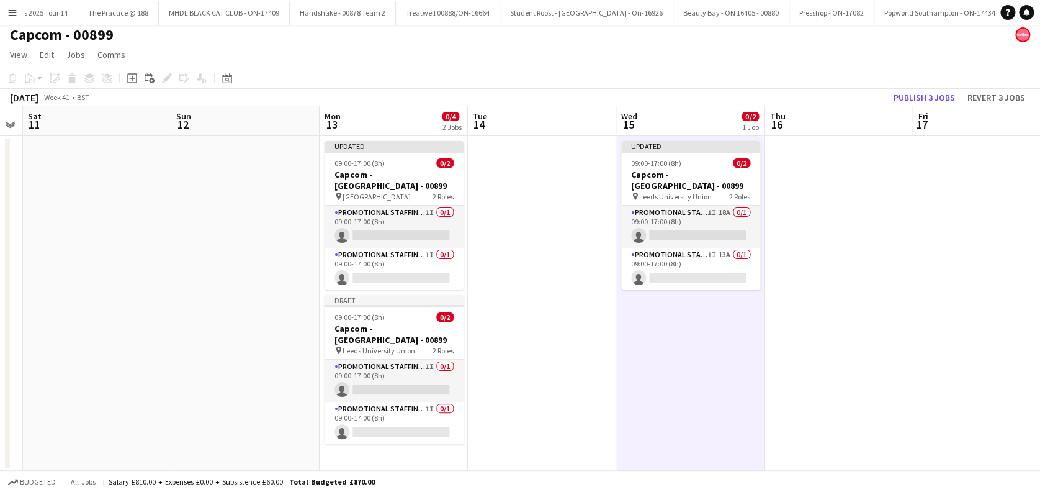
click at [794, 386] on app-date-cell at bounding box center [839, 303] width 148 height 335
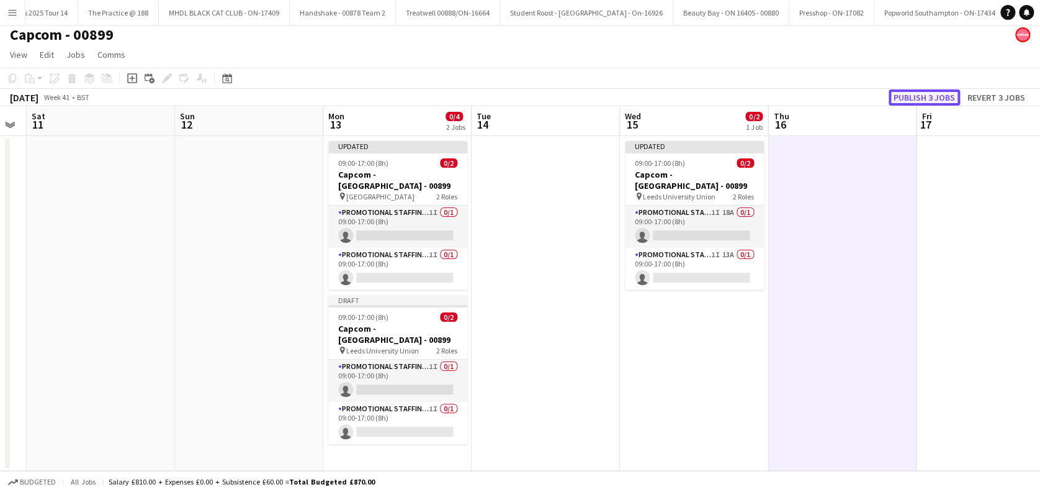
click at [914, 102] on button "Publish 3 jobs" at bounding box center [924, 97] width 71 height 16
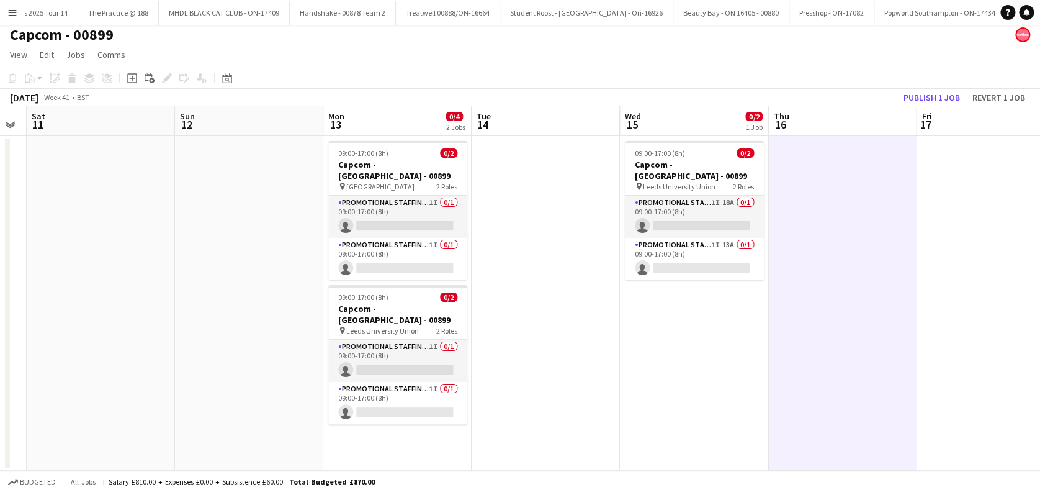
scroll to position [0, 415]
drag, startPoint x: 513, startPoint y: 341, endPoint x: 715, endPoint y: 328, distance: 202.2
click at [516, 343] on app-calendar-viewport "Wed 8 Thu 9 Fri 10 Sat 11 Sun 12 Mon 13 0/4 2 Jobs Tue 14 Wed 15 0/2 1 Job Thu …" at bounding box center [520, 288] width 1040 height 364
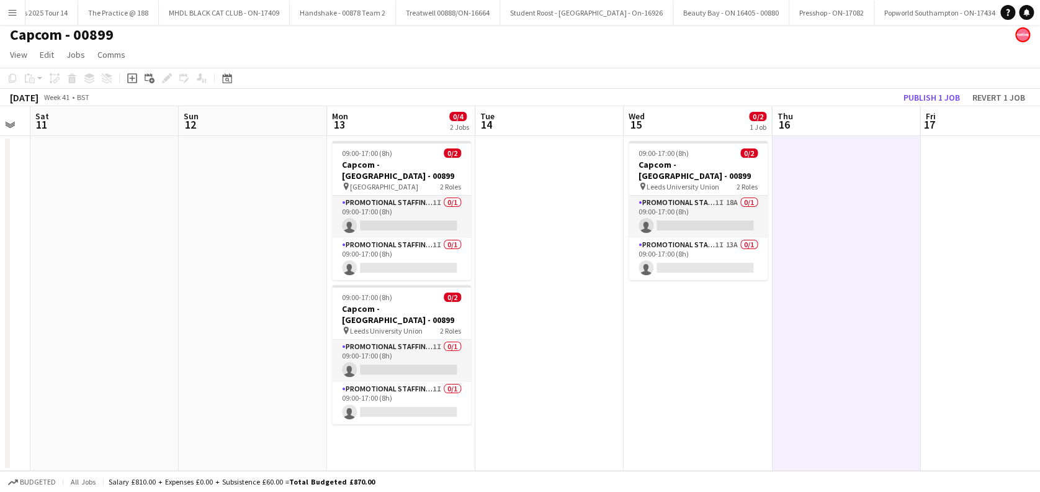
drag, startPoint x: 844, startPoint y: 308, endPoint x: 894, endPoint y: 198, distance: 120.8
click at [844, 306] on app-date-cell at bounding box center [846, 303] width 148 height 335
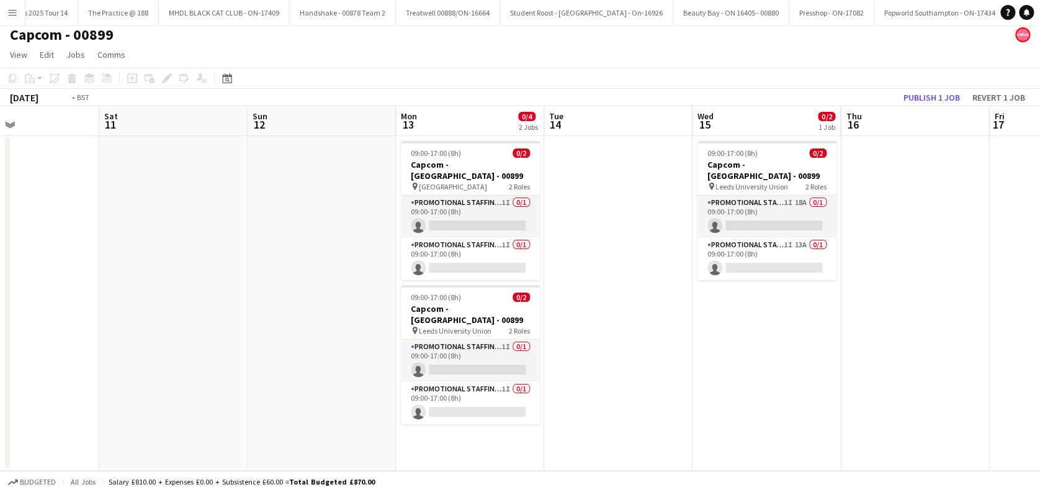
scroll to position [0, 457]
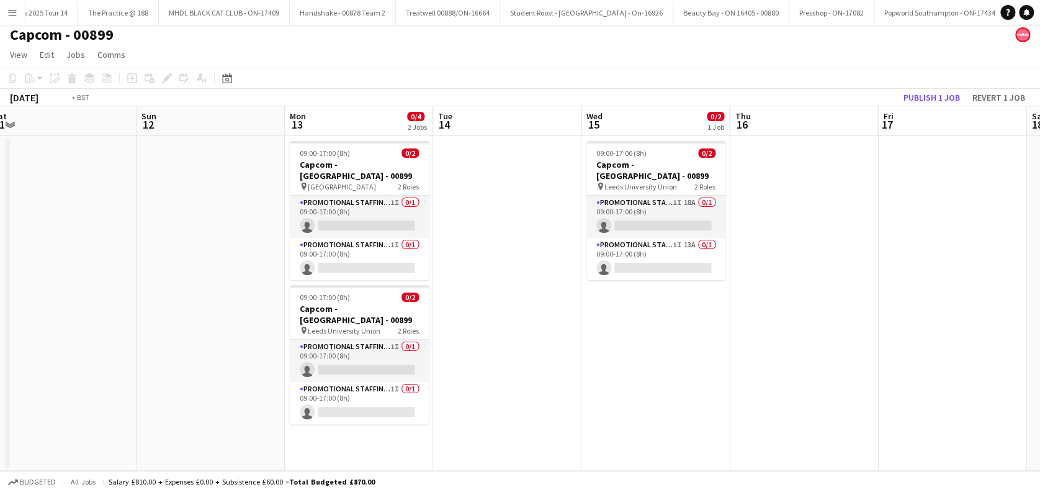
drag, startPoint x: 854, startPoint y: 315, endPoint x: 515, endPoint y: 390, distance: 347.1
click at [515, 390] on app-calendar-viewport "Wed 8 Thu 9 Fri 10 Sat 11 Sun 12 Mon 13 0/4 2 Jobs Tue 14 Wed 15 0/2 1 Job Thu …" at bounding box center [520, 288] width 1040 height 364
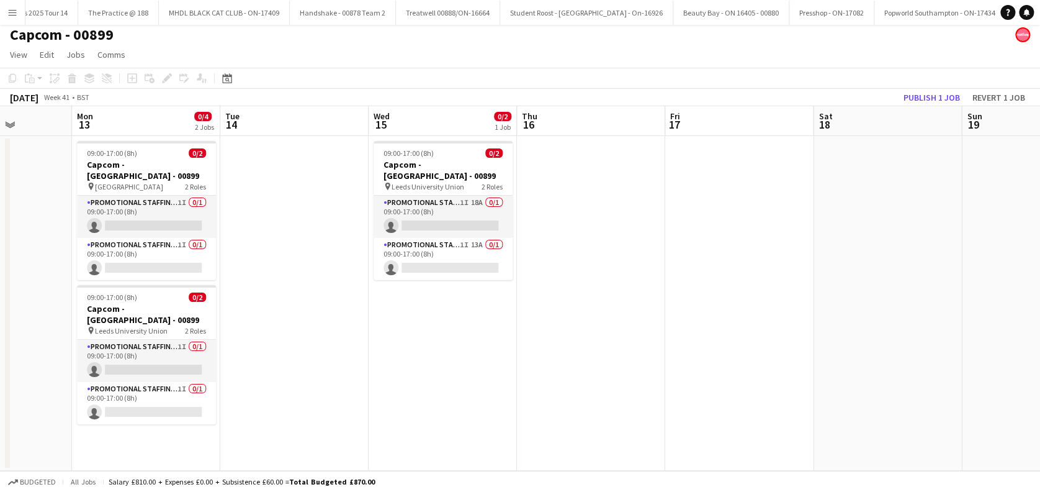
drag, startPoint x: 533, startPoint y: 365, endPoint x: 815, endPoint y: 336, distance: 283.2
click at [814, 336] on app-calendar-viewport "Fri 10 Sat 11 Sun 12 Mon 13 0/4 2 Jobs Tue 14 Wed 15 0/2 1 Job Thu 16 Fri 17 Sa…" at bounding box center [520, 288] width 1040 height 364
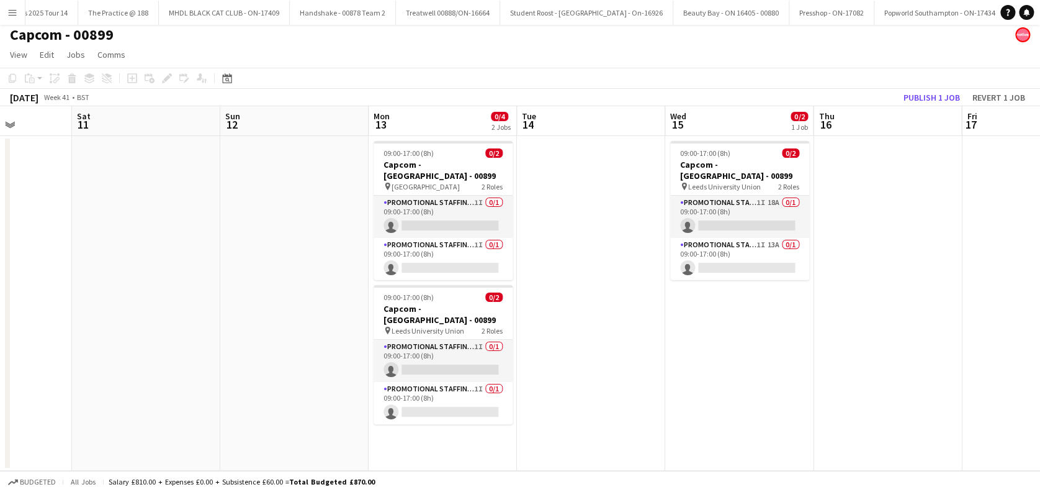
scroll to position [0, 359]
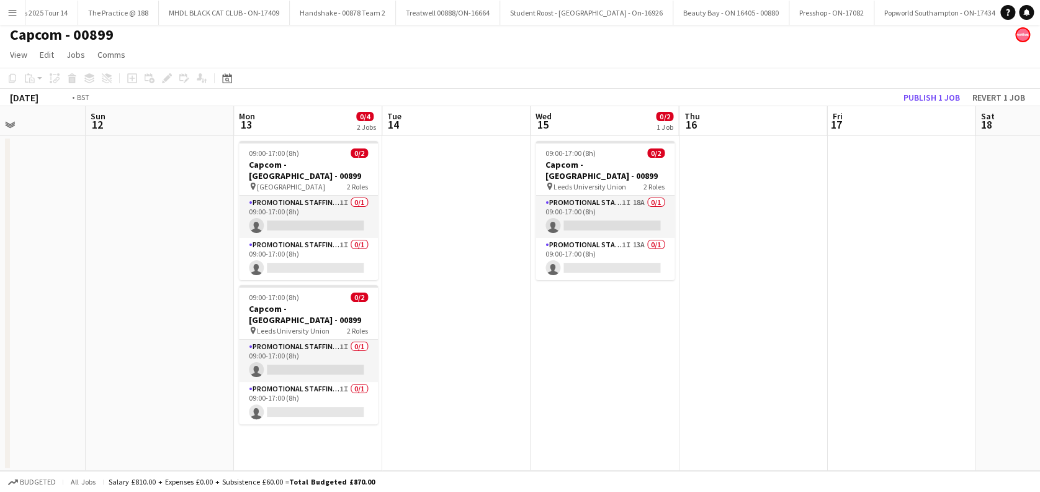
drag, startPoint x: 924, startPoint y: 320, endPoint x: 389, endPoint y: 393, distance: 540.1
click at [389, 393] on app-calendar-viewport "Wed 8 Thu 9 Fri 10 Sat 11 Sun 12 Mon 13 0/4 2 Jobs Tue 14 Wed 15 0/2 1 Job Thu …" at bounding box center [520, 288] width 1040 height 364
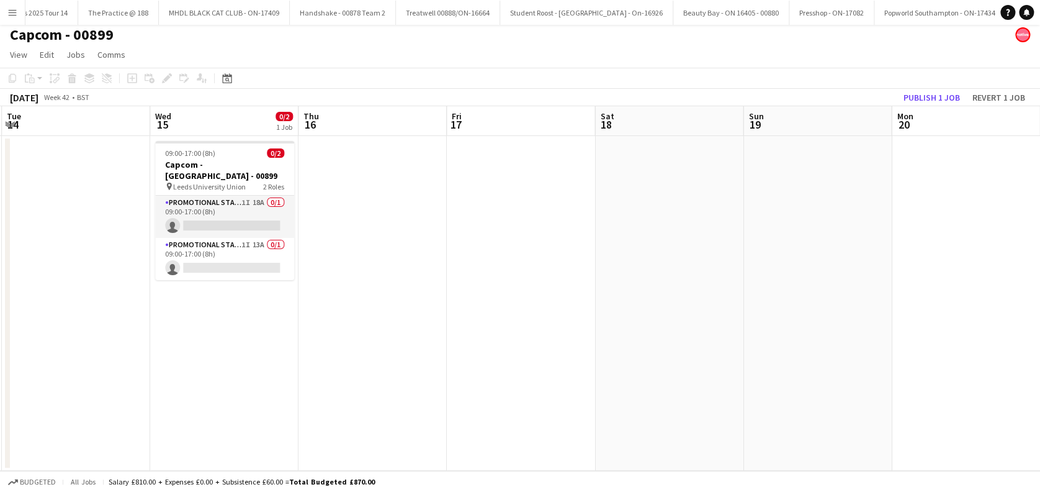
click at [481, 372] on app-calendar-viewport "Fri 10 Sat 11 Sun 12 Mon 13 0/4 2 Jobs Tue 14 Wed 15 0/2 1 Job Thu 16 Fri 17 Sa…" at bounding box center [520, 288] width 1040 height 364
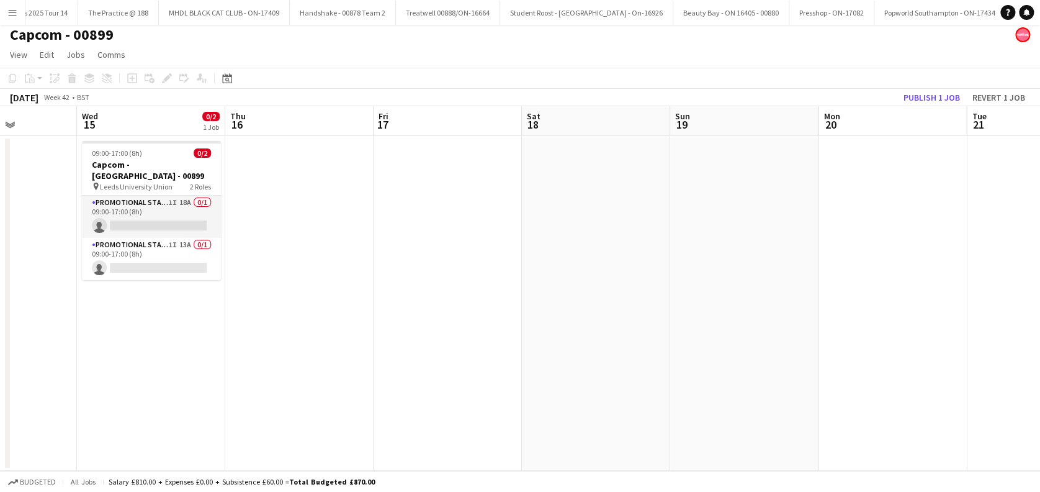
drag, startPoint x: 618, startPoint y: 367, endPoint x: 459, endPoint y: 382, distance: 159.0
click at [454, 382] on app-calendar-viewport "Sun 12 Mon 13 0/4 2 Jobs Tue 14 Wed 15 0/2 1 Job Thu 16 Fri 17 Sat 18 Sun 19 Mo…" at bounding box center [520, 288] width 1040 height 364
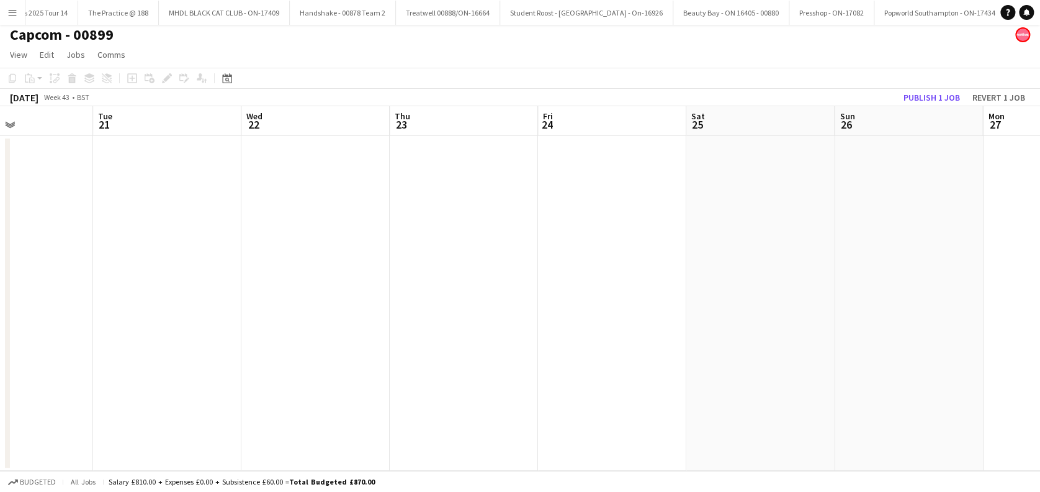
drag, startPoint x: 696, startPoint y: 392, endPoint x: 867, endPoint y: 382, distance: 171.6
click at [566, 407] on app-calendar-viewport "Sat 18 Sun 19 Mon 20 Tue 21 Wed 22 Thu 23 Fri 24 Sat 25 Sun 26 Mon 27 Tue 28 We…" at bounding box center [520, 288] width 1040 height 364
drag, startPoint x: 921, startPoint y: 373, endPoint x: 855, endPoint y: 372, distance: 65.8
click at [636, 409] on app-calendar-viewport "Sat 18 Sun 19 Mon 20 Tue 21 Wed 22 Thu 23 Fri 24 Sat 25 Sun 26 Mon 27 Tue 28 We…" at bounding box center [520, 288] width 1040 height 364
drag, startPoint x: 714, startPoint y: 382, endPoint x: 650, endPoint y: 372, distance: 64.7
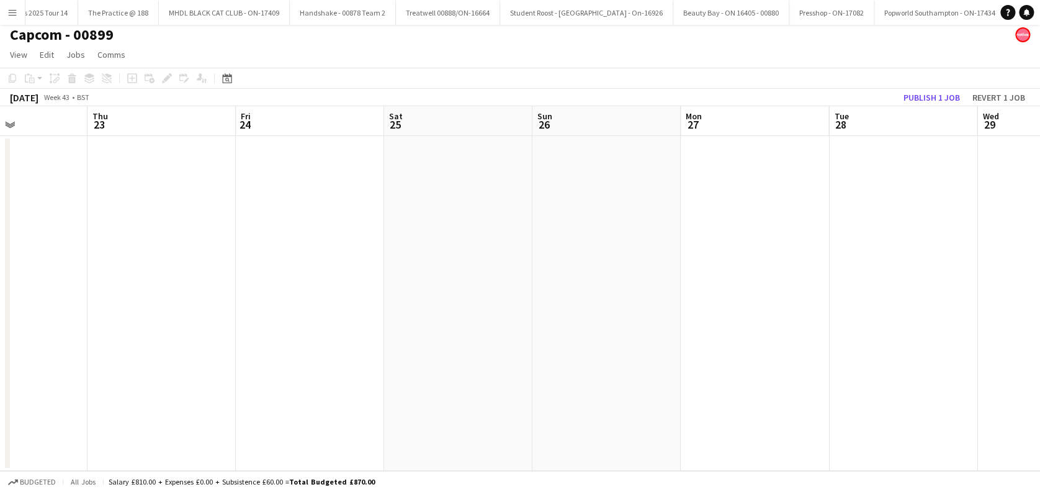
click at [613, 382] on app-calendar-viewport "Mon 20 Tue 21 Wed 22 Thu 23 Fri 24 Sat 25 Sun 26 Mon 27 Tue 28 Wed 29 Thu 30 Fr…" at bounding box center [520, 288] width 1040 height 364
drag, startPoint x: 675, startPoint y: 351, endPoint x: 382, endPoint y: 363, distance: 293.2
click at [969, 327] on app-calendar-viewport "Tue 21 Wed 22 Thu 23 Fri 24 Sat 25 Sun 26 Mon 27 Tue 28 Wed 29 Thu 30 Fri 31 Sa…" at bounding box center [520, 288] width 1040 height 364
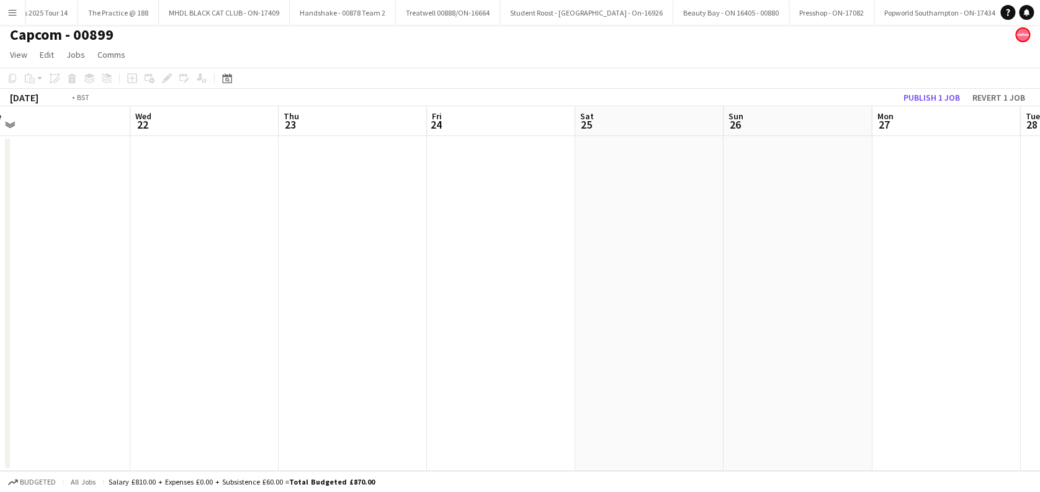
drag, startPoint x: 778, startPoint y: 353, endPoint x: 687, endPoint y: 344, distance: 91.6
click at [784, 353] on app-calendar-viewport "Sun 19 Mon 20 Tue 21 Wed 22 Thu 23 Fri 24 Sat 25 Sun 26 Mon 27 Tue 28 Wed 29 Th…" at bounding box center [520, 288] width 1040 height 364
drag, startPoint x: 849, startPoint y: 341, endPoint x: 864, endPoint y: 343, distance: 14.9
click at [866, 343] on app-calendar-viewport "Thu 16 Fri 17 Sat 18 Sun 19 Mon 20 Tue 21 Wed 22 Thu 23 Fri 24 Sat 25 Sun 26 Mo…" at bounding box center [520, 288] width 1040 height 364
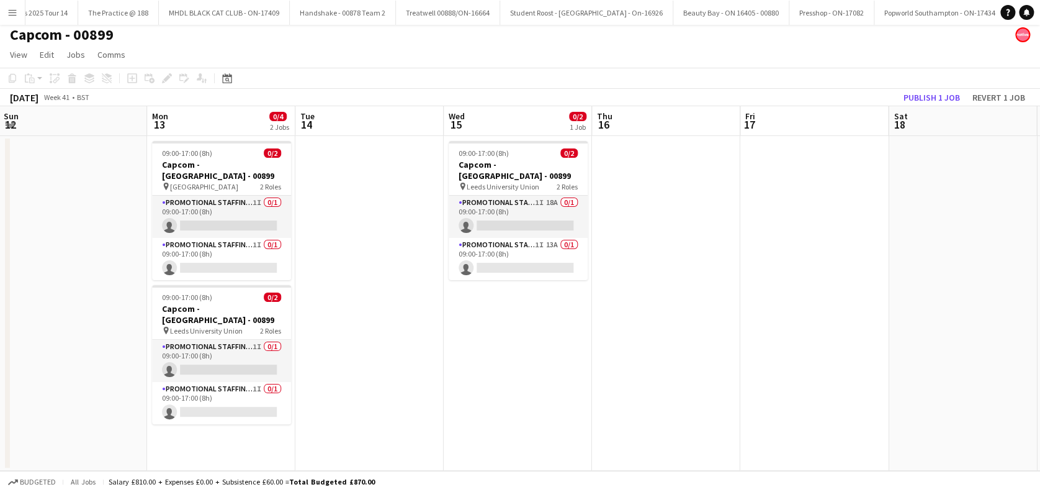
drag, startPoint x: 842, startPoint y: 337, endPoint x: 580, endPoint y: 379, distance: 265.9
click at [849, 336] on app-calendar-viewport "Fri 10 Sat 11 Sun 12 Mon 13 0/4 2 Jobs Tue 14 Wed 15 0/2 1 Job Thu 16 Fri 17 Sa…" at bounding box center [520, 288] width 1040 height 364
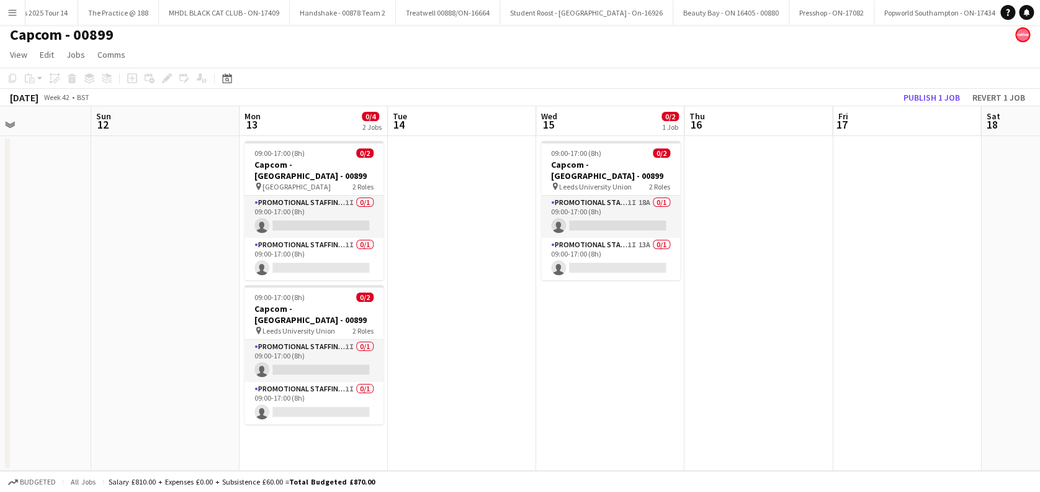
drag, startPoint x: 580, startPoint y: 379, endPoint x: 812, endPoint y: 380, distance: 232.1
click at [812, 380] on app-calendar-viewport "Thu 9 Fri 10 Sat 11 Sun 12 Mon 13 0/4 2 Jobs Tue 14 Wed 15 0/2 1 Job Thu 16 Fri…" at bounding box center [520, 288] width 1040 height 364
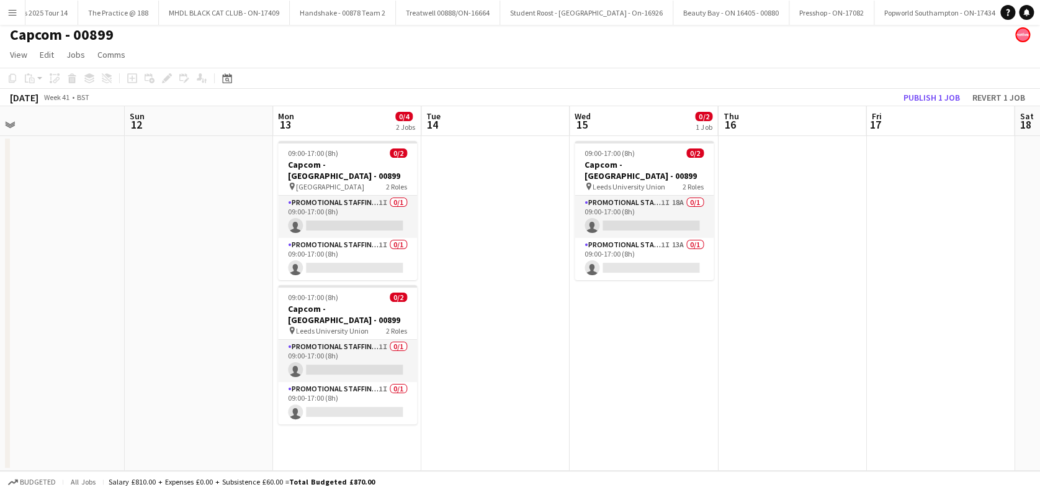
drag, startPoint x: 812, startPoint y: 348, endPoint x: 791, endPoint y: 325, distance: 30.7
click at [776, 348] on app-calendar-viewport "Wed 8 Thu 9 Fri 10 Sat 11 Sun 12 Mon 13 0/4 2 Jobs Tue 14 Wed 15 0/2 1 Job Thu …" at bounding box center [520, 288] width 1040 height 364
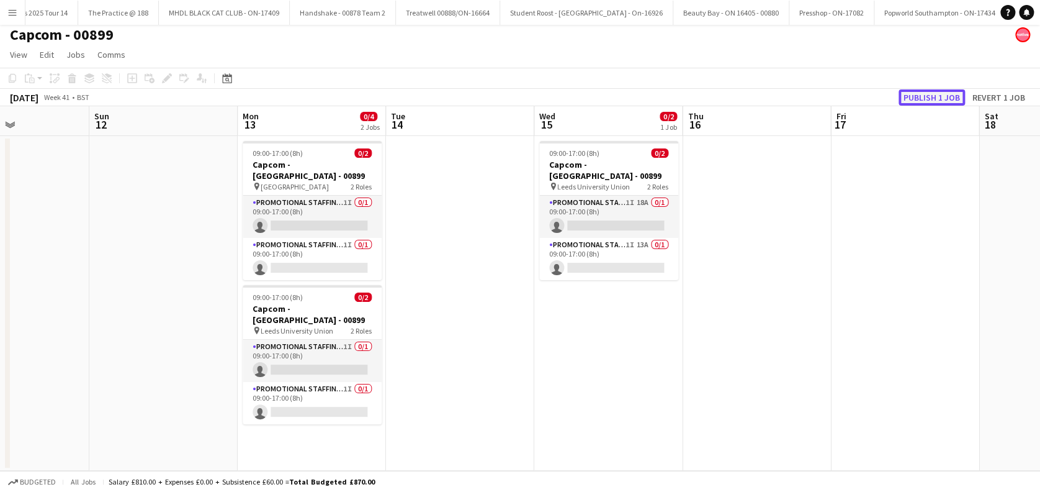
click at [922, 97] on button "Publish 1 job" at bounding box center [932, 97] width 66 height 16
click at [920, 91] on button "Publish 1 job" at bounding box center [932, 97] width 66 height 16
click at [754, 269] on app-date-cell at bounding box center [757, 303] width 148 height 335
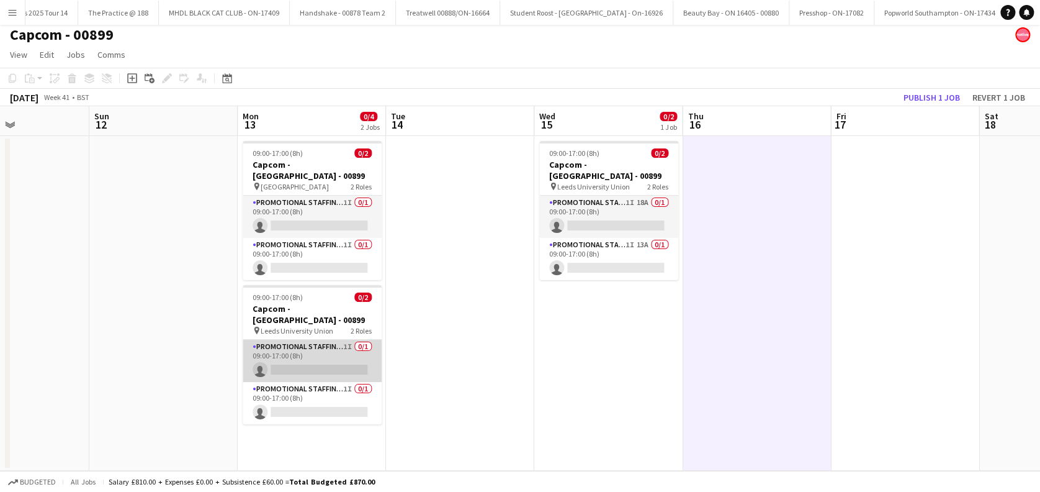
click at [316, 345] on app-card-role "Promotional Staffing (Brand Ambassadors) 1I 0/1 09:00-17:00 (8h) single-neutral…" at bounding box center [312, 360] width 139 height 42
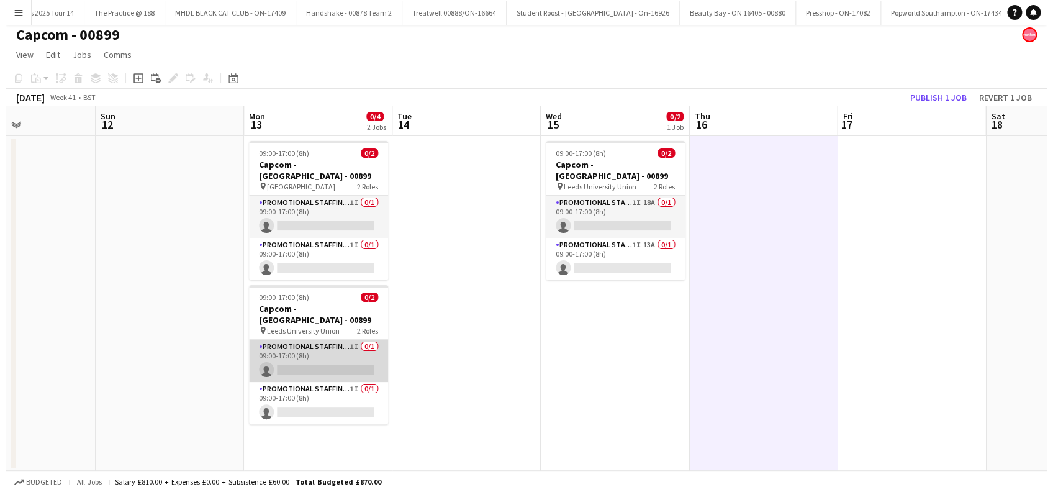
scroll to position [0, 0]
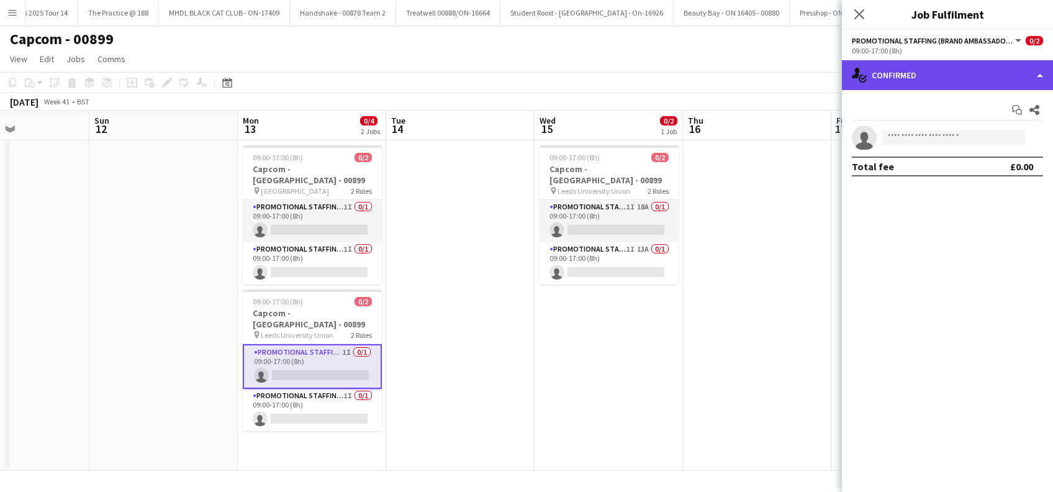
click at [955, 73] on div "single-neutral-actions-check-2 Confirmed" at bounding box center [947, 75] width 211 height 30
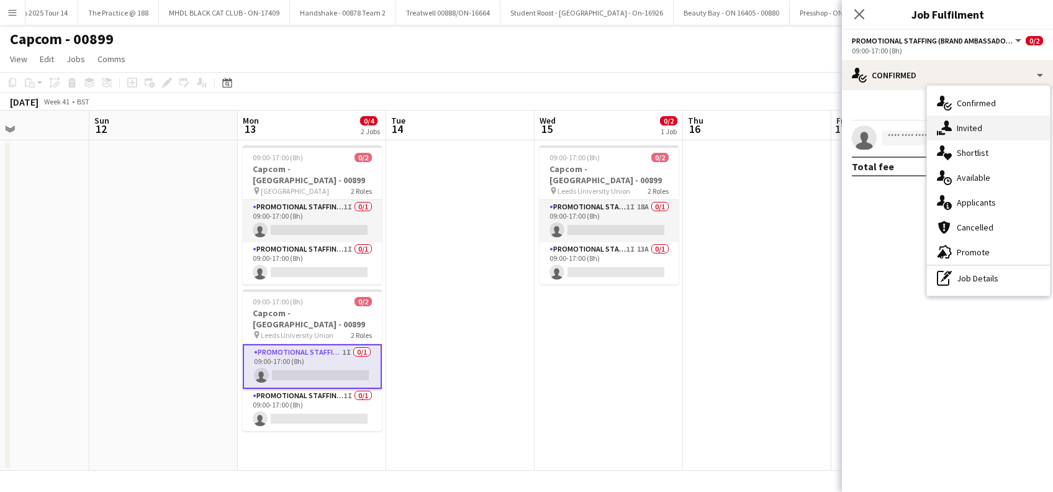
click at [969, 132] on span "Invited" at bounding box center [968, 127] width 25 height 11
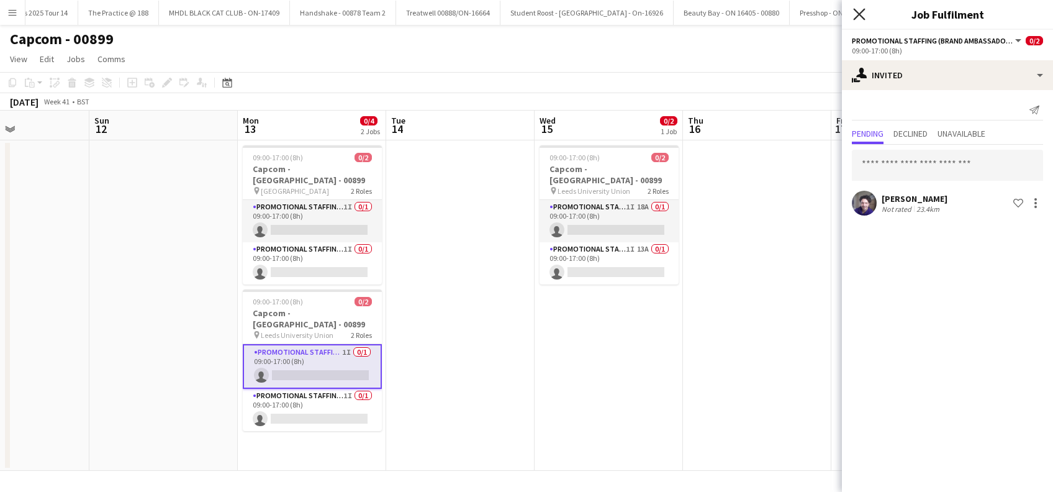
click at [860, 17] on icon "Close pop-in" at bounding box center [859, 14] width 12 height 12
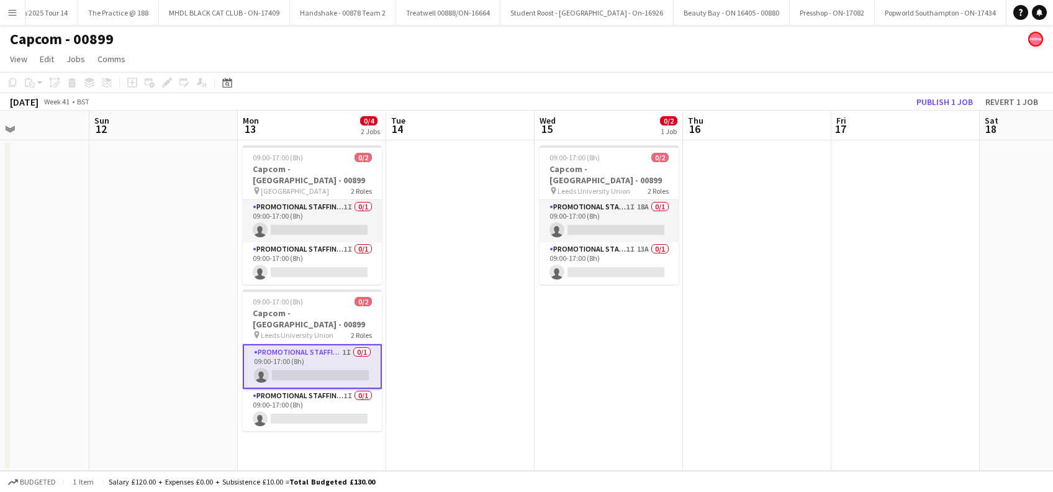
drag, startPoint x: 650, startPoint y: 346, endPoint x: 670, endPoint y: 346, distance: 19.9
click at [651, 346] on app-date-cell "09:00-17:00 (8h) 0/2 Capcom - Leeds - 00899 pin Leeds University Union 2 Roles …" at bounding box center [608, 305] width 148 height 330
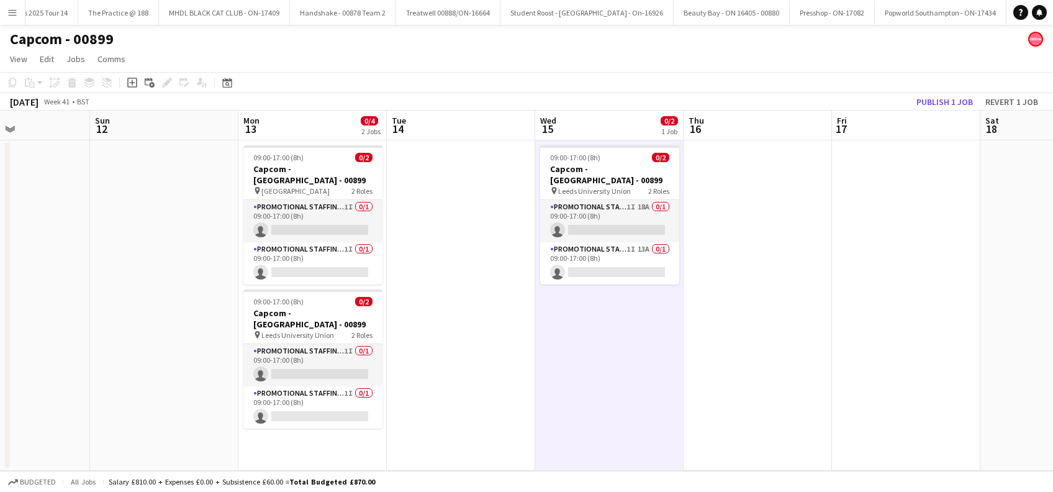
click at [892, 331] on app-date-cell at bounding box center [906, 305] width 148 height 330
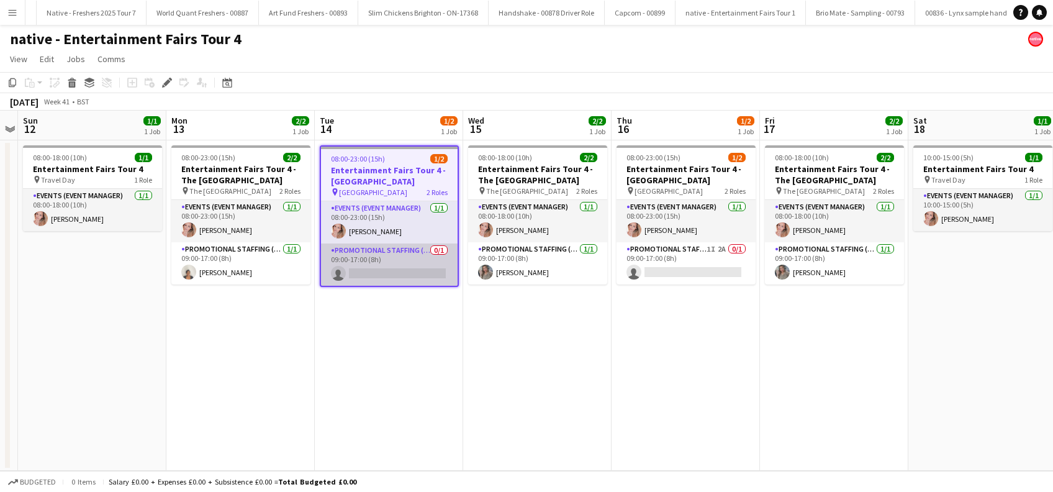
click at [393, 266] on app-card-role "Promotional Staffing (Brand Ambassadors) 0/1 09:00-17:00 (8h) single-neutral-ac…" at bounding box center [389, 264] width 137 height 42
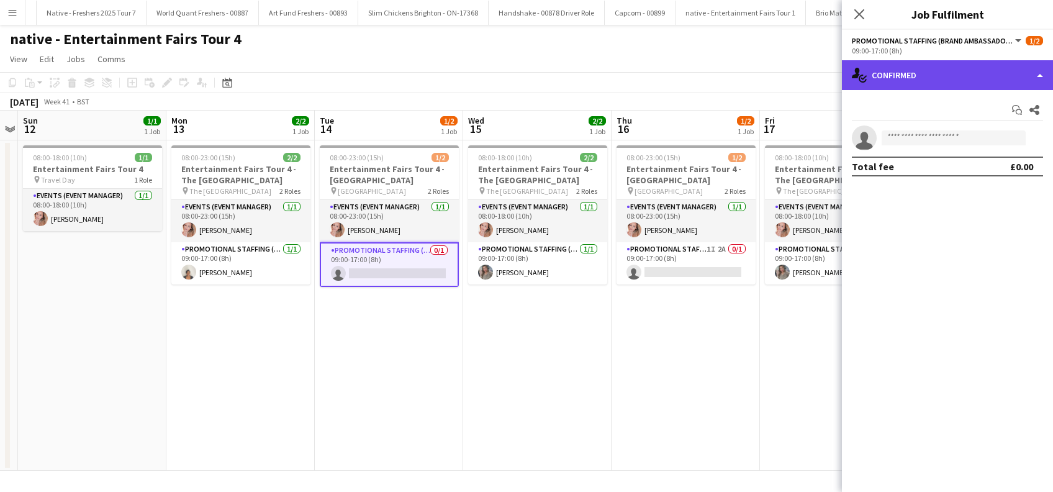
click at [980, 76] on div "single-neutral-actions-check-2 Confirmed" at bounding box center [947, 75] width 211 height 30
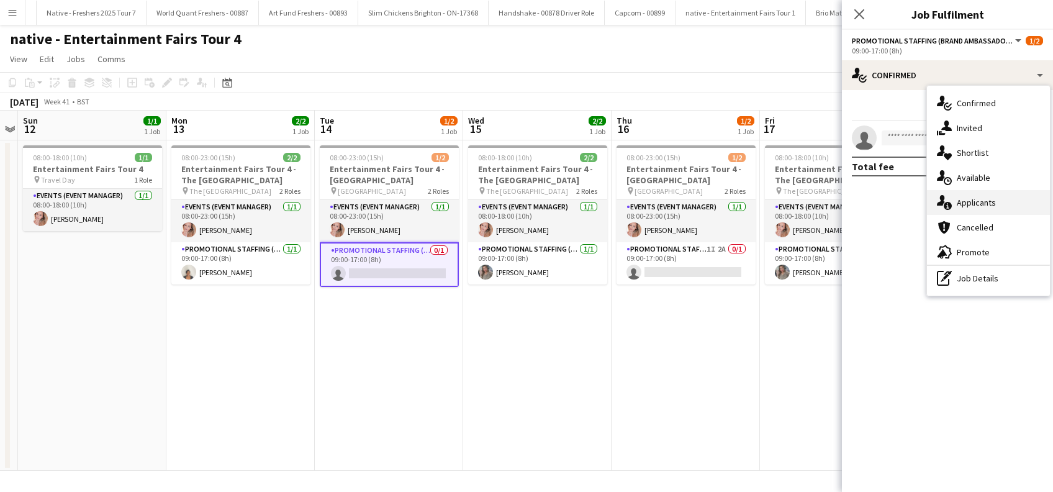
click at [975, 204] on span "Applicants" at bounding box center [975, 202] width 39 height 11
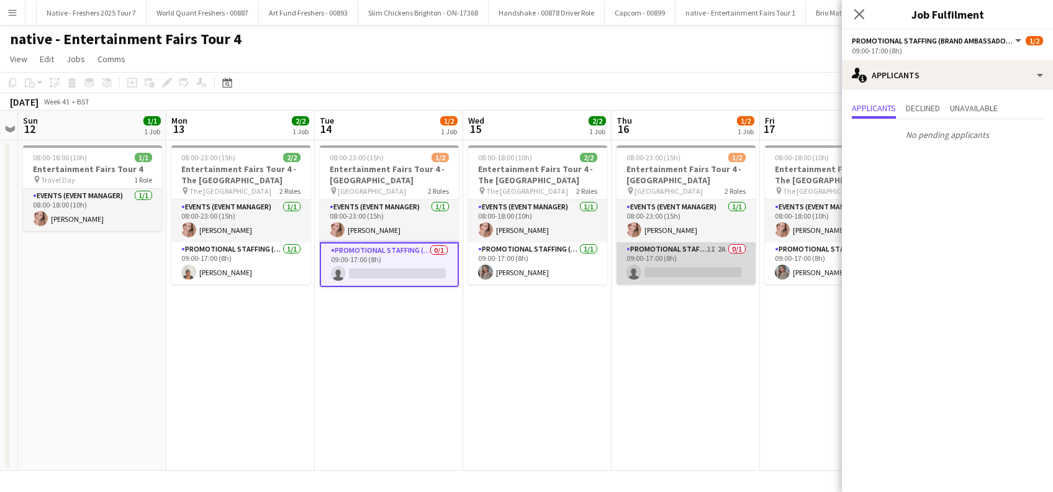
click at [699, 276] on app-card-role "Promotional Staffing (Brand Ambassadors) 1I 2A 0/1 09:00-17:00 (8h) single-neut…" at bounding box center [685, 263] width 139 height 42
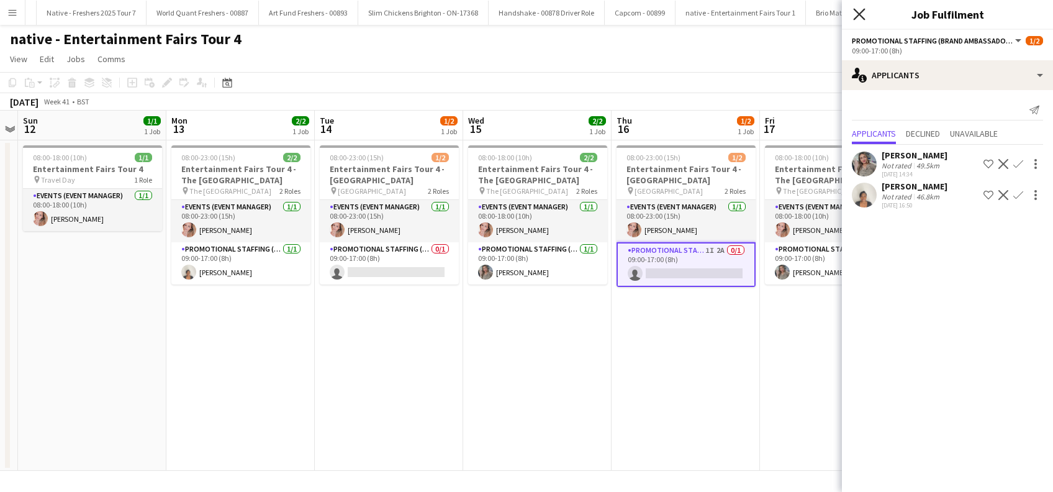
click at [857, 17] on icon "Close pop-in" at bounding box center [859, 14] width 12 height 12
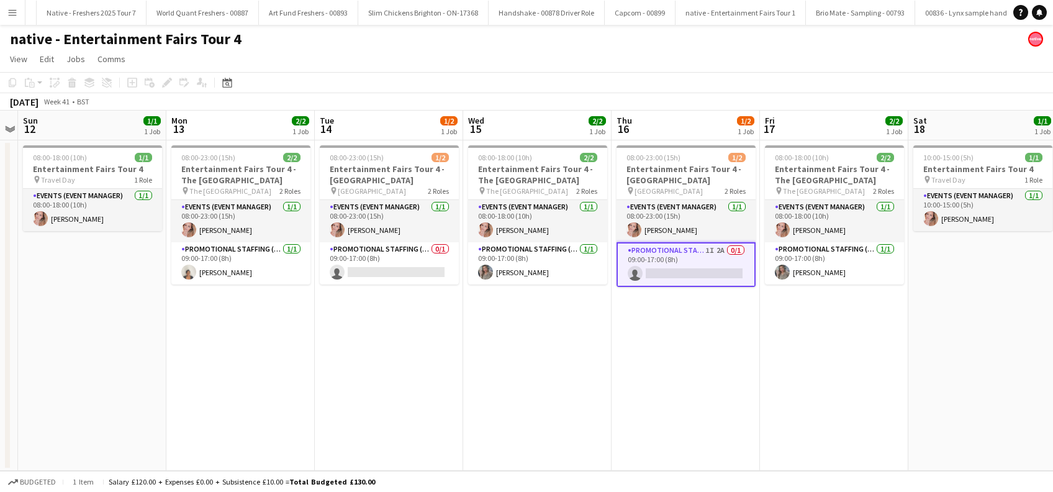
click at [695, 343] on app-date-cell "08:00-23:00 (15h) 1/2 Entertainment Fairs Tour 4 - [GEOGRAPHIC_DATA] pin [GEOGR…" at bounding box center [685, 305] width 148 height 330
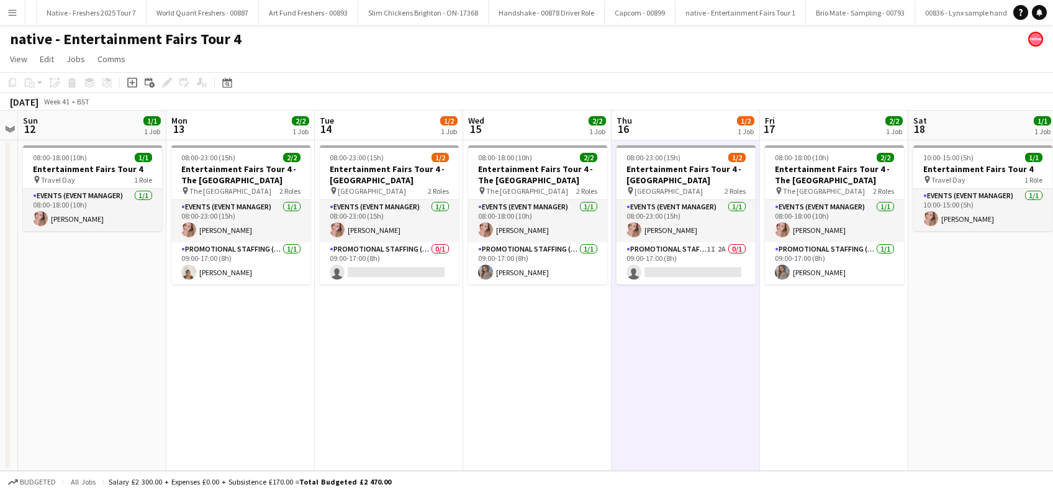
drag, startPoint x: 846, startPoint y: 327, endPoint x: 964, endPoint y: 377, distance: 128.5
click at [847, 328] on app-date-cell "08:00-18:00 (10h) 2/2 Entertainment Fairs Tour 4 - The [GEOGRAPHIC_DATA] pin Th…" at bounding box center [834, 305] width 148 height 330
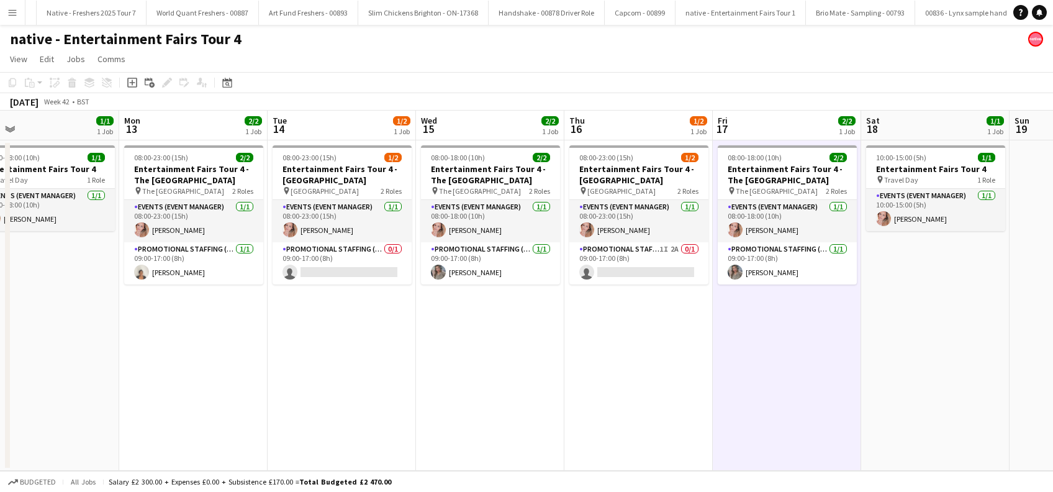
drag, startPoint x: 964, startPoint y: 377, endPoint x: 617, endPoint y: 415, distance: 349.6
click at [617, 415] on app-calendar-viewport "Thu 9 Fri 10 1/1 1 Job Sat 11 Sun 12 1/1 1 Job Mon 13 2/2 1 Job Tue 14 1/2 1 Jo…" at bounding box center [526, 290] width 1053 height 360
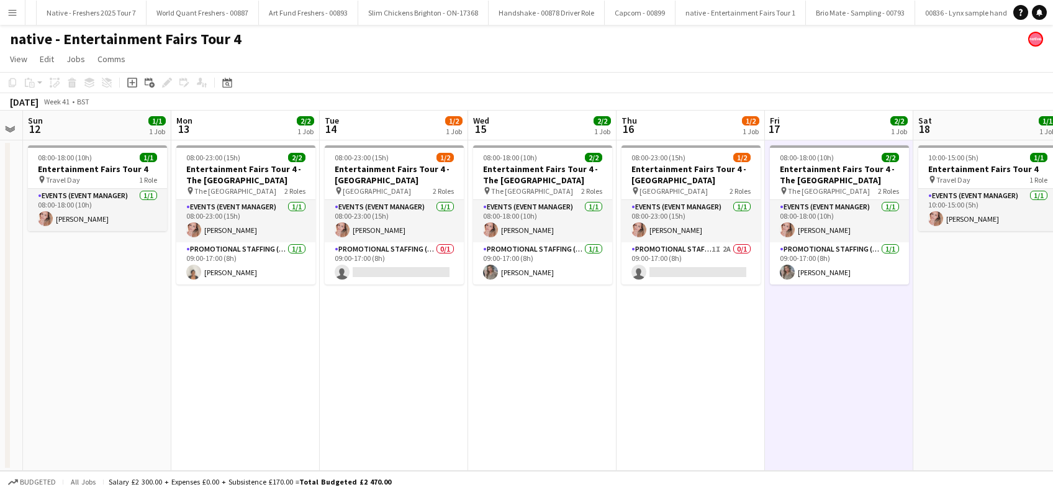
drag, startPoint x: 472, startPoint y: 333, endPoint x: 841, endPoint y: 333, distance: 368.7
click at [841, 333] on app-calendar-viewport "Fri 10 1/1 1 Job Sat 11 Sun 12 1/1 1 Job Mon 13 2/2 1 Job Tue 14 1/2 1 Job Wed …" at bounding box center [526, 290] width 1053 height 360
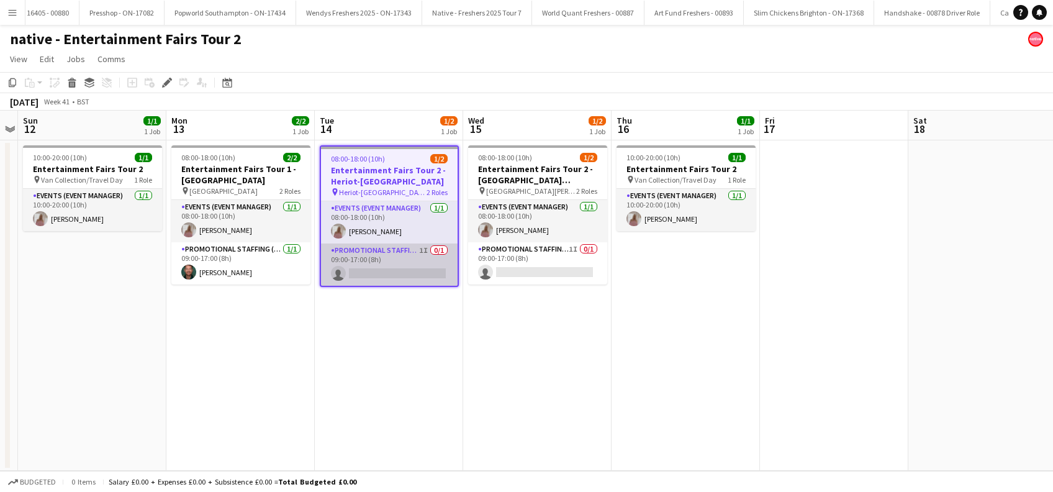
click at [400, 277] on app-card-role "Promotional Staffing (Brand Ambassadors) 1I 0/1 09:00-17:00 (8h) single-neutral…" at bounding box center [389, 264] width 137 height 42
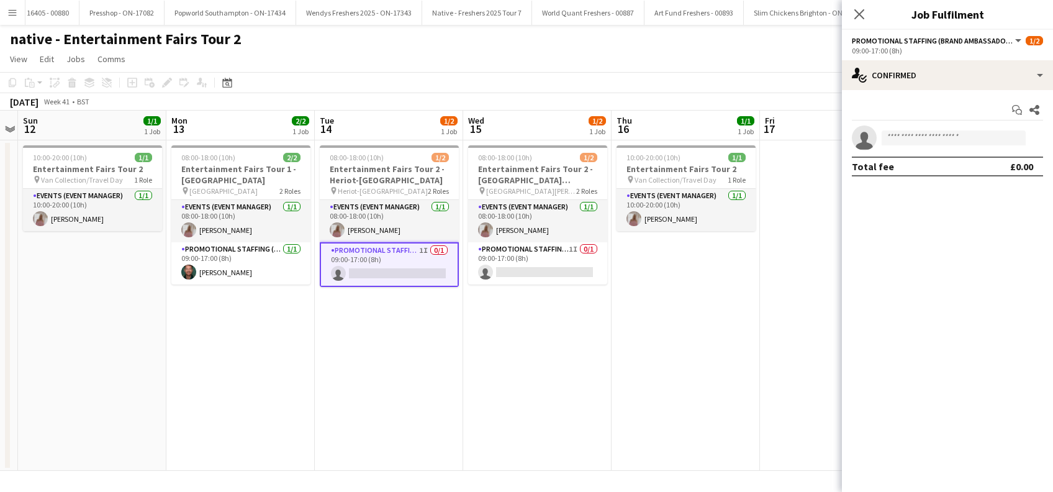
click at [945, 58] on app-options-switcher "Promotional Staffing (Brand Ambassadors) All roles Promotional Staffing (Brand …" at bounding box center [947, 45] width 211 height 30
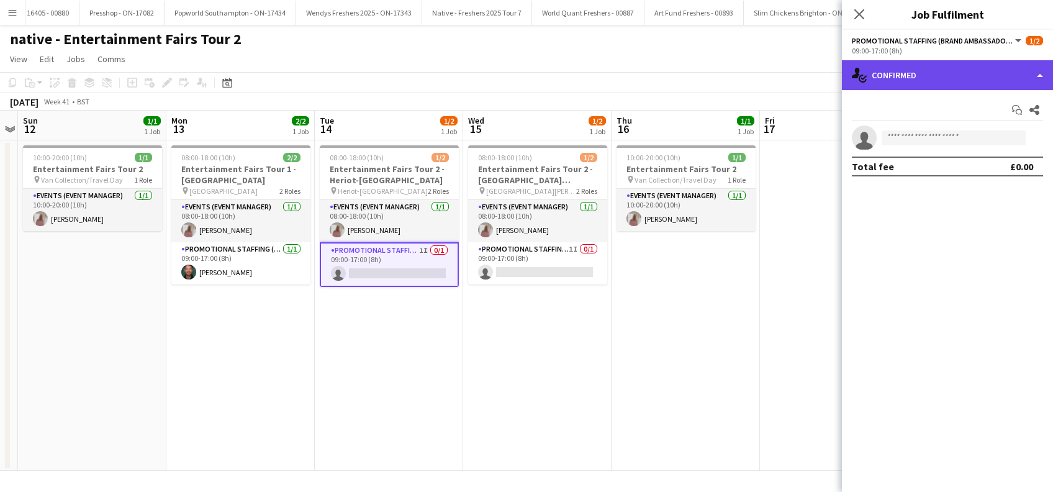
click at [941, 83] on div "single-neutral-actions-check-2 Confirmed" at bounding box center [947, 75] width 211 height 30
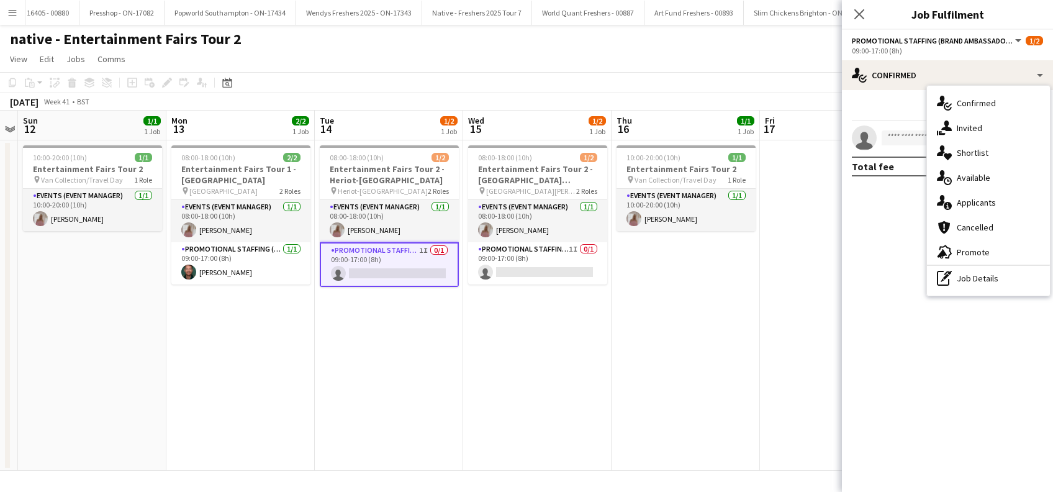
click at [973, 201] on span "Applicants" at bounding box center [975, 202] width 39 height 11
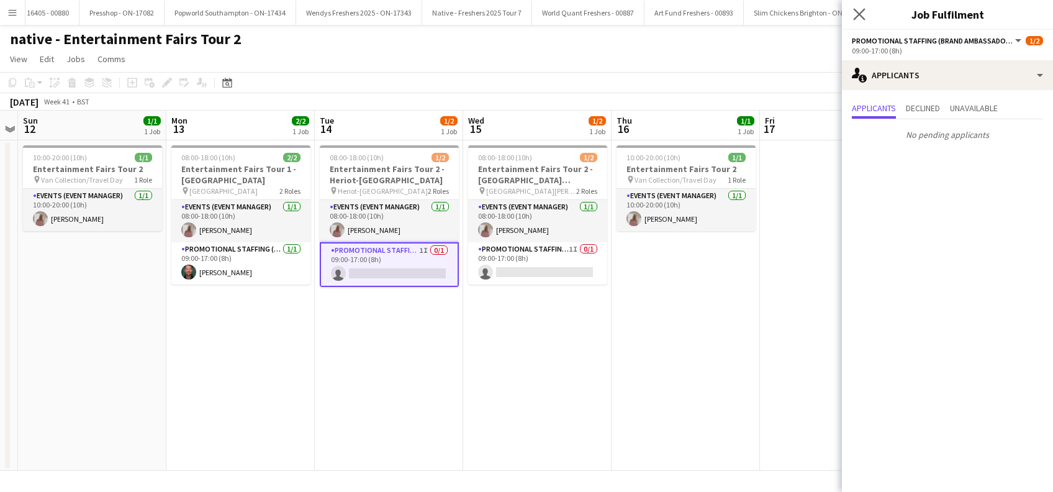
click at [864, 15] on icon "Close pop-in" at bounding box center [859, 14] width 12 height 12
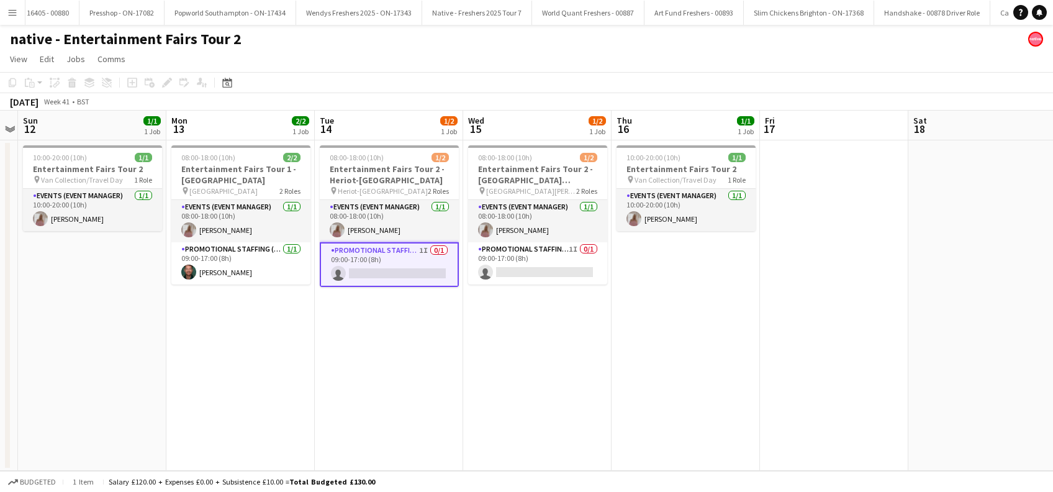
click at [409, 357] on app-date-cell "08:00-18:00 (10h) 1/2 Entertainment Fairs Tour 2 - Heriot-Watt University pin H…" at bounding box center [389, 305] width 148 height 330
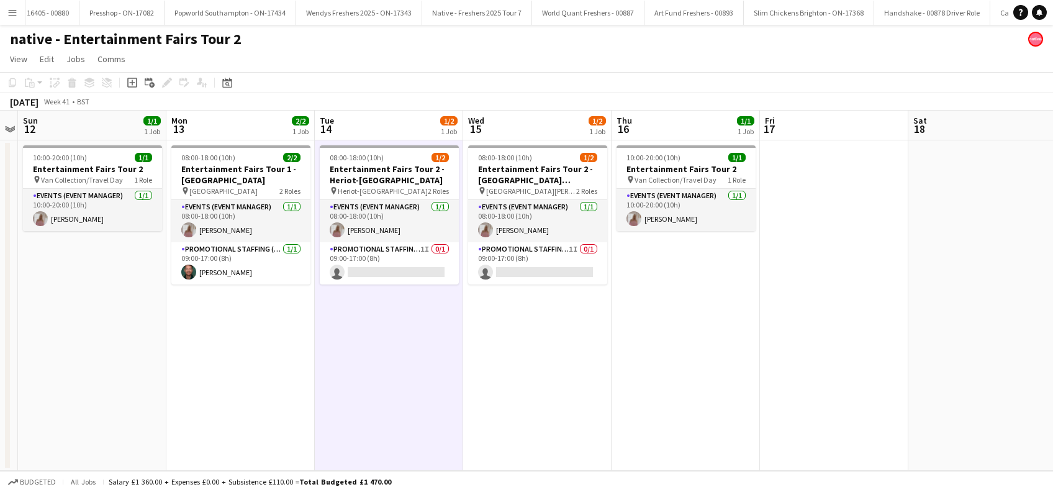
drag, startPoint x: 483, startPoint y: 357, endPoint x: 592, endPoint y: 361, distance: 109.3
click at [487, 360] on app-date-cell "08:00-18:00 (10h) 1/2 Entertainment Fairs Tour 2 - Edinburgh Napier University …" at bounding box center [537, 305] width 148 height 330
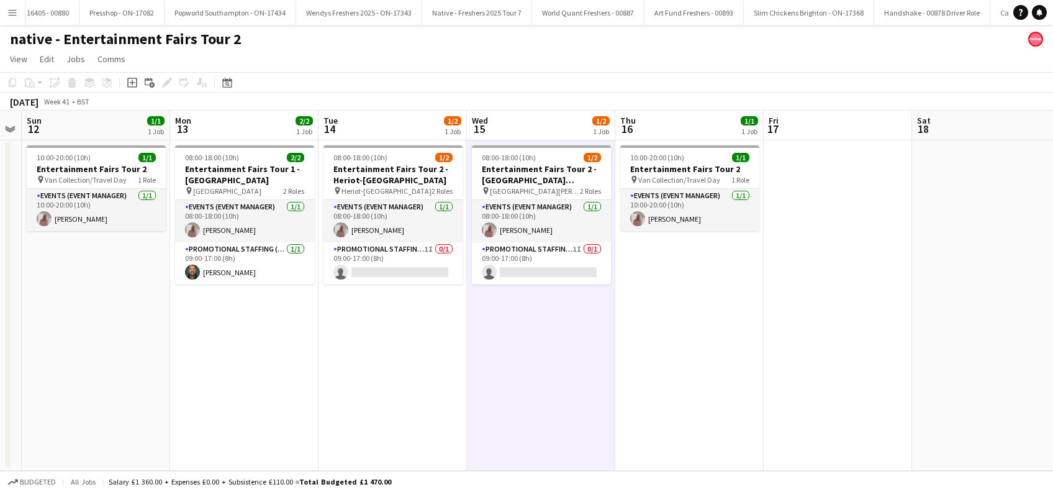
click at [597, 362] on app-calendar-viewport "Thu 9 Fri 10 Sat 11 Sun 12 1/1 1 Job Mon 13 2/2 1 Job Tue 14 1/2 1 Job Wed 15 1…" at bounding box center [526, 290] width 1053 height 360
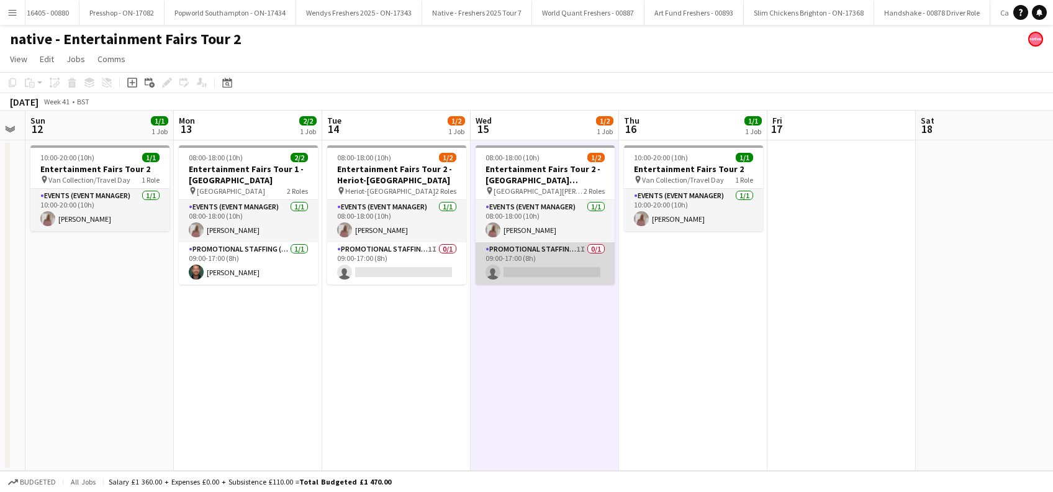
click at [534, 268] on app-card-role "Promotional Staffing (Brand Ambassadors) 1I 0/1 09:00-17:00 (8h) single-neutral…" at bounding box center [544, 263] width 139 height 42
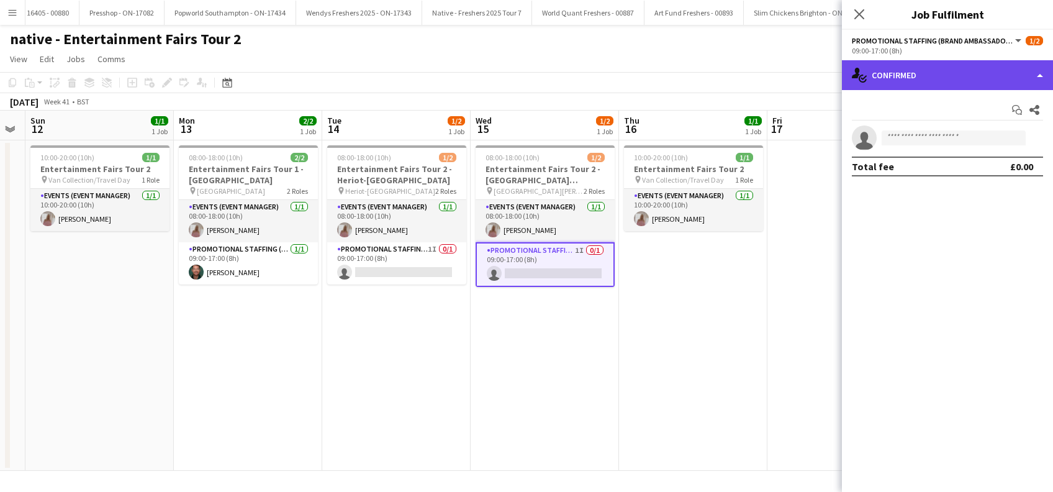
click at [953, 74] on div "single-neutral-actions-check-2 Confirmed" at bounding box center [947, 75] width 211 height 30
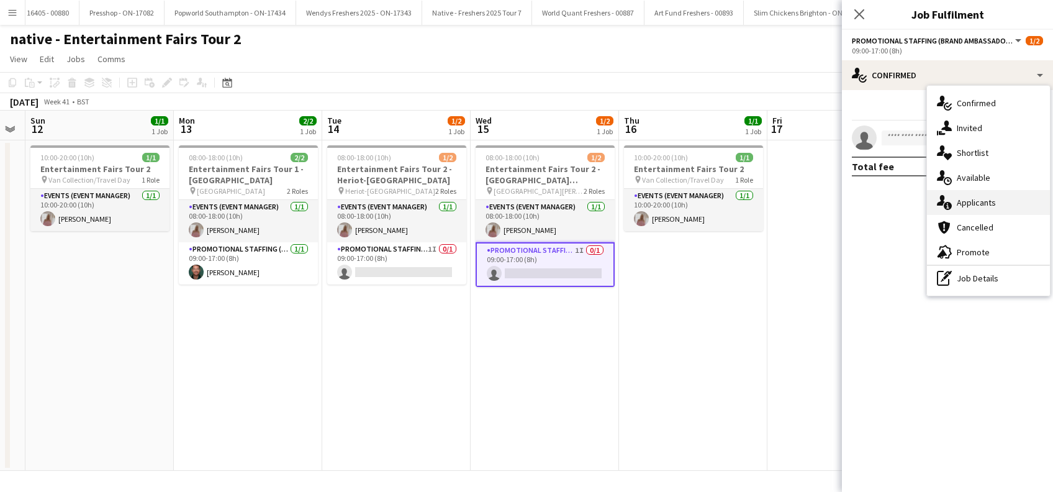
click at [968, 204] on span "Applicants" at bounding box center [975, 202] width 39 height 11
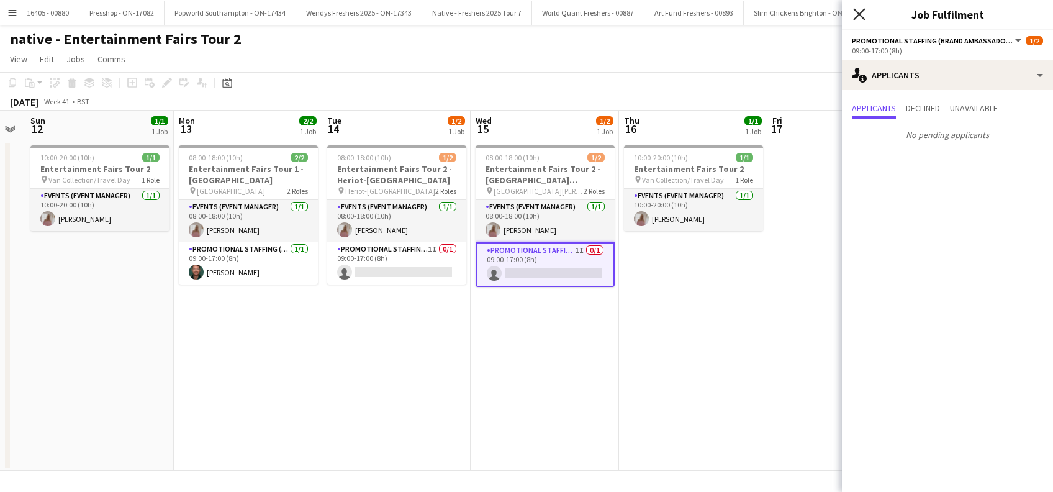
click at [858, 13] on icon at bounding box center [859, 14] width 12 height 12
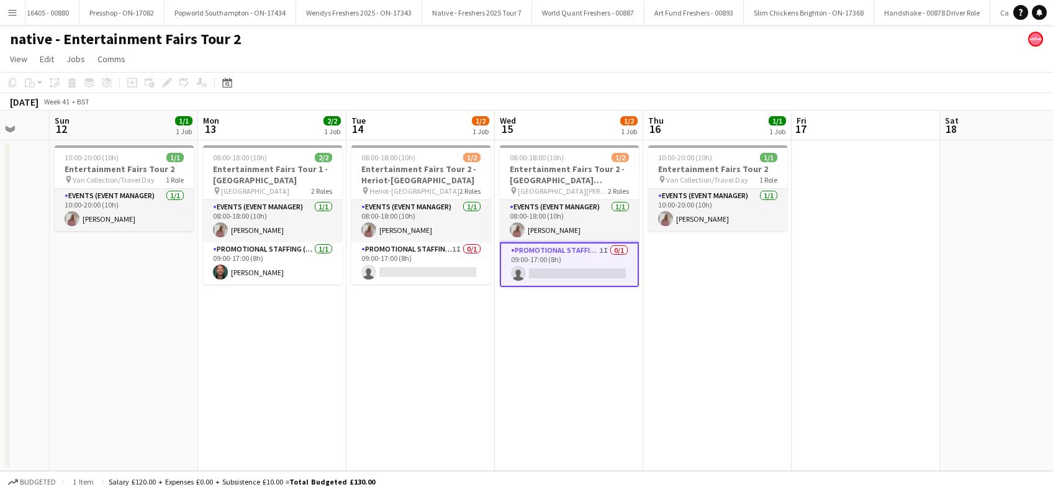
scroll to position [0, 267]
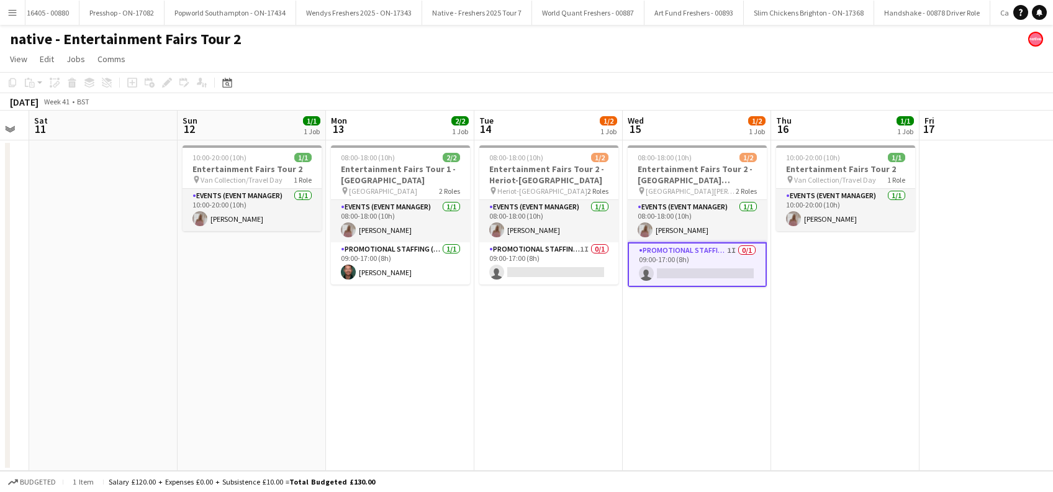
drag, startPoint x: 454, startPoint y: 346, endPoint x: 603, endPoint y: 343, distance: 149.6
click at [603, 343] on app-calendar-viewport "Thu 9 Fri 10 Sat 11 Sun 12 1/1 1 Job Mon 13 2/2 1 Job Tue 14 1/2 1 Job Wed 15 1…" at bounding box center [526, 290] width 1053 height 360
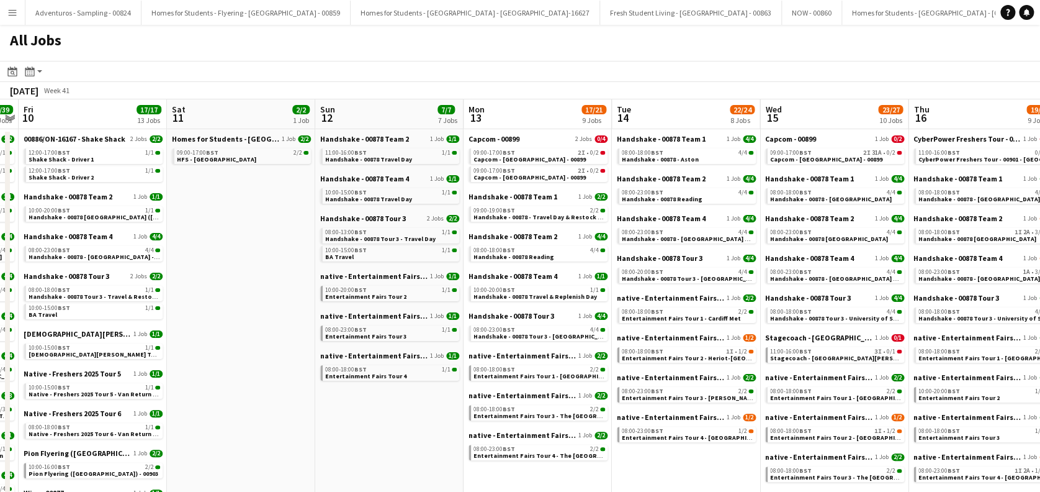
scroll to position [0, 437]
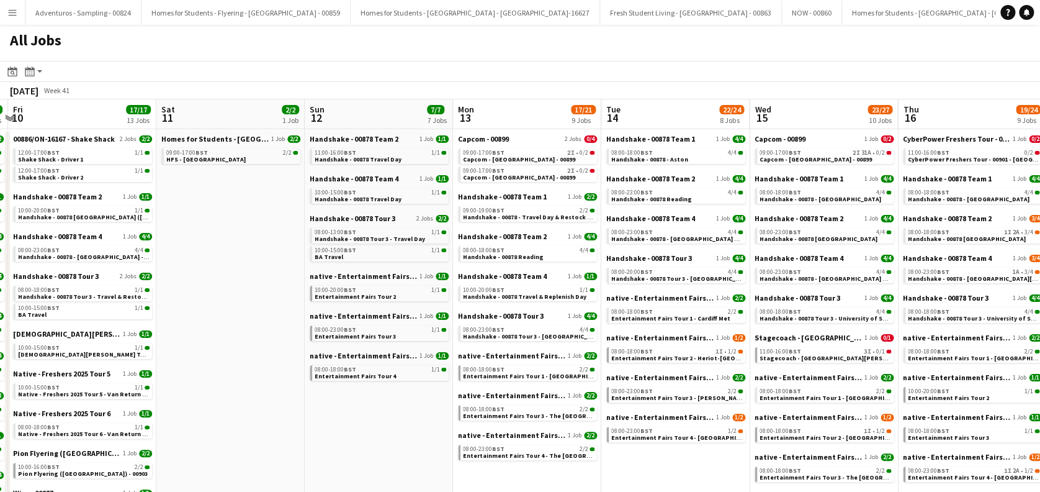
drag, startPoint x: 729, startPoint y: 416, endPoint x: 371, endPoint y: 411, distance: 358.1
click at [371, 411] on app-calendar-viewport "Tue 7 39/39 16 Jobs Wed 8 42/43 16 Jobs Thu 9 39/39 15 Jobs Fri 10 17/17 13 Job…" at bounding box center [520, 442] width 1040 height 686
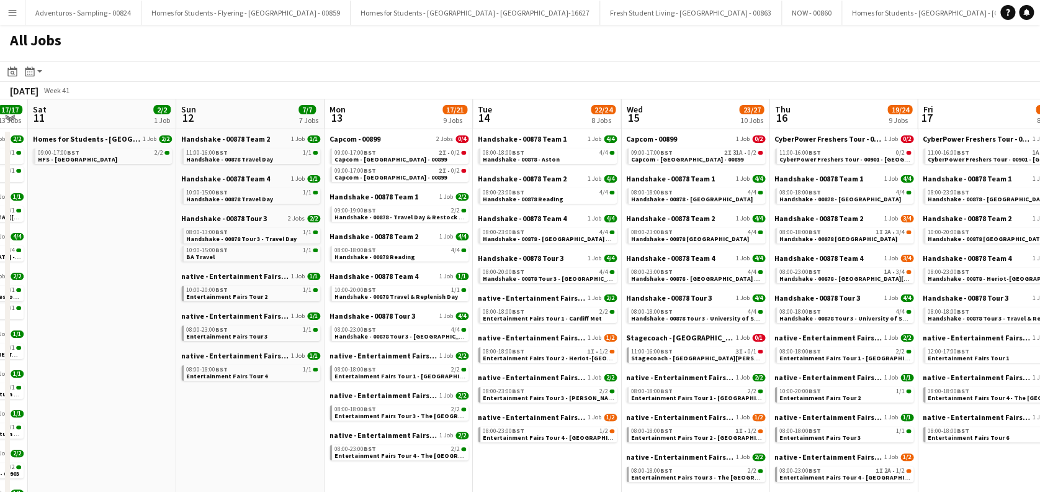
scroll to position [0, 599]
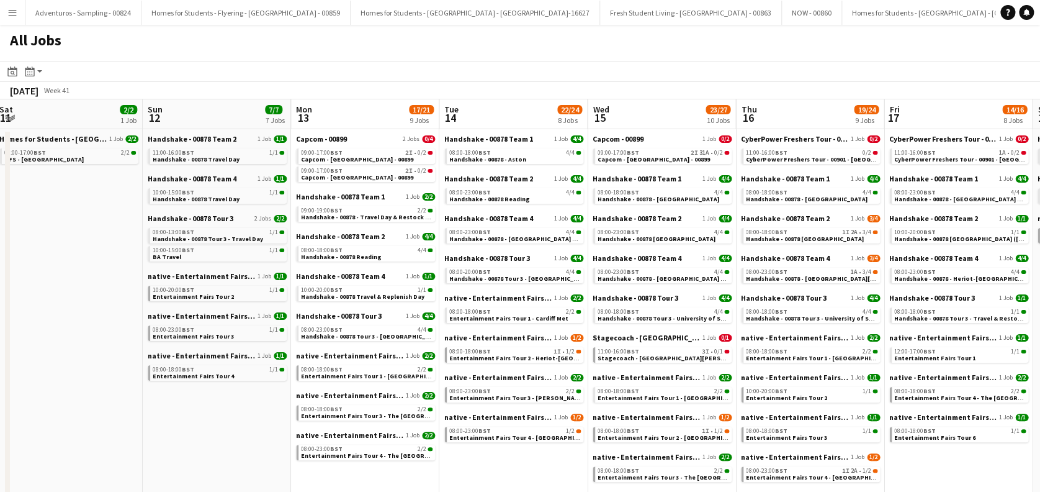
drag, startPoint x: 674, startPoint y: 454, endPoint x: 513, endPoint y: 458, distance: 161.4
click at [513, 458] on app-calendar-viewport "Tue 7 39/39 16 Jobs Wed 8 42/43 16 Jobs Thu 9 39/39 15 Jobs Fri 10 17/17 13 Job…" at bounding box center [520, 442] width 1040 height 686
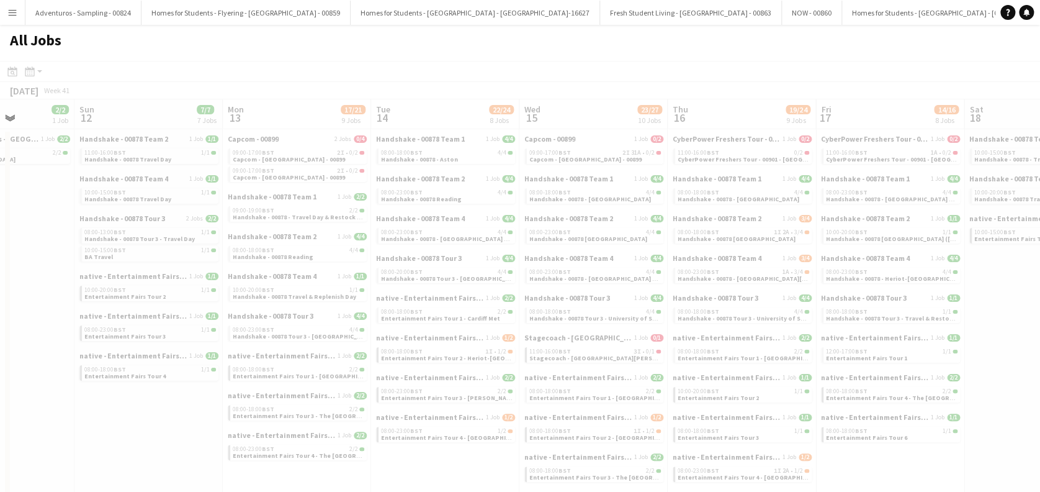
drag, startPoint x: 523, startPoint y: 462, endPoint x: 454, endPoint y: 462, distance: 68.3
click at [444, 462] on app-all-jobs "All Jobs Date picker OCT 2025 OCT 2025 Monday M Tuesday T Wednesday W Thursday …" at bounding box center [520, 405] width 1040 height 760
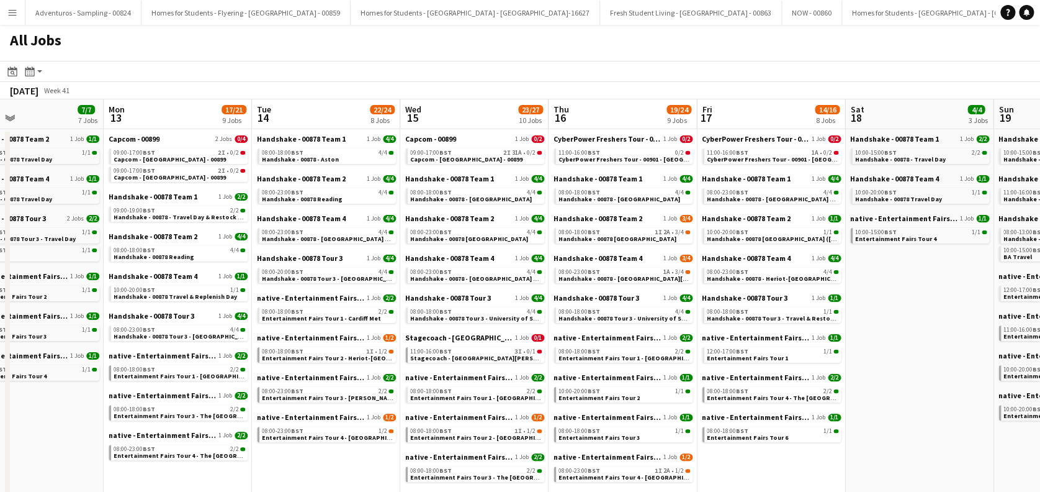
scroll to position [0, 519]
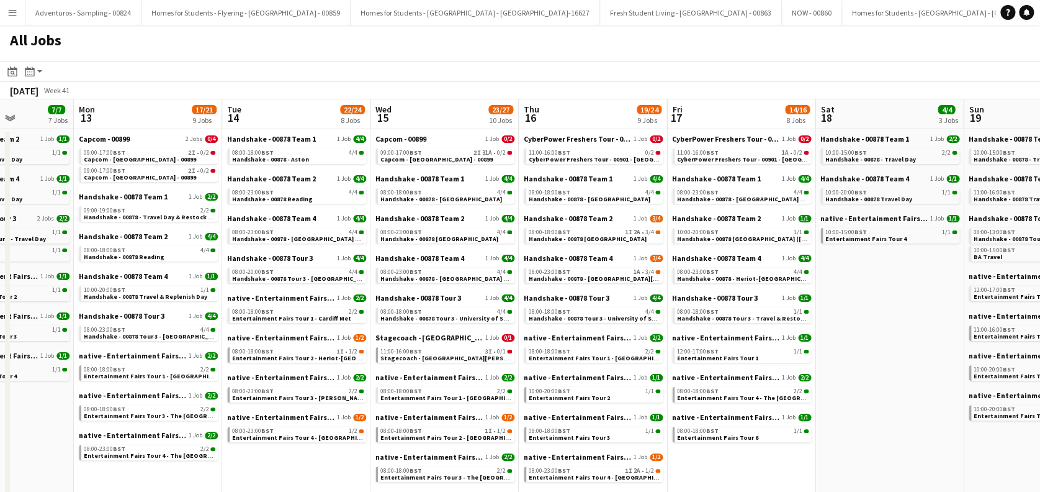
drag, startPoint x: 460, startPoint y: 465, endPoint x: 311, endPoint y: 460, distance: 149.1
click at [311, 460] on app-calendar-viewport "Thu 9 39/39 15 Jobs Fri 10 17/17 13 Jobs Sat 11 2/2 1 Job Sun 12 7/7 7 Jobs Mon…" at bounding box center [520, 442] width 1040 height 686
click at [455, 353] on div "11:00-16:00 BST 3I • 0/1" at bounding box center [446, 351] width 132 height 6
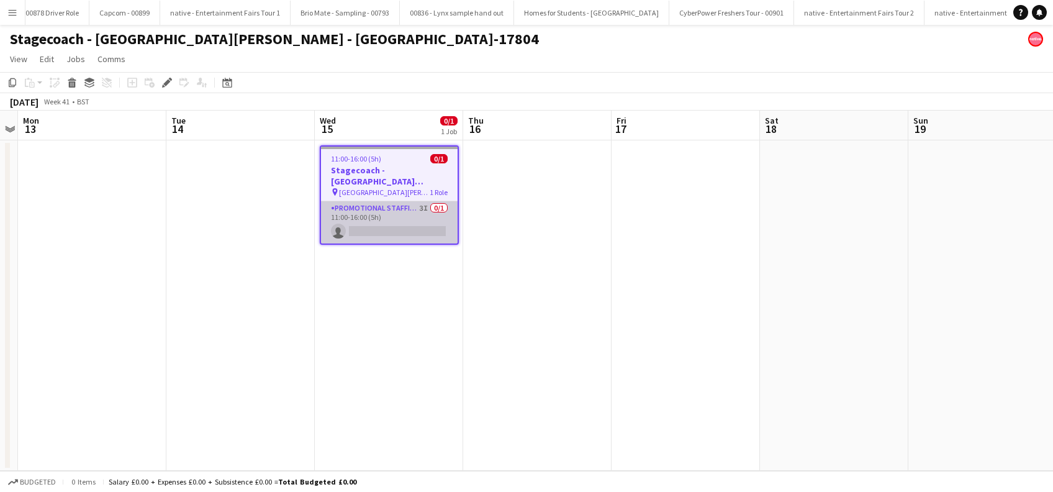
click at [397, 231] on app-card-role "Promotional Staffing (Brand Ambassadors) 3I 0/1 11:00-16:00 (5h) single-neutral…" at bounding box center [389, 222] width 137 height 42
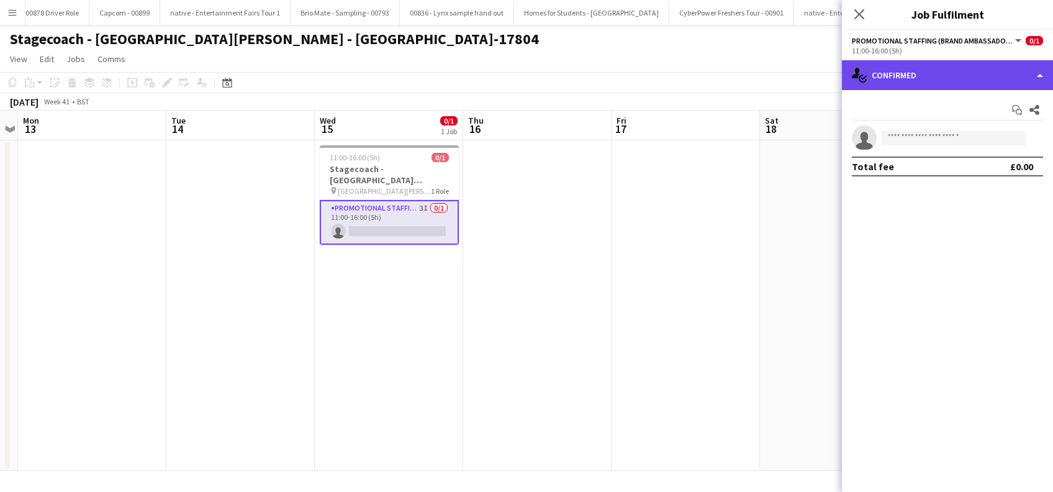
click at [941, 78] on div "single-neutral-actions-check-2 Confirmed" at bounding box center [947, 75] width 211 height 30
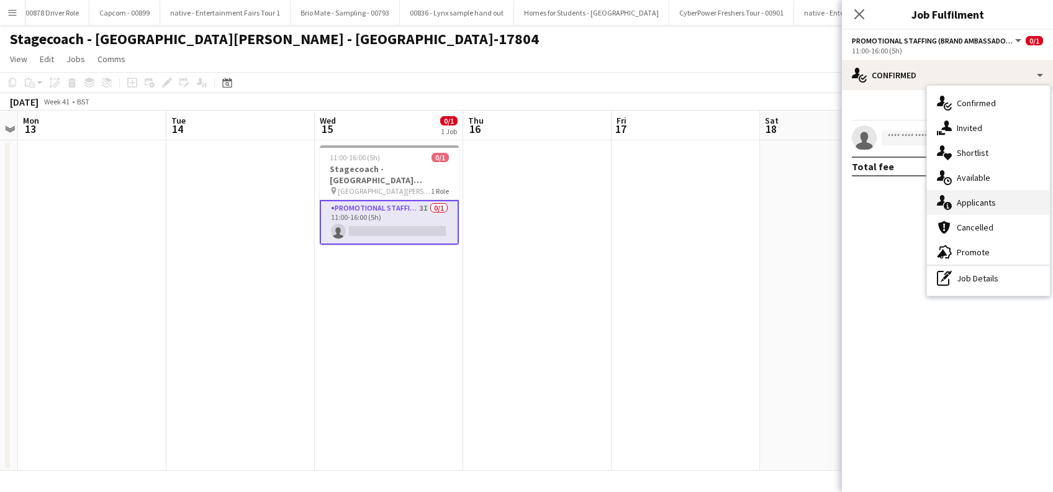
click at [977, 199] on span "Applicants" at bounding box center [975, 202] width 39 height 11
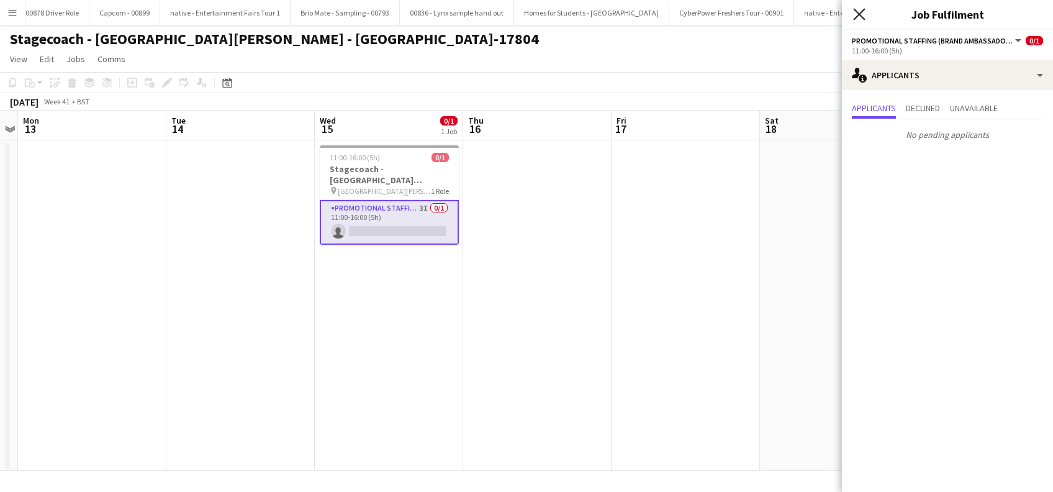
click at [855, 17] on icon "Close pop-in" at bounding box center [859, 14] width 12 height 12
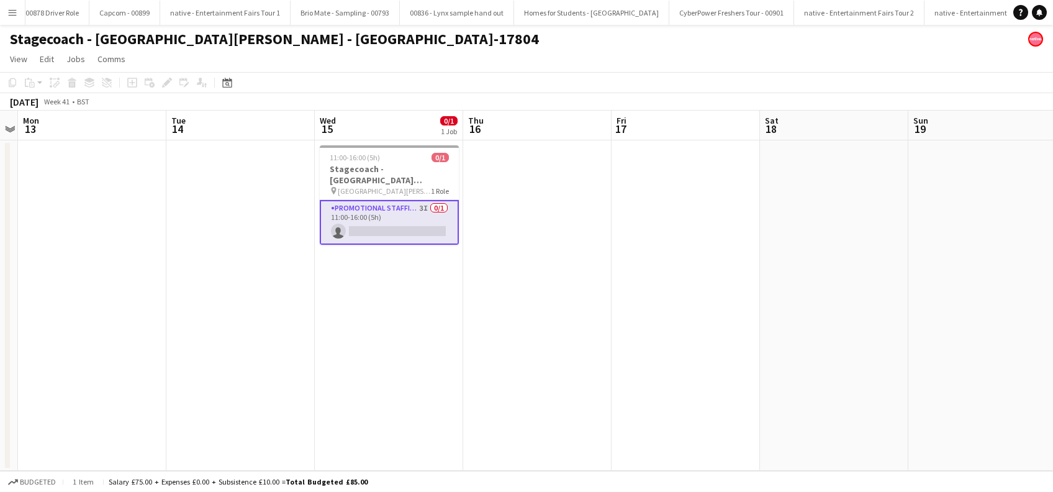
drag, startPoint x: 437, startPoint y: 334, endPoint x: 485, endPoint y: 333, distance: 48.4
click at [436, 333] on app-date-cell "11:00-16:00 (5h) 0/1 Stagecoach - St Andrews - ON-17804 pin St Andrews Universi…" at bounding box center [389, 305] width 148 height 330
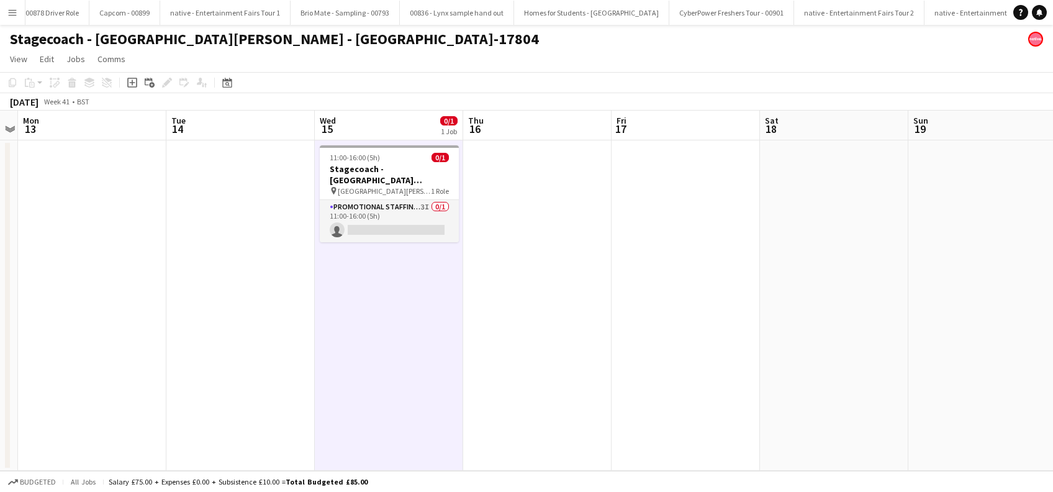
click at [516, 330] on app-date-cell at bounding box center [537, 305] width 148 height 330
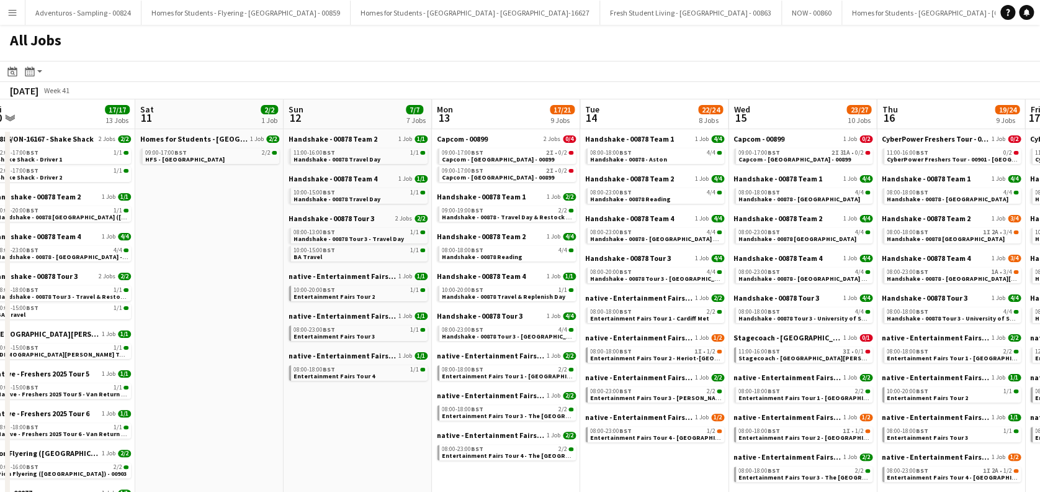
scroll to position [0, 609]
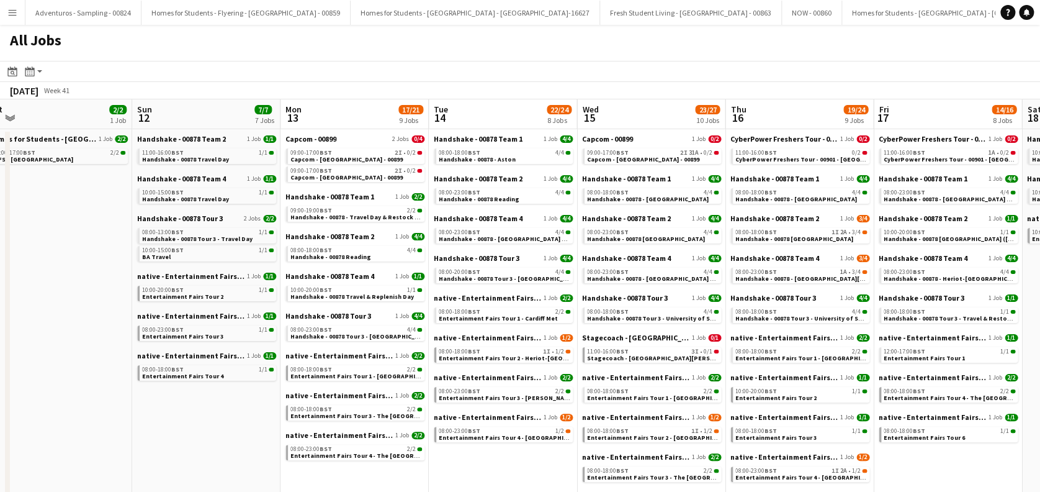
drag, startPoint x: 768, startPoint y: 430, endPoint x: 159, endPoint y: 442, distance: 608.9
click at [159, 442] on app-calendar-viewport "Tue 7 39/39 16 Jobs Wed 8 42/43 16 Jobs Thu 9 39/39 15 Jobs Fri 10 17/17 13 Job…" at bounding box center [520, 442] width 1040 height 686
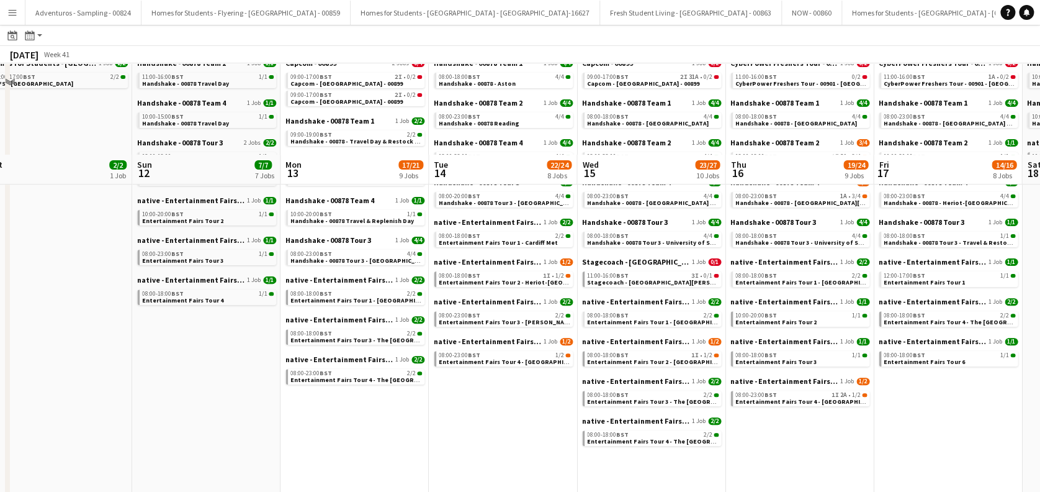
scroll to position [165, 0]
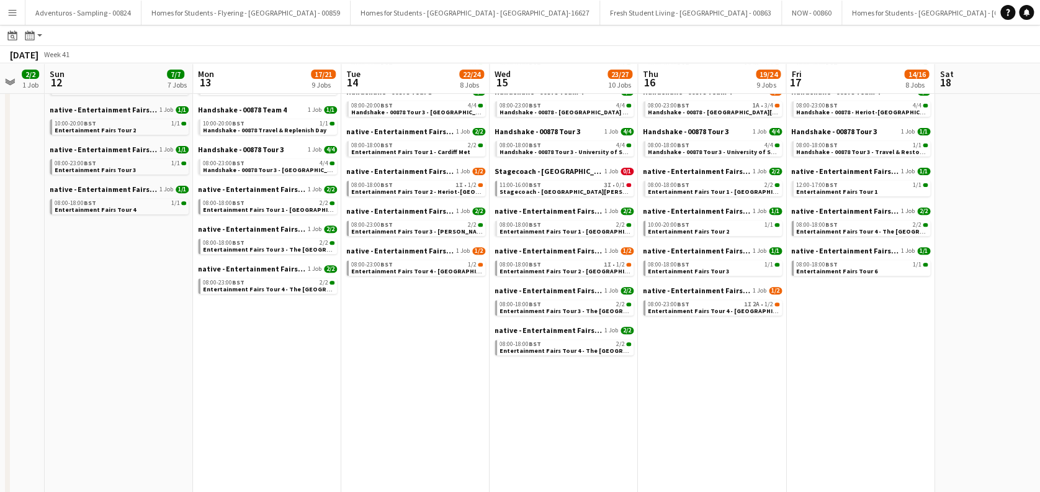
drag, startPoint x: 693, startPoint y: 417, endPoint x: 420, endPoint y: 457, distance: 275.9
click at [420, 456] on app-calendar-viewport "Thu 9 39/39 15 Jobs Fri 10 17/17 13 Jobs Sat 11 2/2 1 Job Sun 12 7/7 7 Jobs Mon…" at bounding box center [520, 257] width 1040 height 723
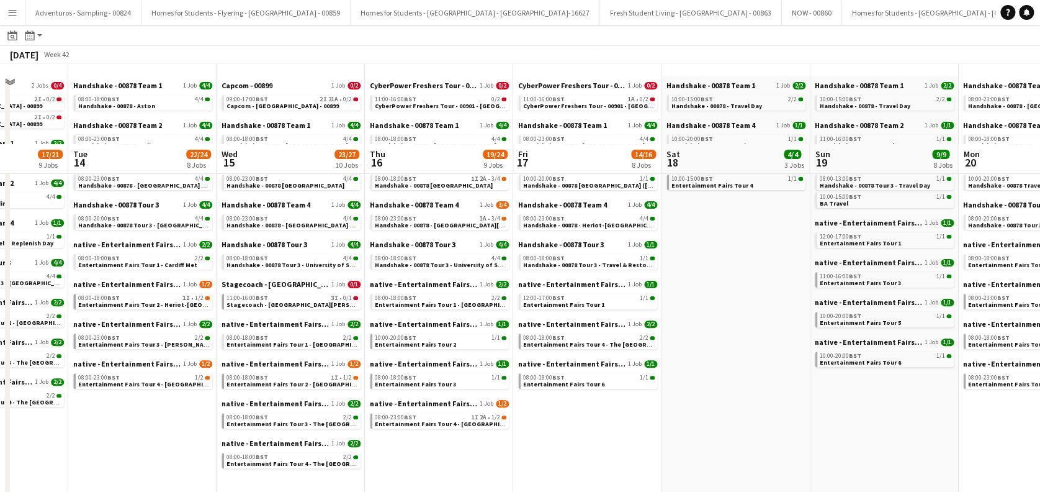
scroll to position [0, 0]
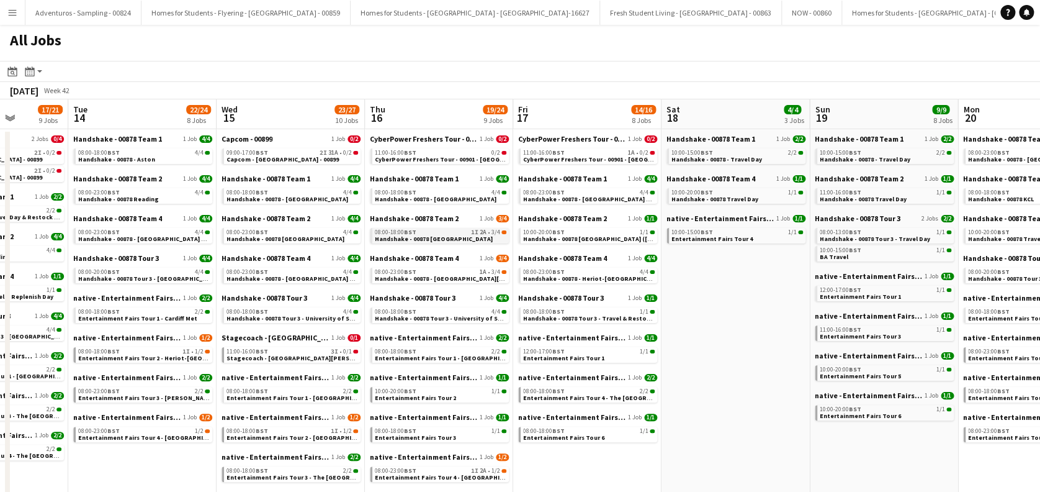
click at [462, 237] on link "08:00-18:00 BST 1I 2A • 3/4 Handshake - 00878 Bristol" at bounding box center [441, 235] width 132 height 14
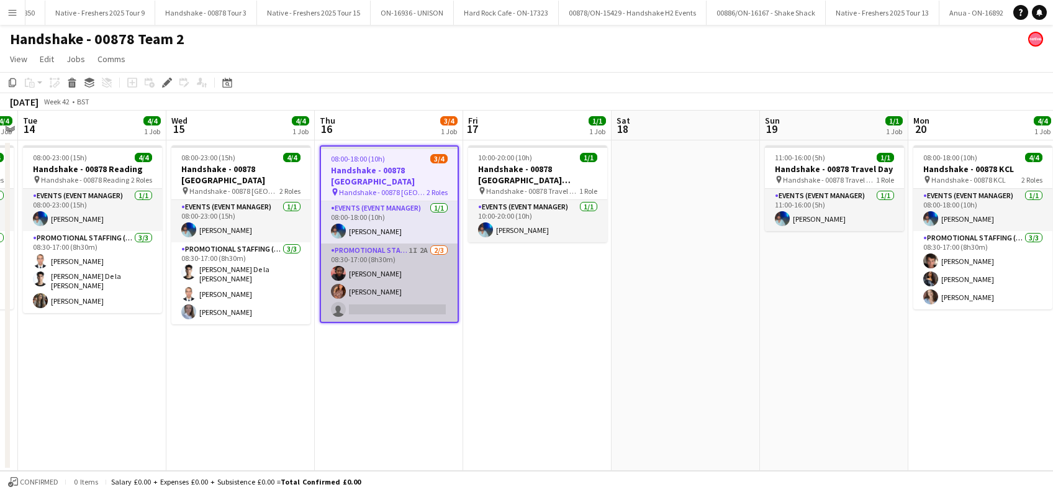
click at [397, 292] on app-card-role "Promotional Staffing (Brand Ambassadors) 1I 2A [DATE] 08:30-17:00 (8h30m) [PERS…" at bounding box center [389, 282] width 137 height 78
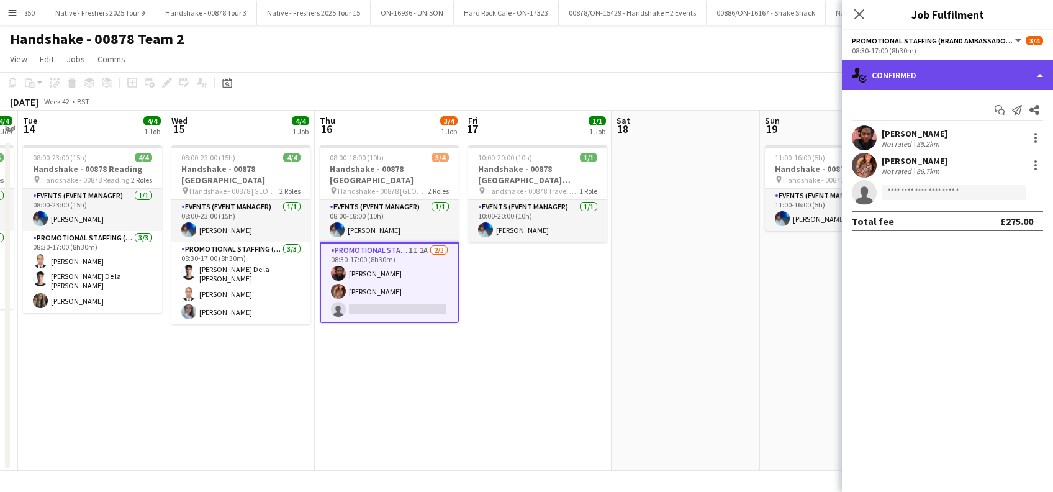
click at [926, 77] on div "single-neutral-actions-check-2 Confirmed" at bounding box center [947, 75] width 211 height 30
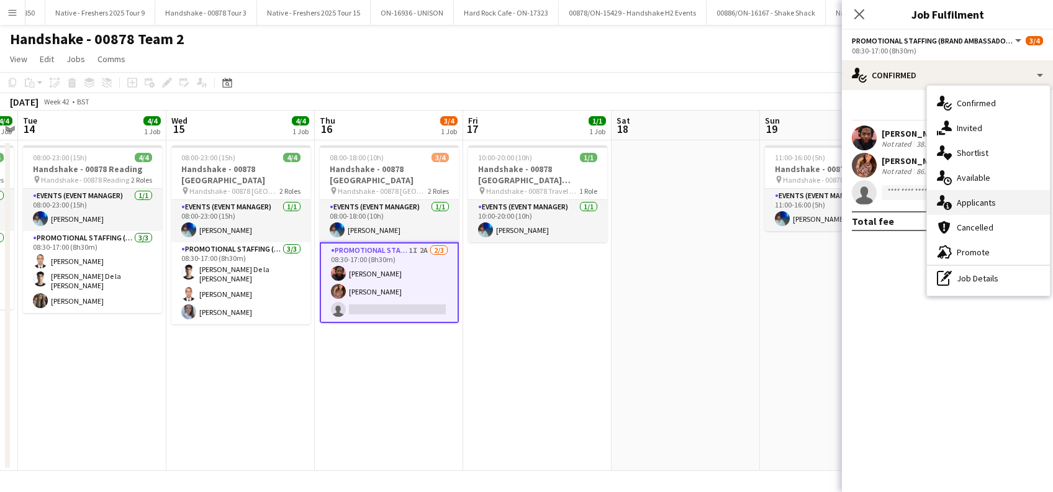
click at [971, 202] on span "Applicants" at bounding box center [975, 202] width 39 height 11
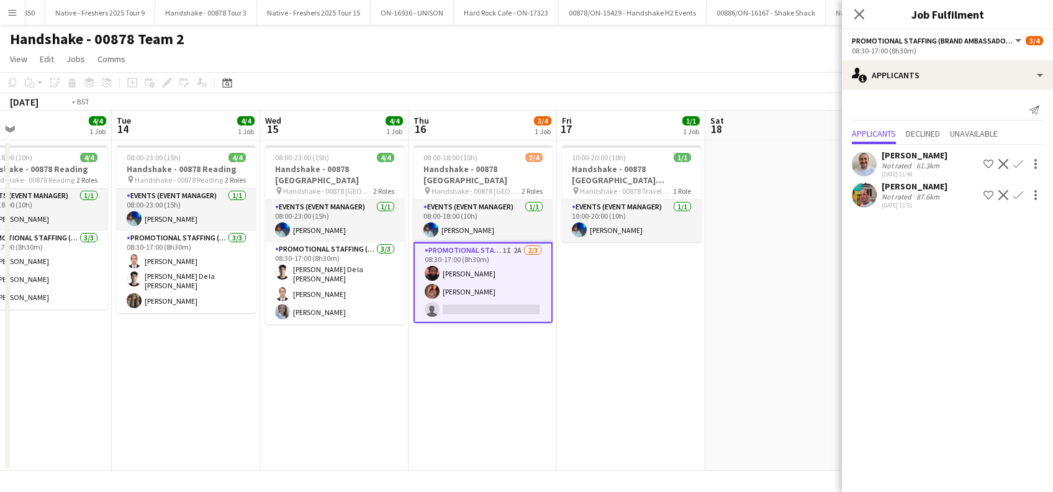
scroll to position [0, 377]
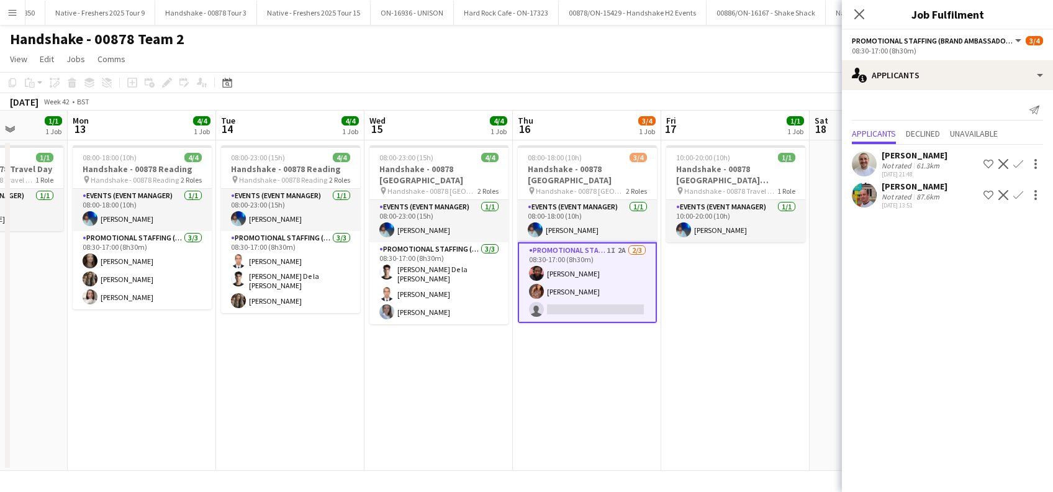
drag, startPoint x: 248, startPoint y: 379, endPoint x: 446, endPoint y: 390, distance: 198.3
click at [446, 390] on app-calendar-viewport "Fri 10 1/1 1 Job Sat 11 Sun 12 1/1 1 Job Mon 13 4/4 1 Job Tue 14 4/4 1 Job Wed …" at bounding box center [526, 290] width 1053 height 360
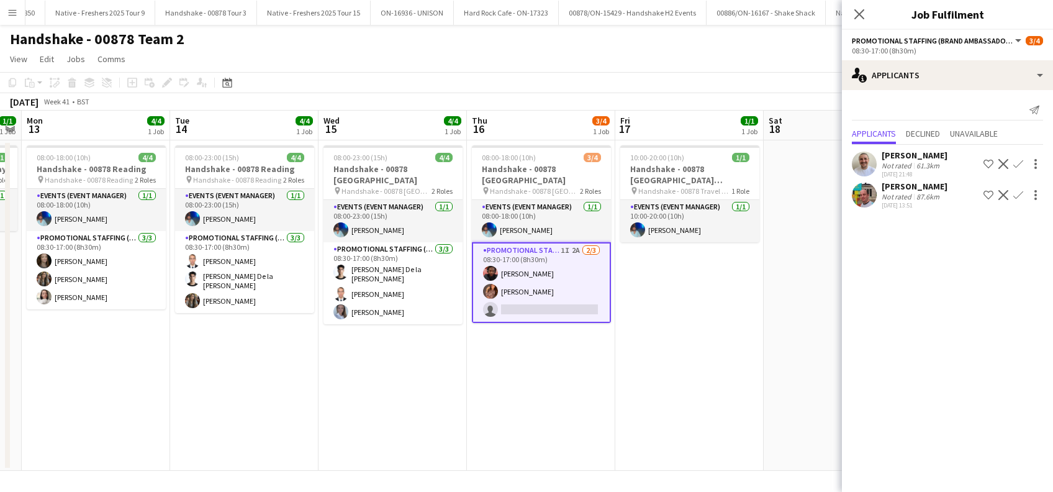
drag, startPoint x: 608, startPoint y: 384, endPoint x: 561, endPoint y: 393, distance: 47.5
click at [561, 393] on app-calendar-viewport "Fri 10 1/1 1 Job Sat 11 Sun 12 1/1 1 Job Mon 13 4/4 1 Job Tue 14 4/4 1 Job Wed …" at bounding box center [526, 290] width 1053 height 360
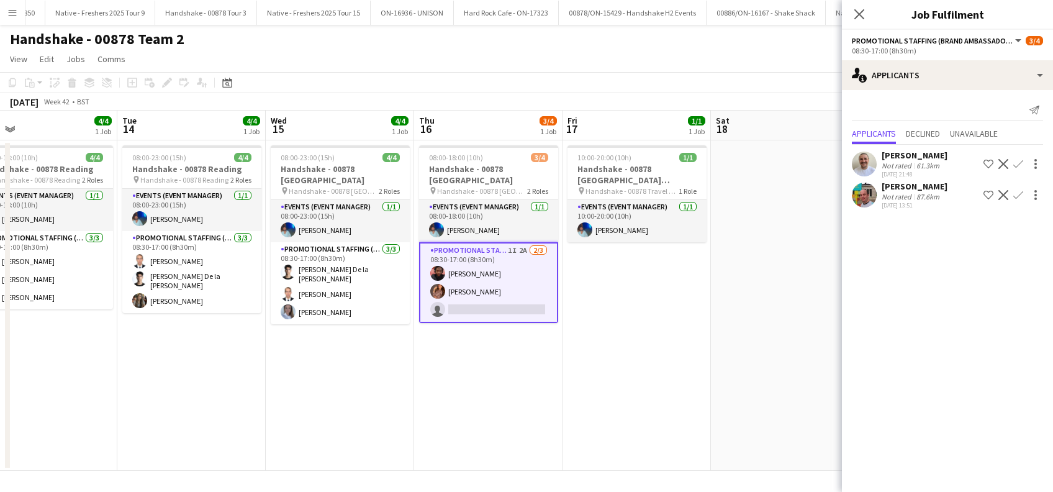
scroll to position [0, 481]
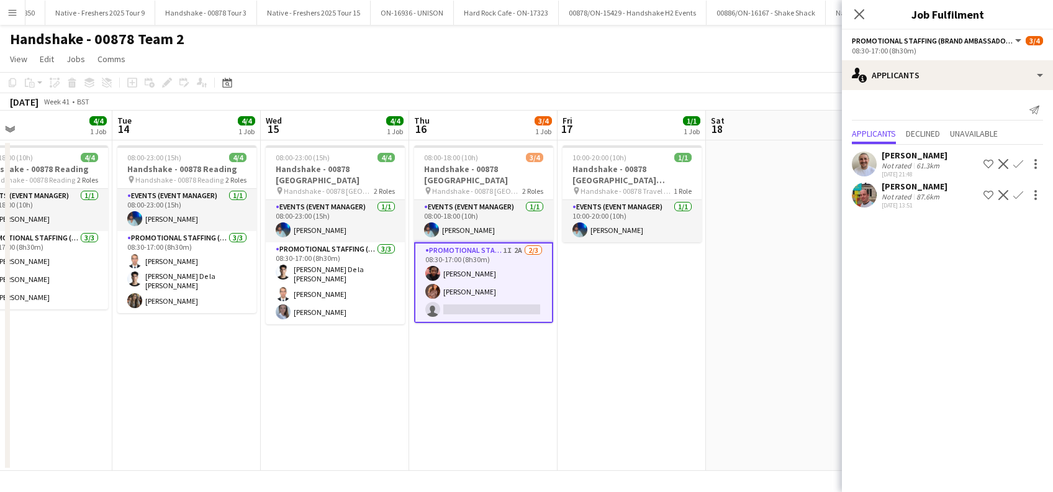
drag, startPoint x: 226, startPoint y: 397, endPoint x: 169, endPoint y: 414, distance: 59.5
click at [169, 414] on app-calendar-viewport "Fri 10 1/1 1 Job Sat 11 Sun 12 1/1 1 Job Mon 13 4/4 1 Job Tue 14 4/4 1 Job Wed …" at bounding box center [526, 290] width 1053 height 360
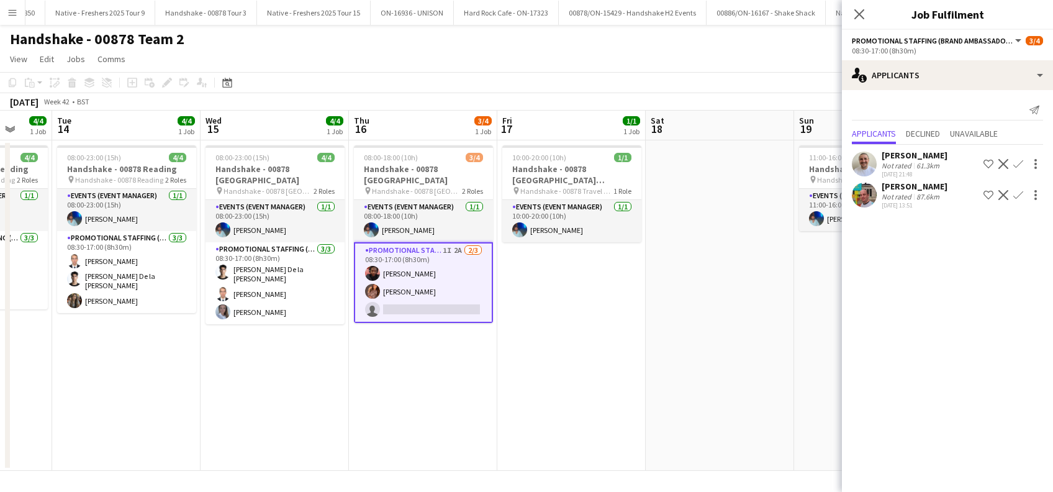
drag, startPoint x: 616, startPoint y: 357, endPoint x: 554, endPoint y: 375, distance: 65.2
click at [554, 375] on app-calendar-viewport "Fri 10 1/1 1 Job Sat 11 Sun 12 1/1 1 Job Mon 13 4/4 1 Job Tue 14 4/4 1 Job Wed …" at bounding box center [526, 290] width 1053 height 360
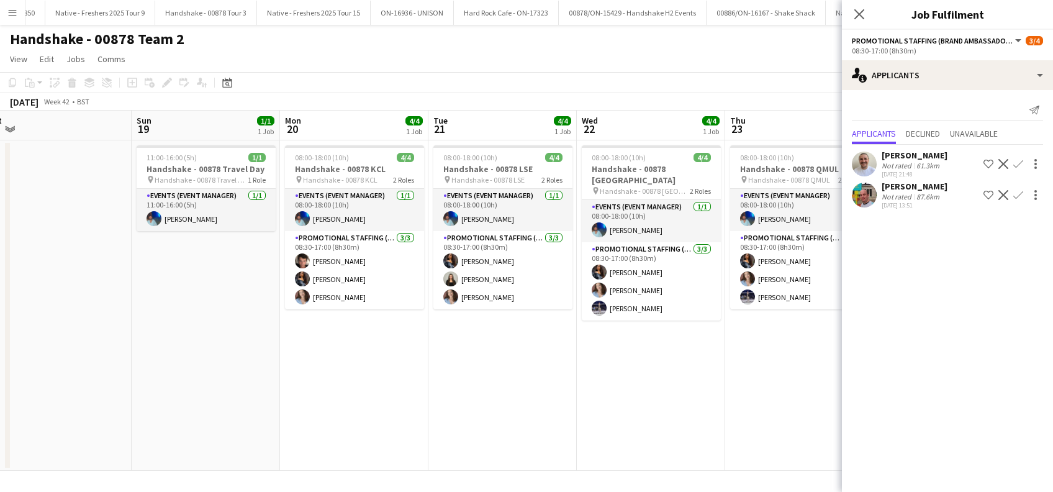
scroll to position [0, 334]
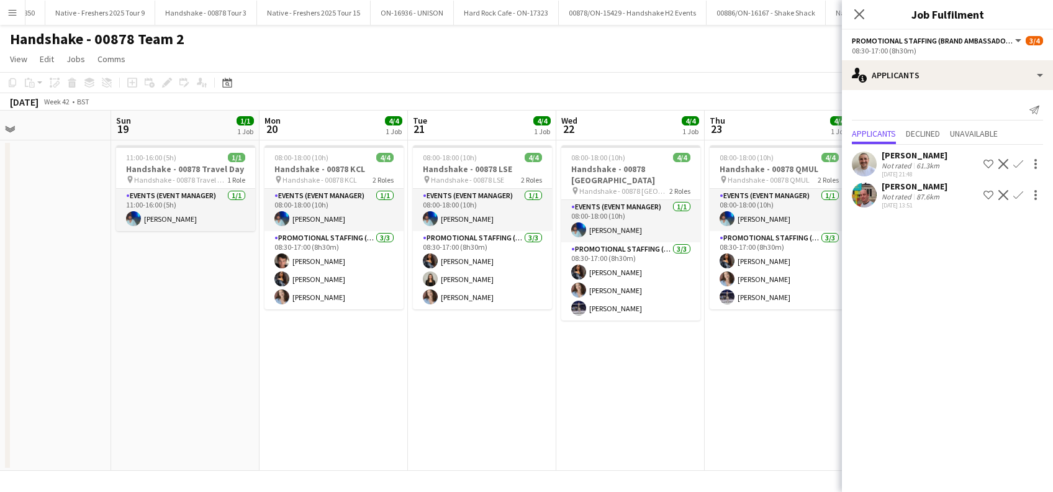
drag, startPoint x: 770, startPoint y: 325, endPoint x: 87, endPoint y: 416, distance: 688.8
click at [89, 417] on app-calendar-viewport "Thu 16 3/4 1 Job Fri 17 1/1 1 Job Sat 18 Sun 19 1/1 1 Job Mon 20 4/4 1 Job Tue …" at bounding box center [526, 290] width 1053 height 360
click at [860, 15] on icon "Close pop-in" at bounding box center [859, 14] width 12 height 12
